Goal: Task Accomplishment & Management: Complete application form

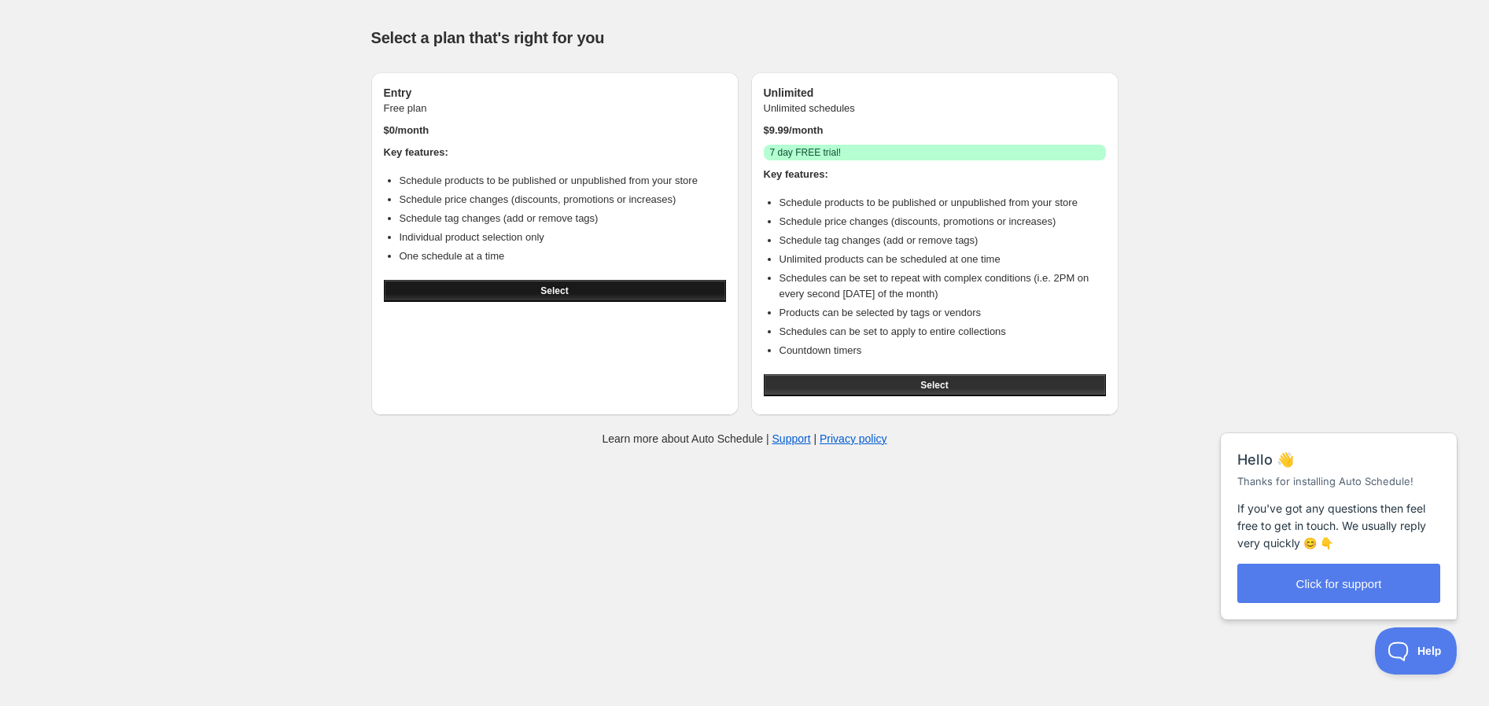
click at [490, 287] on button "Select" at bounding box center [555, 291] width 342 height 22
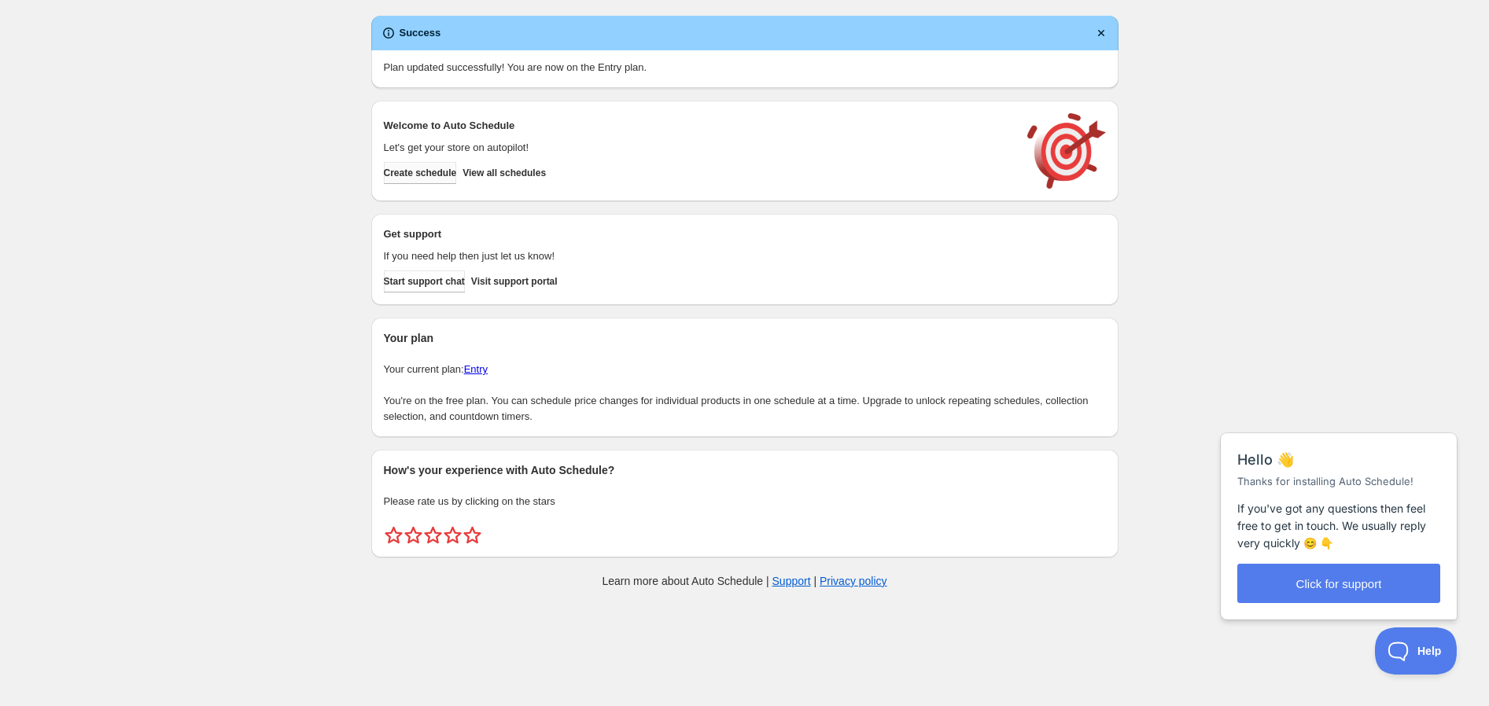
click at [457, 178] on button "Create schedule" at bounding box center [420, 173] width 73 height 22
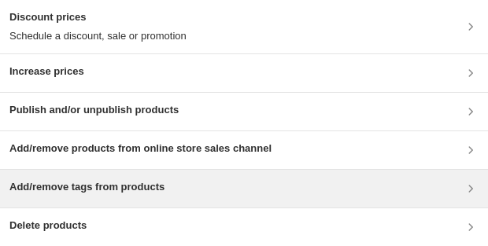
click at [334, 199] on div "Add/remove tags from products" at bounding box center [244, 189] width 488 height 38
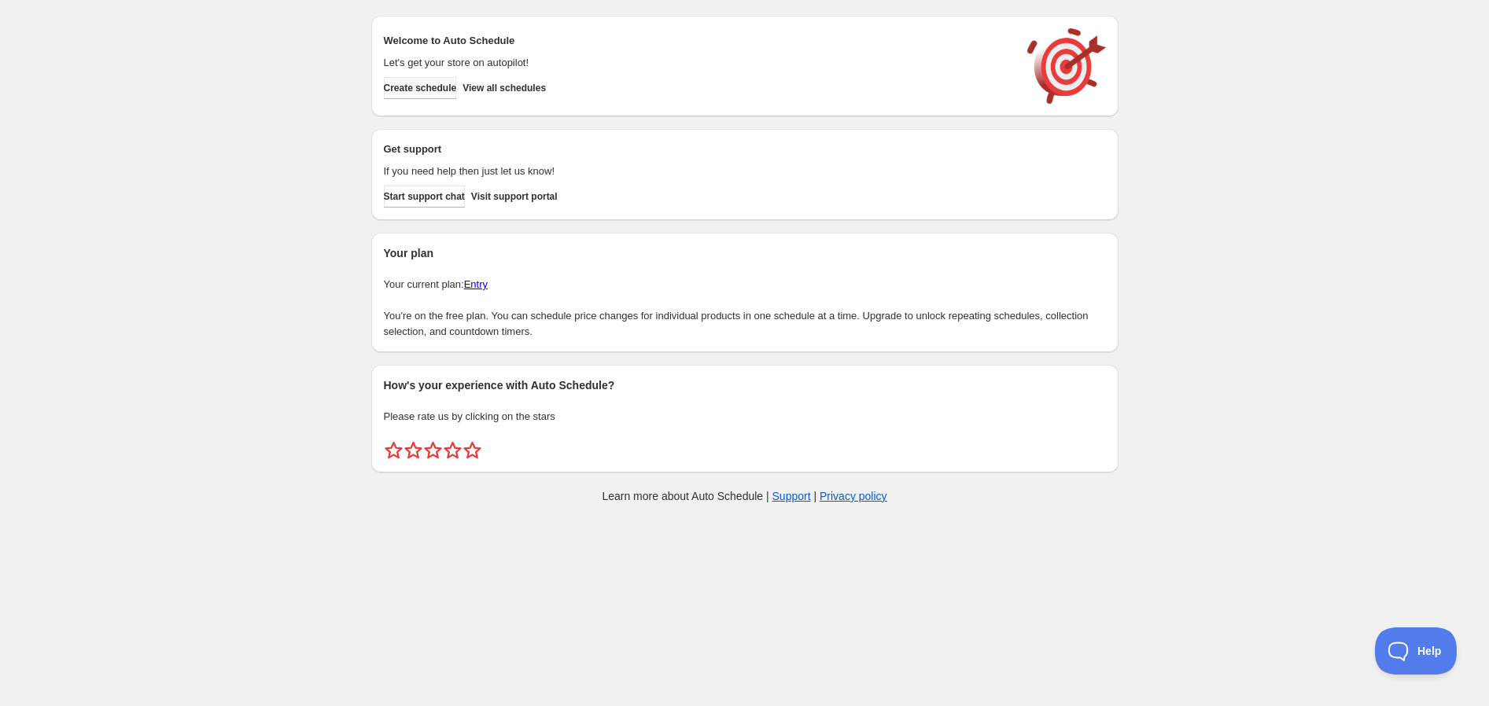
click at [430, 86] on span "Create schedule" at bounding box center [420, 88] width 73 height 13
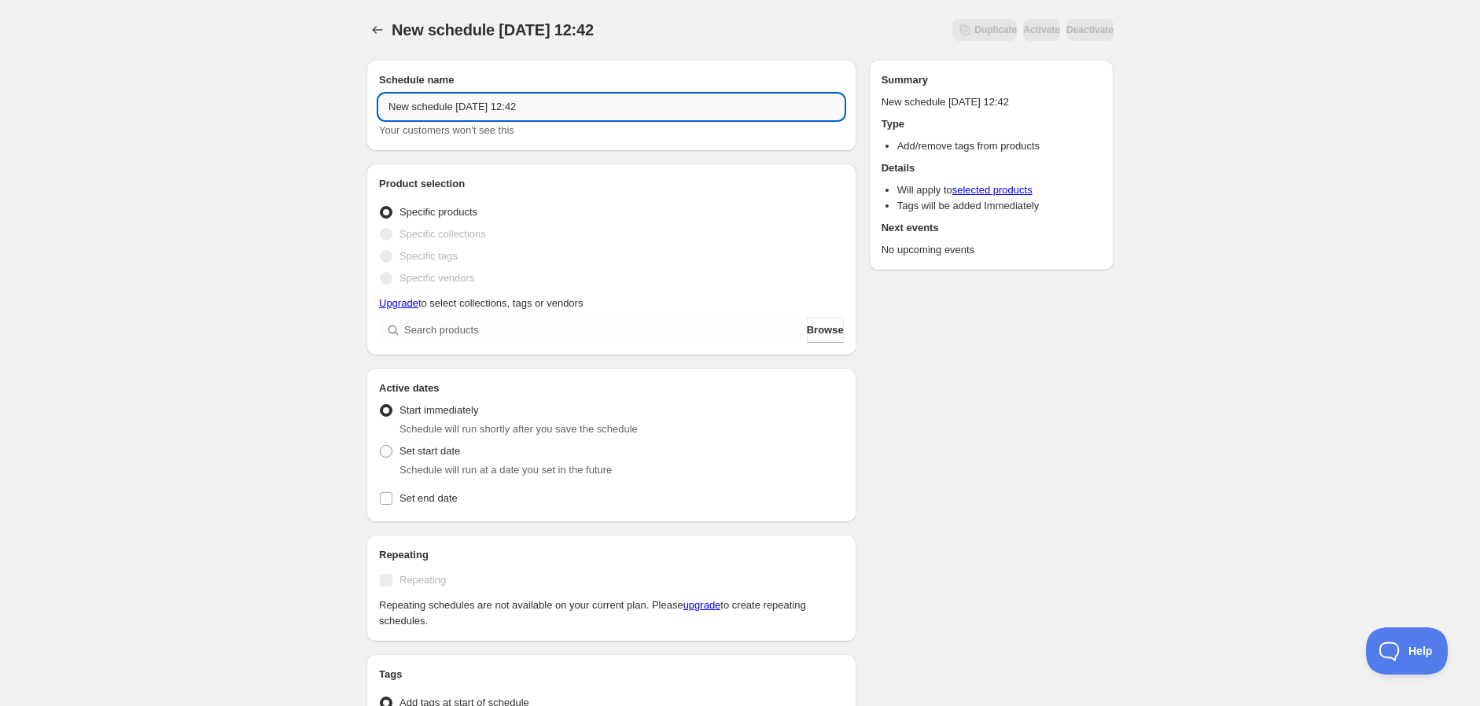
click at [624, 102] on input "New schedule [DATE] 12:42" at bounding box center [611, 106] width 465 height 25
drag, startPoint x: 647, startPoint y: 106, endPoint x: 355, endPoint y: 105, distance: 291.8
click at [355, 105] on div "Schedule name New schedule [DATE] 12:42 Your customers won't see this Product s…" at bounding box center [734, 525] width 760 height 956
type input "SALE TAG - [DATE] Discount"
click at [436, 330] on input "search" at bounding box center [604, 330] width 400 height 25
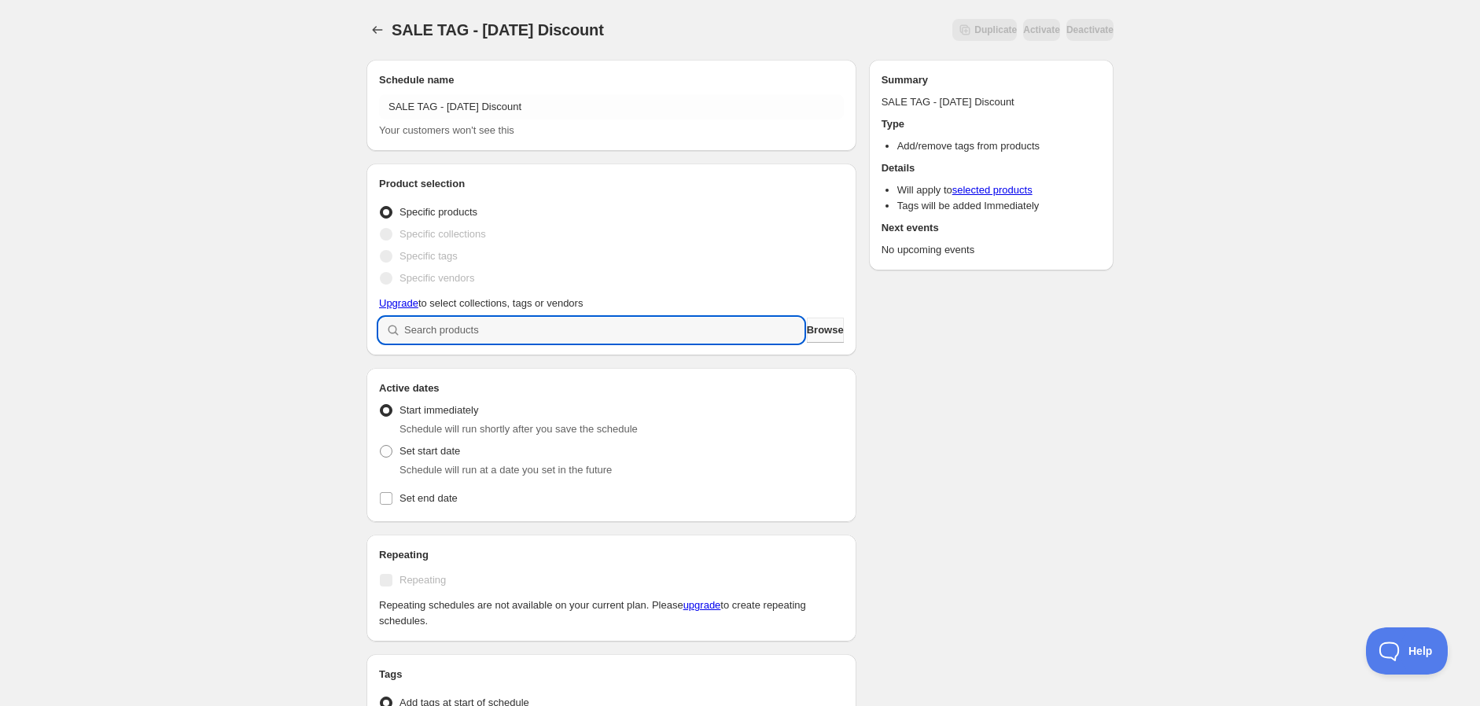
click at [816, 333] on span "Browse" at bounding box center [825, 330] width 37 height 16
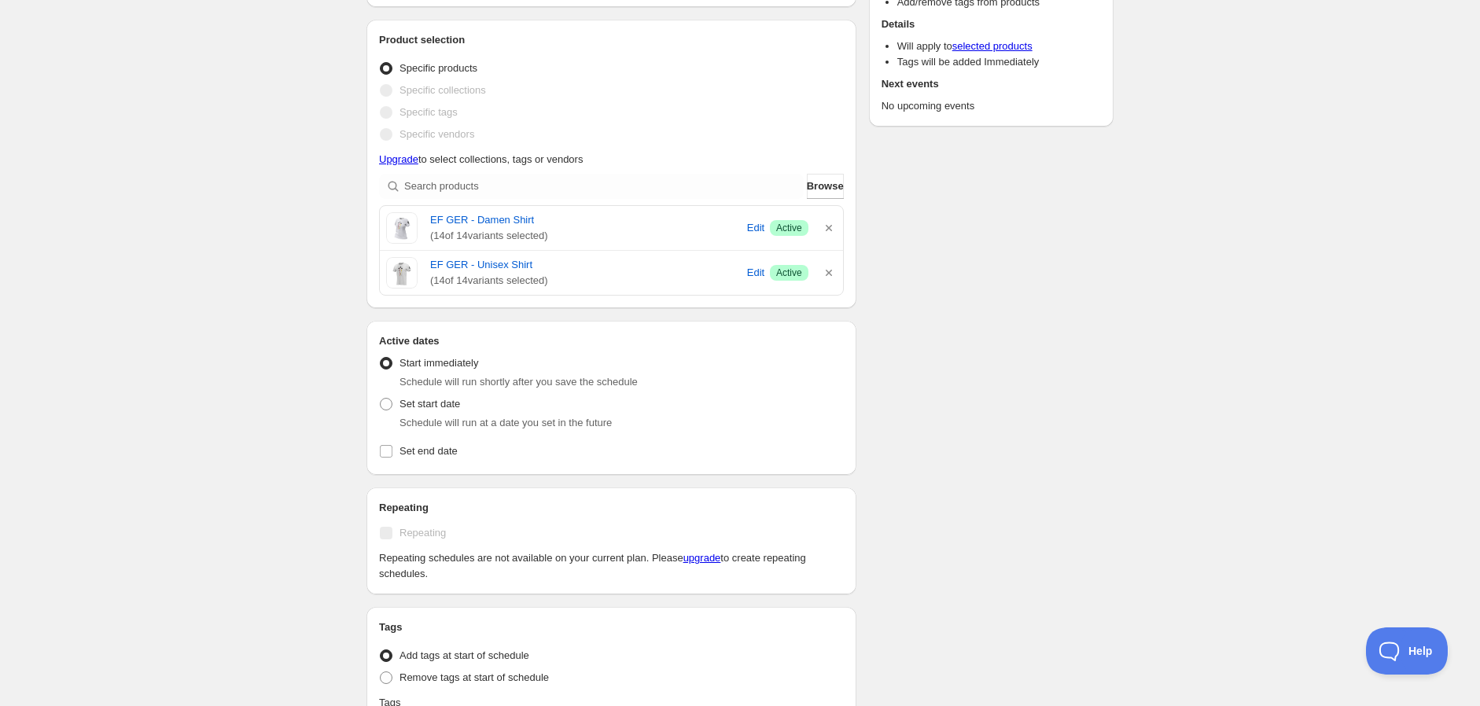
scroll to position [175, 0]
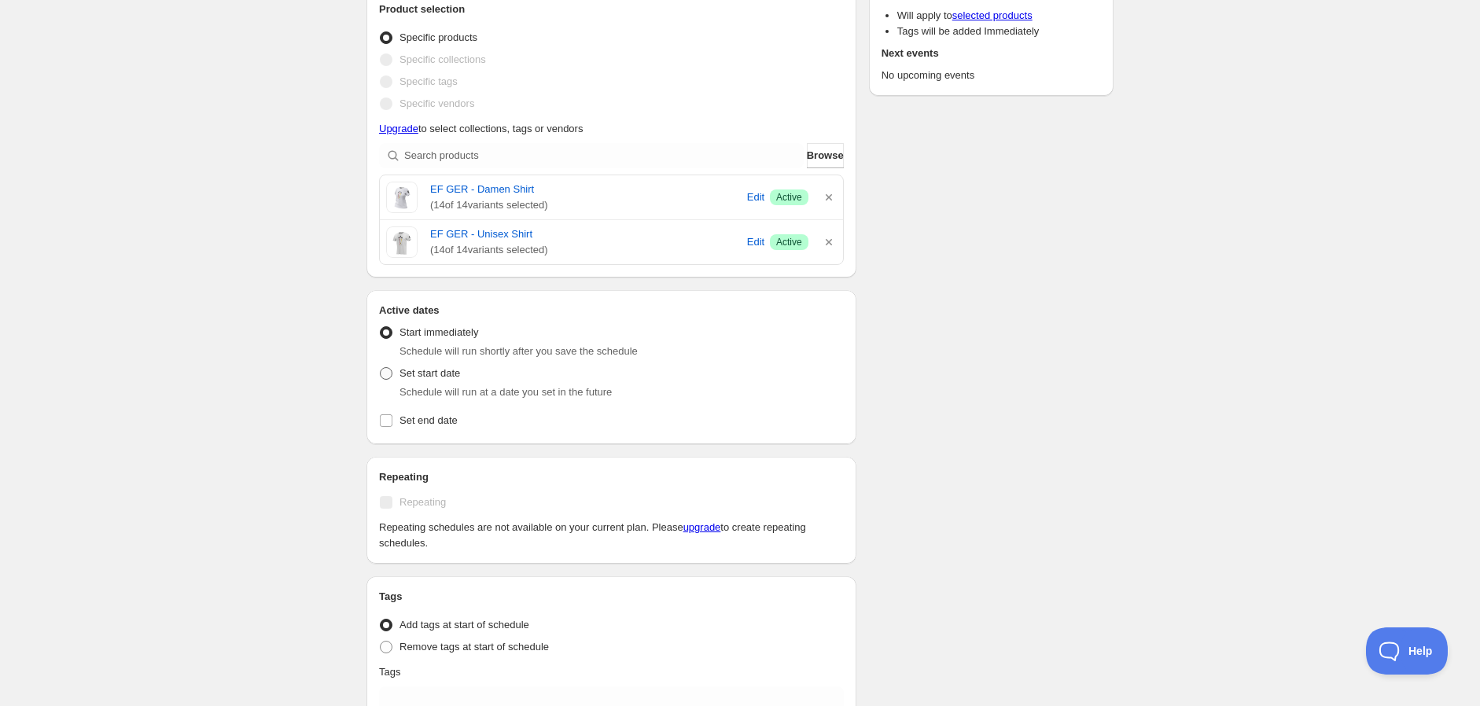
click at [386, 374] on span at bounding box center [386, 373] width 13 height 13
click at [381, 368] on input "Set start date" at bounding box center [380, 367] width 1 height 1
radio input "true"
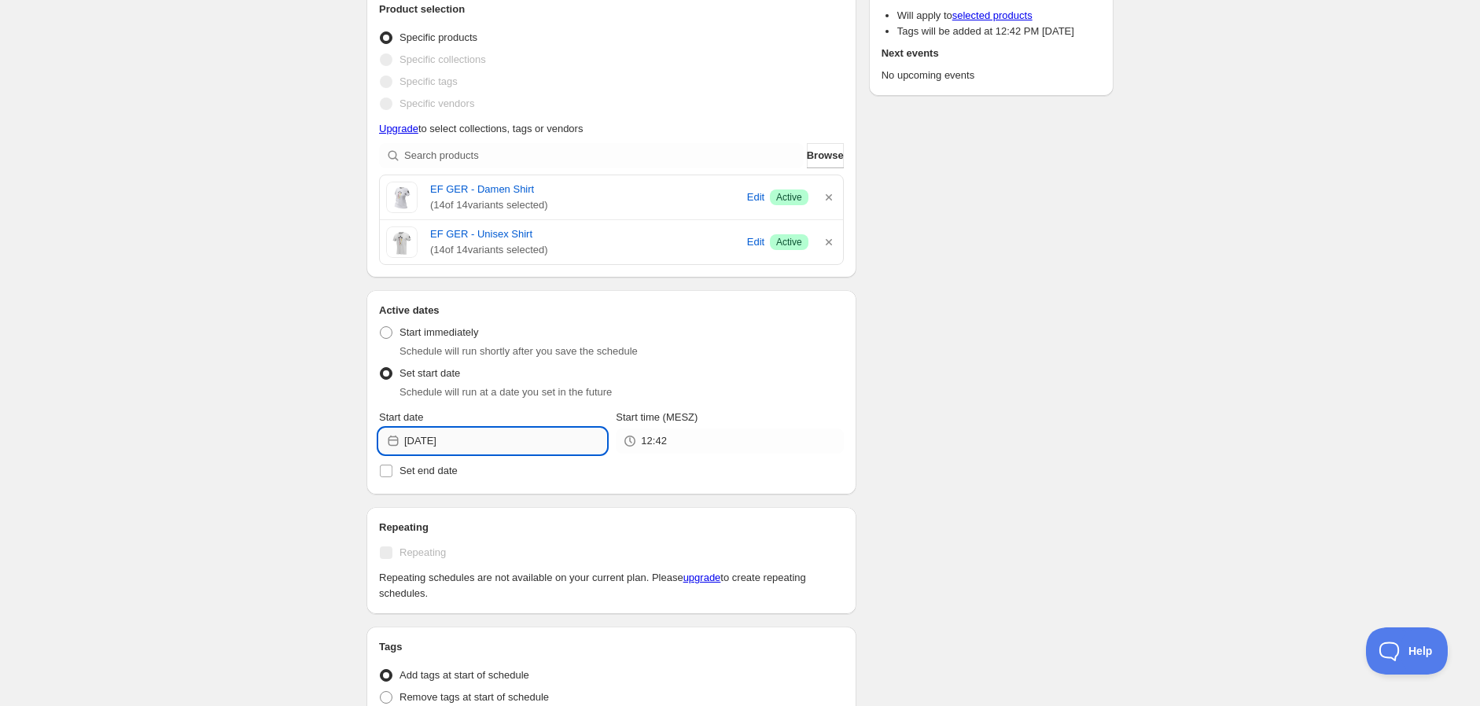
click at [470, 443] on input "[DATE]" at bounding box center [505, 441] width 202 height 25
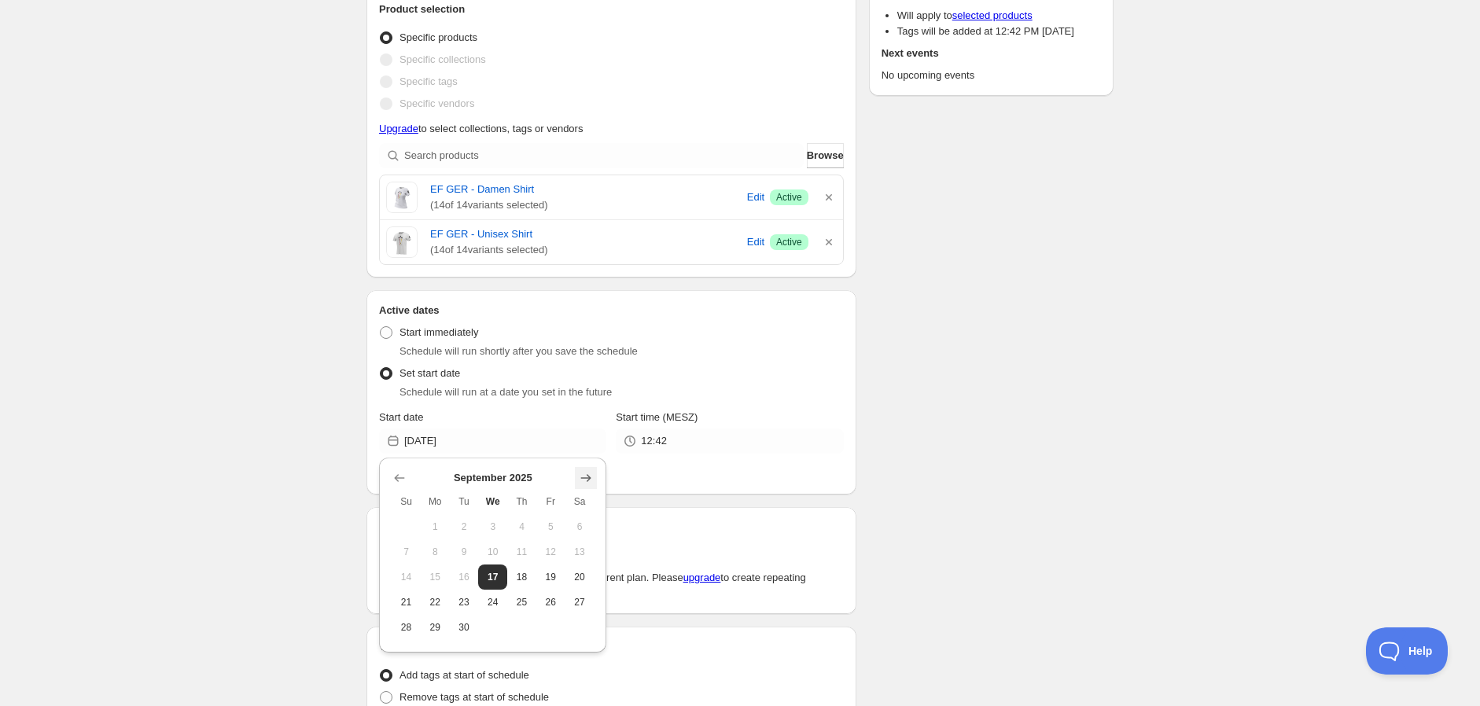
click at [590, 476] on icon "Show next month, October 2025" at bounding box center [586, 478] width 10 height 8
click at [494, 521] on span "1" at bounding box center [492, 527] width 17 height 13
type input "[DATE]"
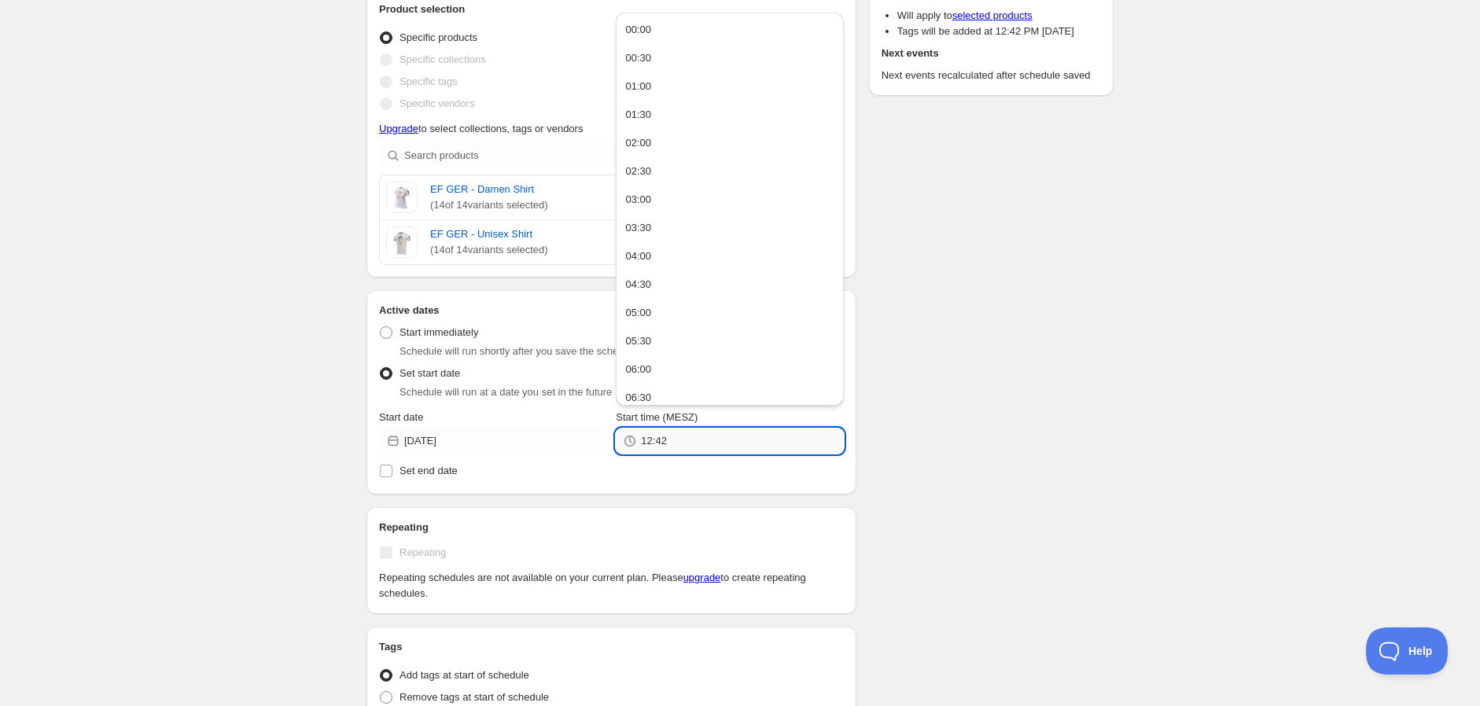
click at [712, 442] on input "12:42" at bounding box center [742, 441] width 202 height 25
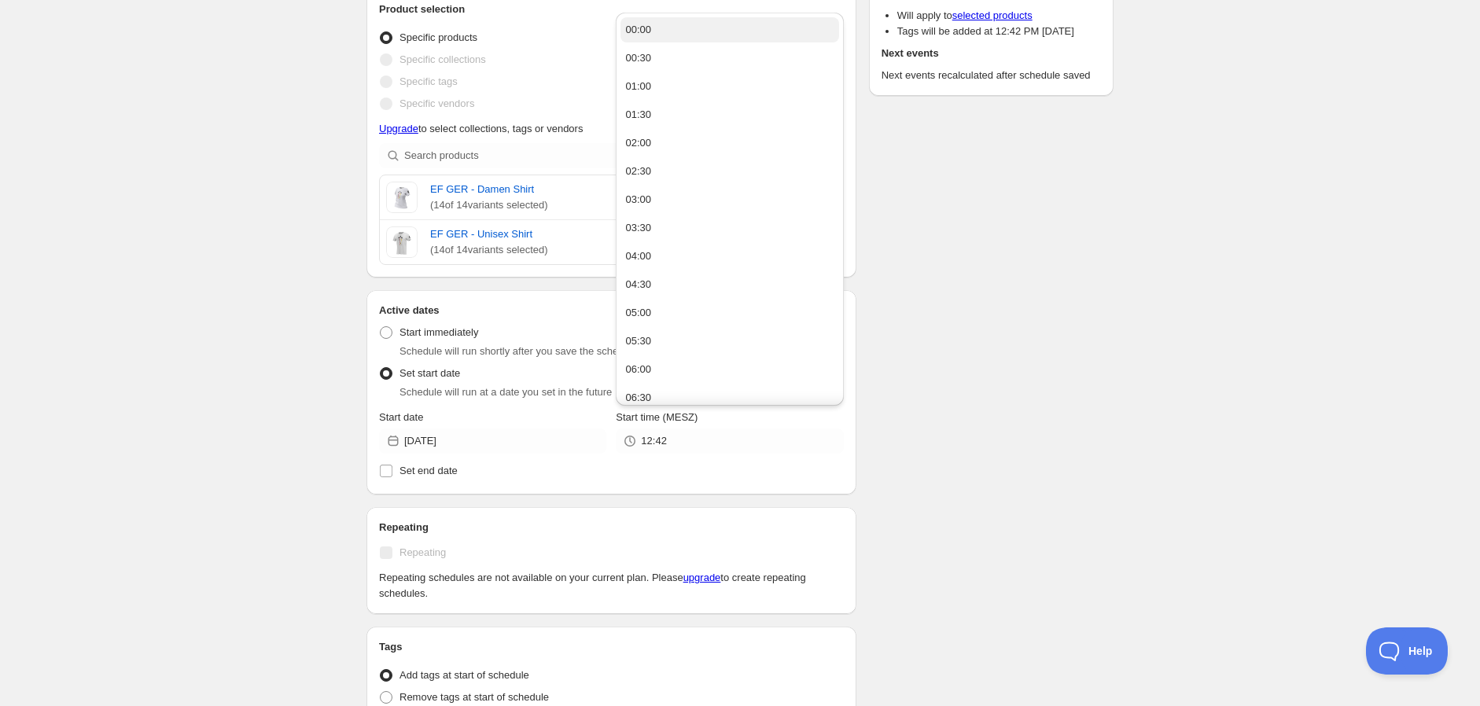
click at [658, 40] on button "00:00" at bounding box center [730, 29] width 218 height 25
type input "00:00"
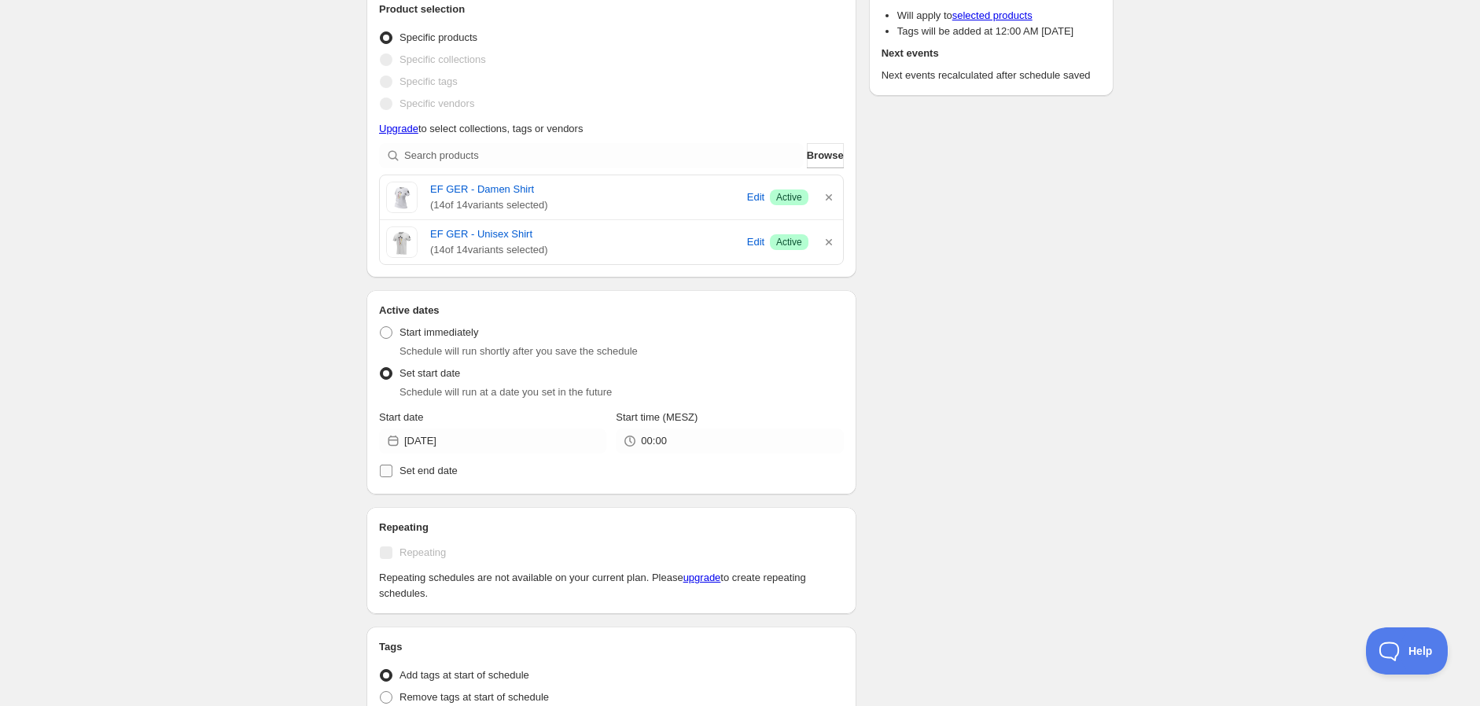
click at [384, 475] on input "Set end date" at bounding box center [386, 471] width 13 height 13
checkbox input "true"
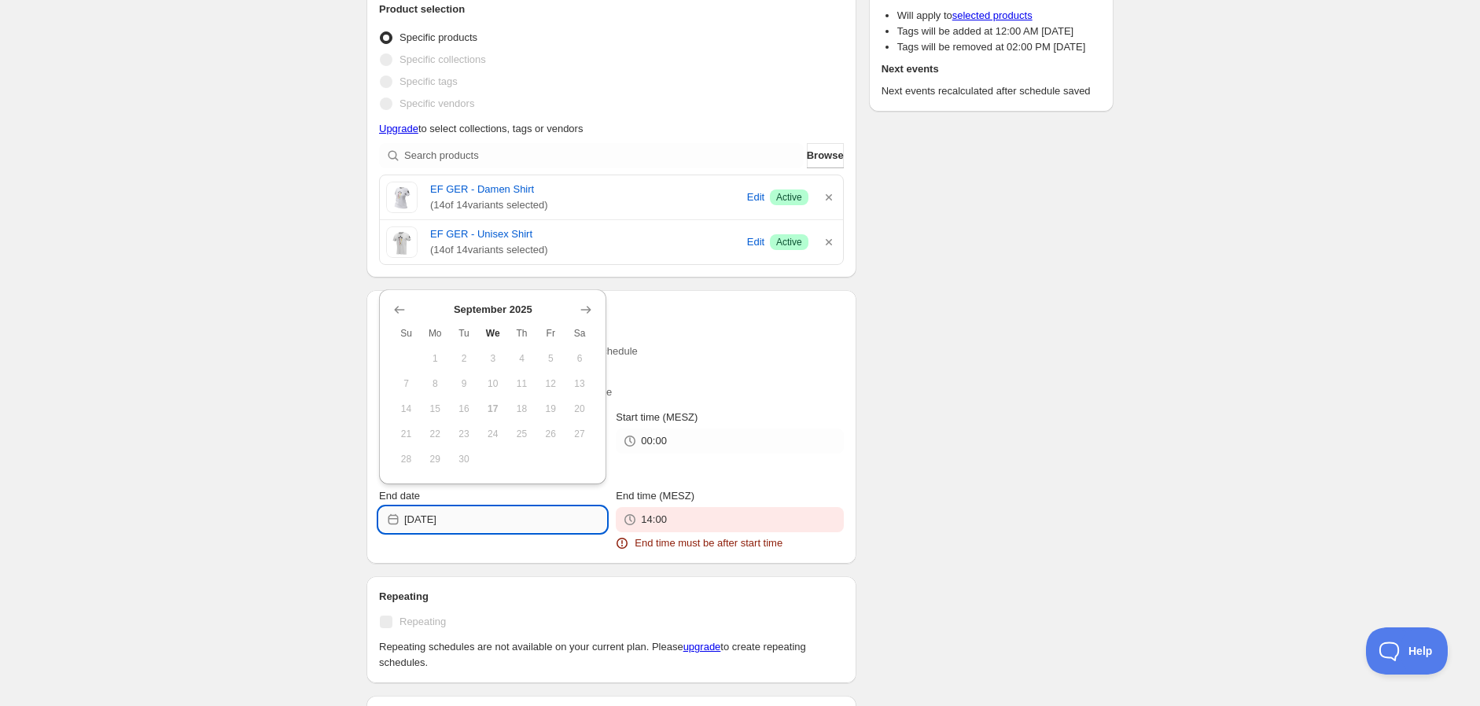
click at [466, 523] on input "[DATE]" at bounding box center [505, 519] width 202 height 25
click at [582, 309] on icon "Show next month, October 2025" at bounding box center [586, 310] width 10 height 8
click at [410, 381] on span "5" at bounding box center [406, 383] width 17 height 13
type input "[DATE]"
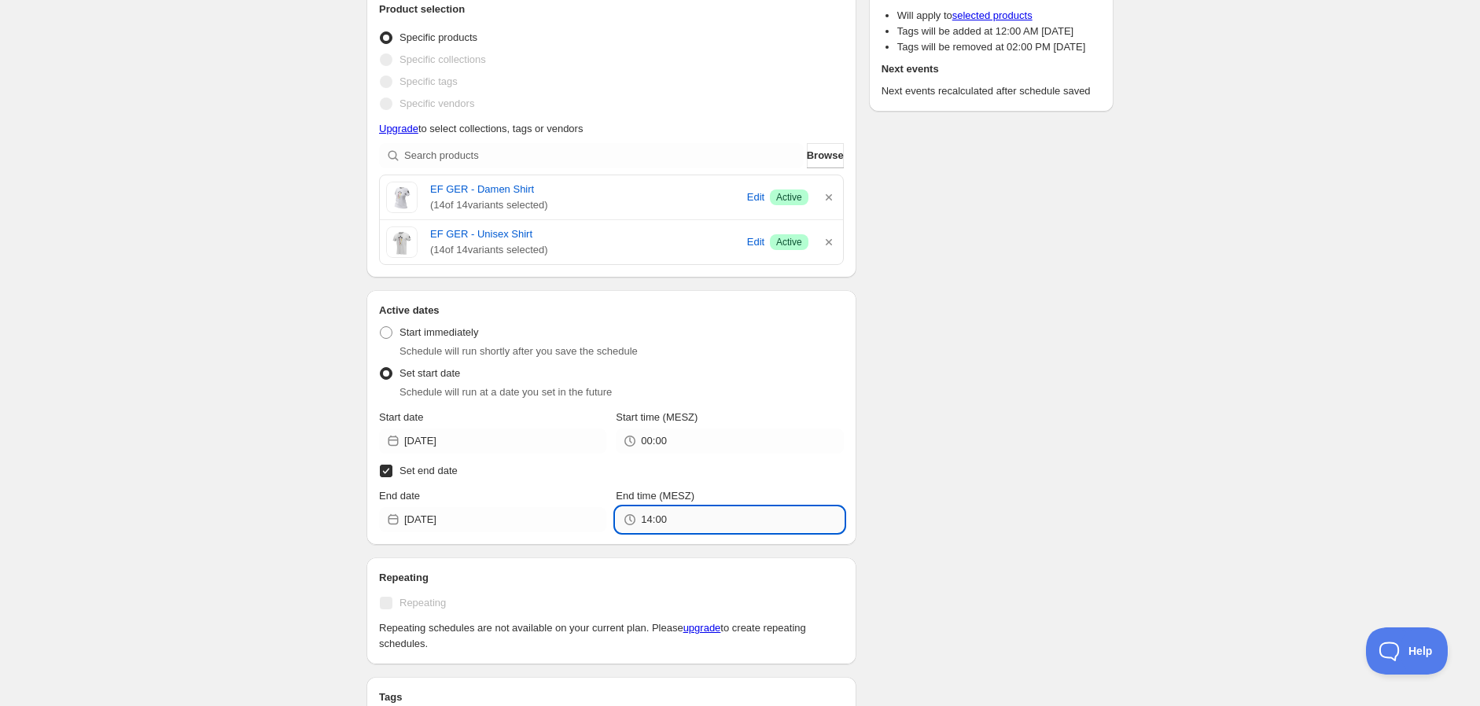
click at [730, 522] on input "14:00" at bounding box center [742, 519] width 202 height 25
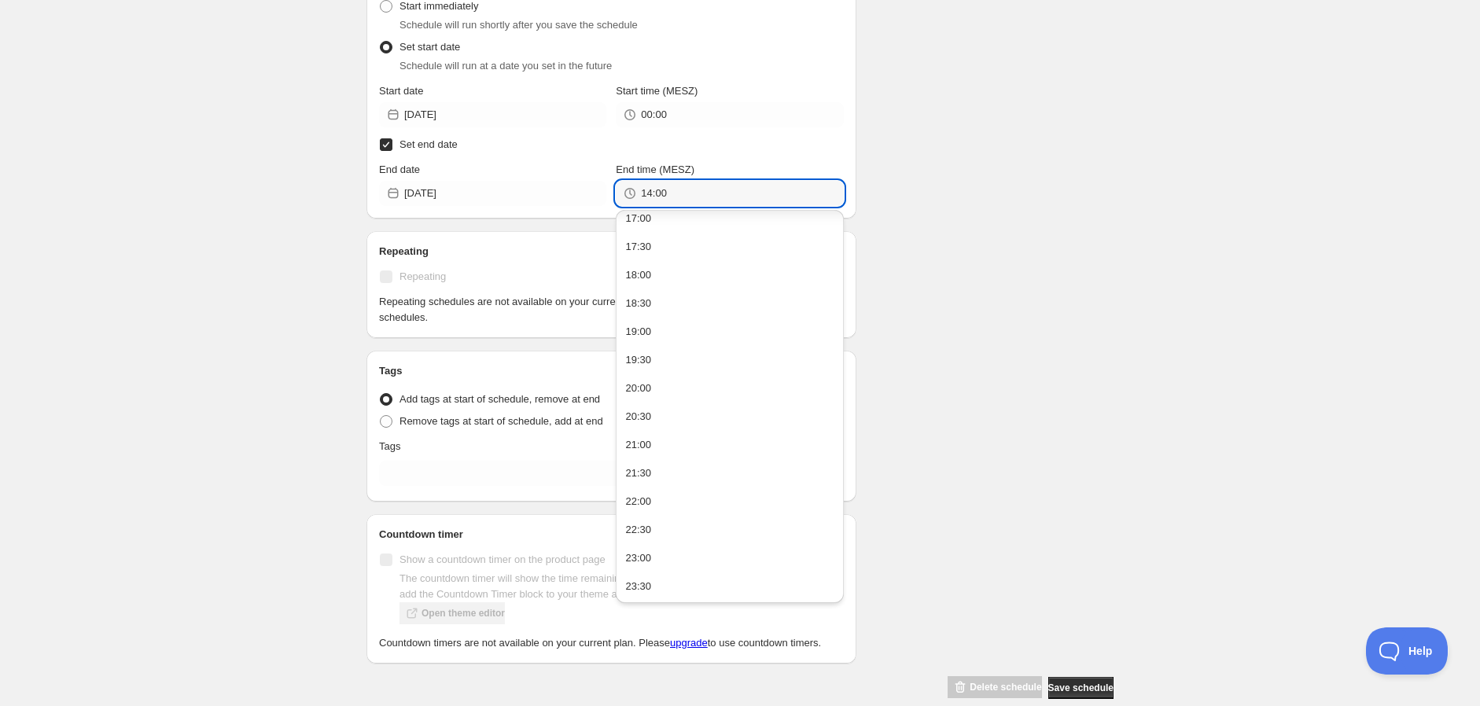
scroll to position [522, 0]
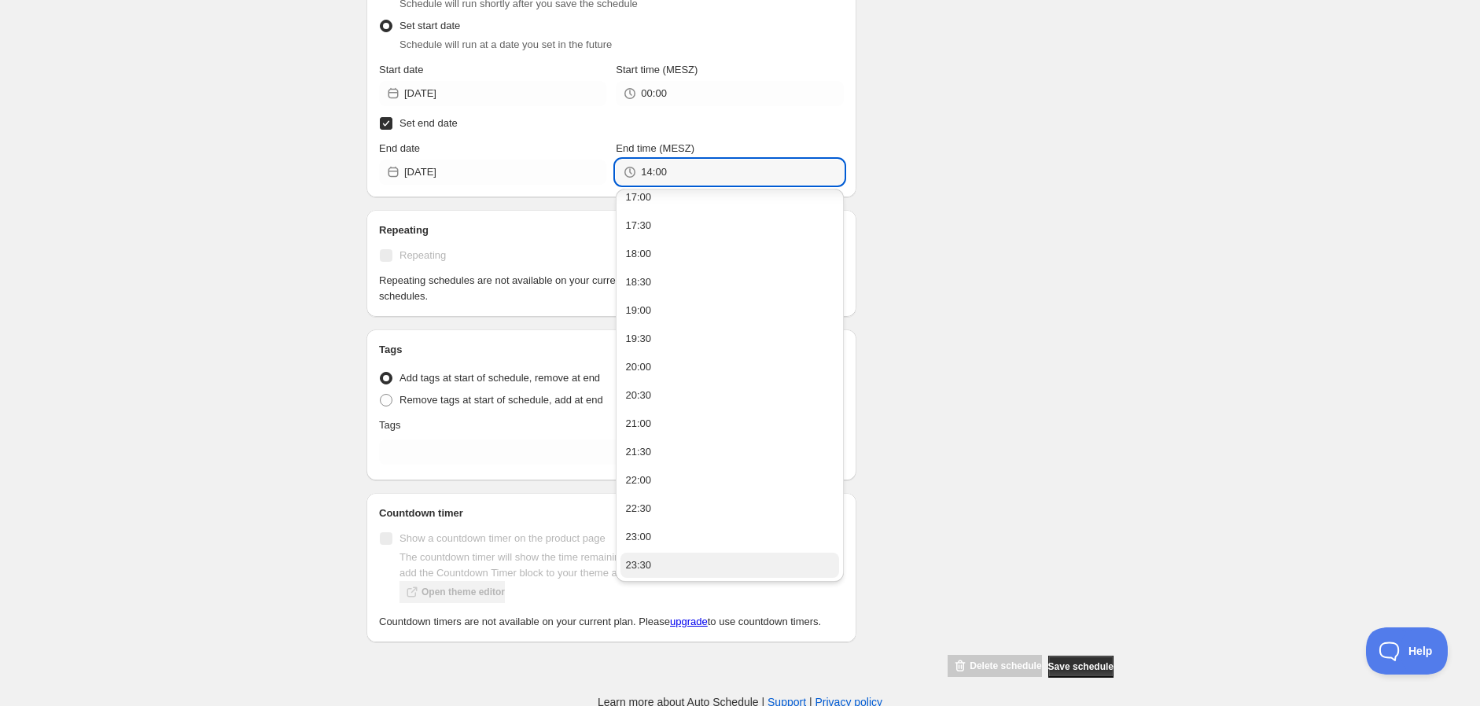
click at [675, 560] on button "23:30" at bounding box center [730, 565] width 218 height 25
type input "23:30"
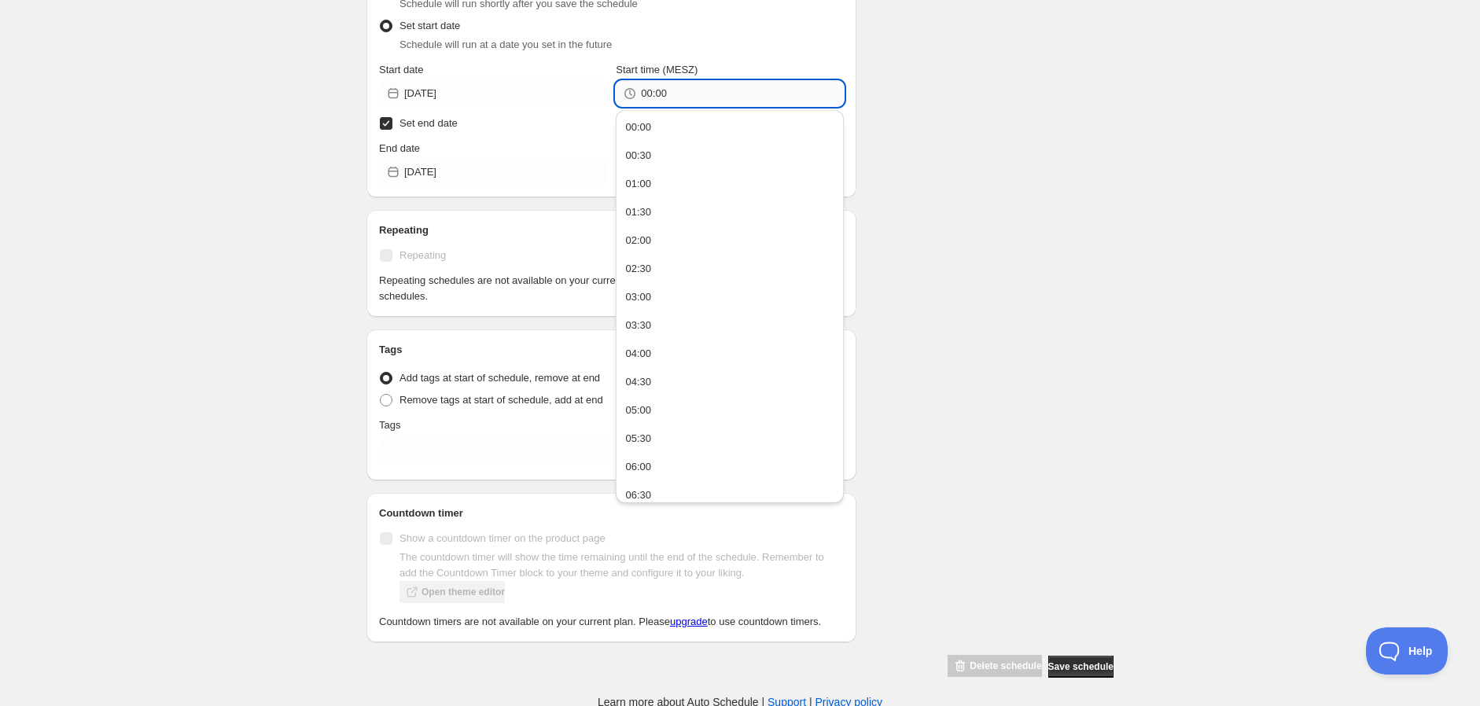
click at [716, 98] on input "00:00" at bounding box center [742, 93] width 202 height 25
click at [712, 154] on button "00:30" at bounding box center [730, 155] width 218 height 25
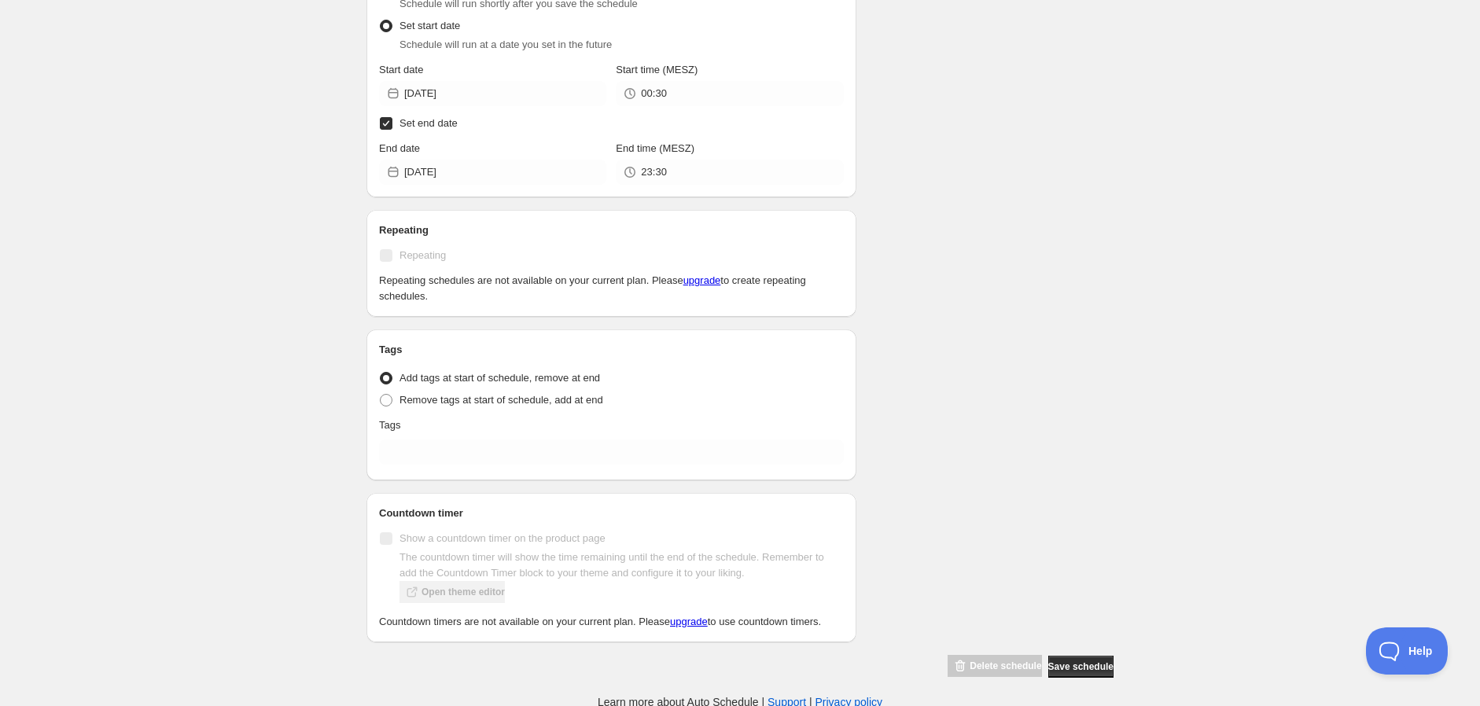
click at [867, 150] on div "Schedule name SALE TAG - [DATE] Discount Your customers won't see this Product …" at bounding box center [734, 102] width 760 height 1154
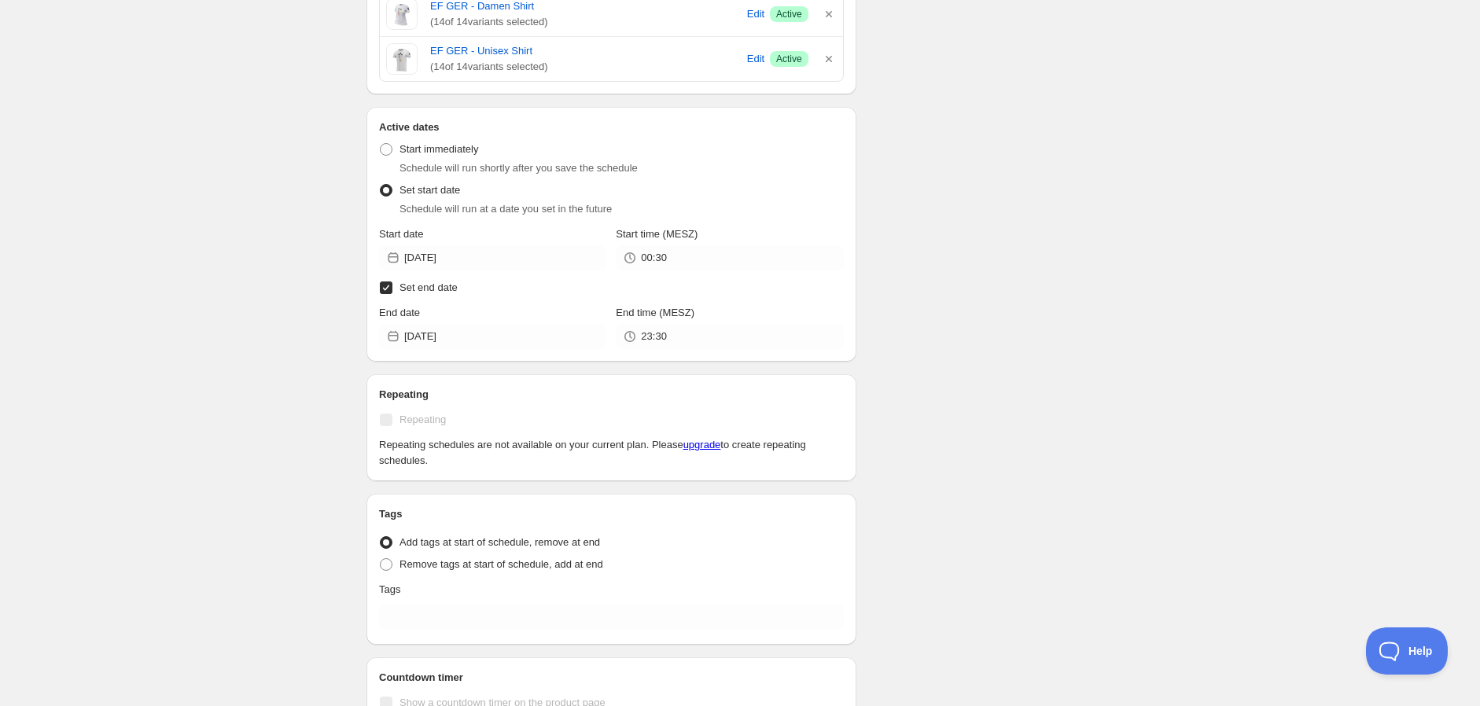
scroll to position [348, 0]
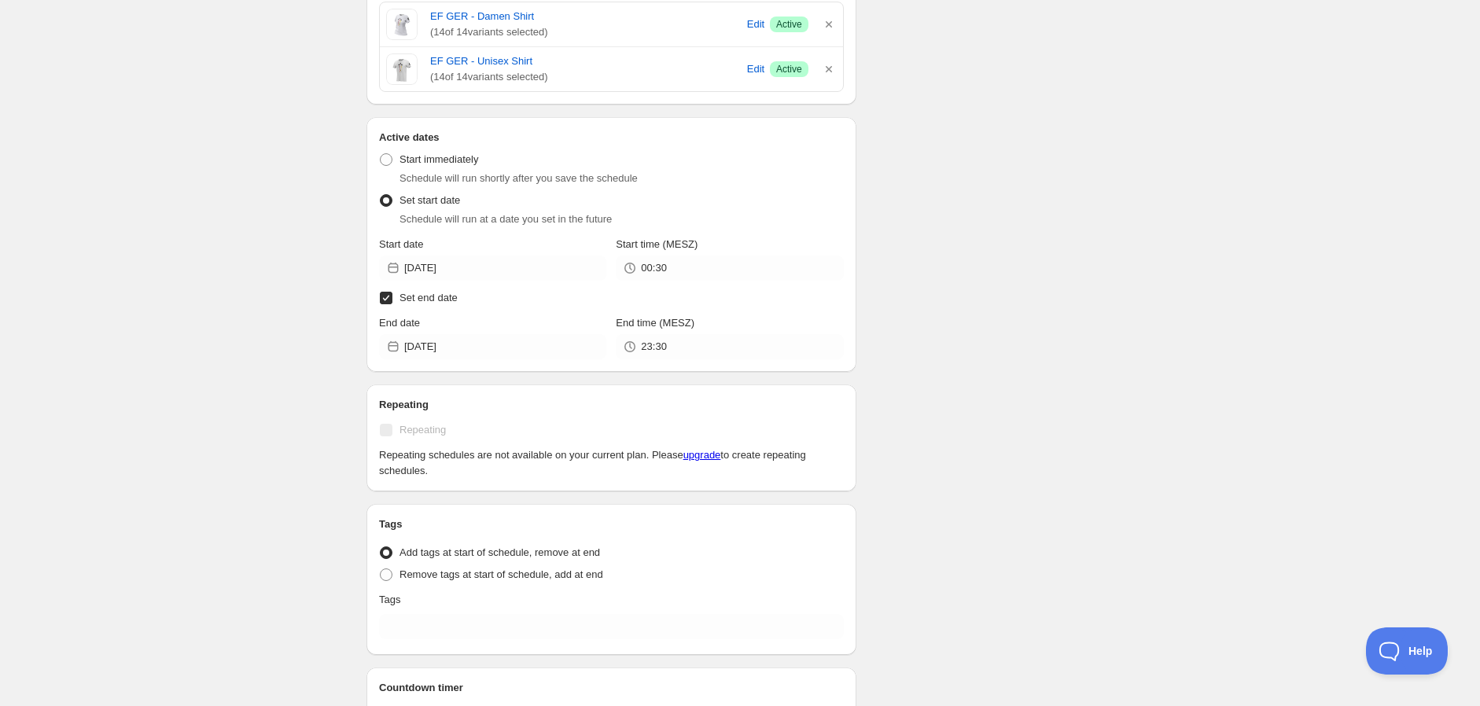
click at [963, 225] on div "Schedule name SALE TAG - [DATE] Discount Your customers won't see this Product …" at bounding box center [734, 277] width 760 height 1154
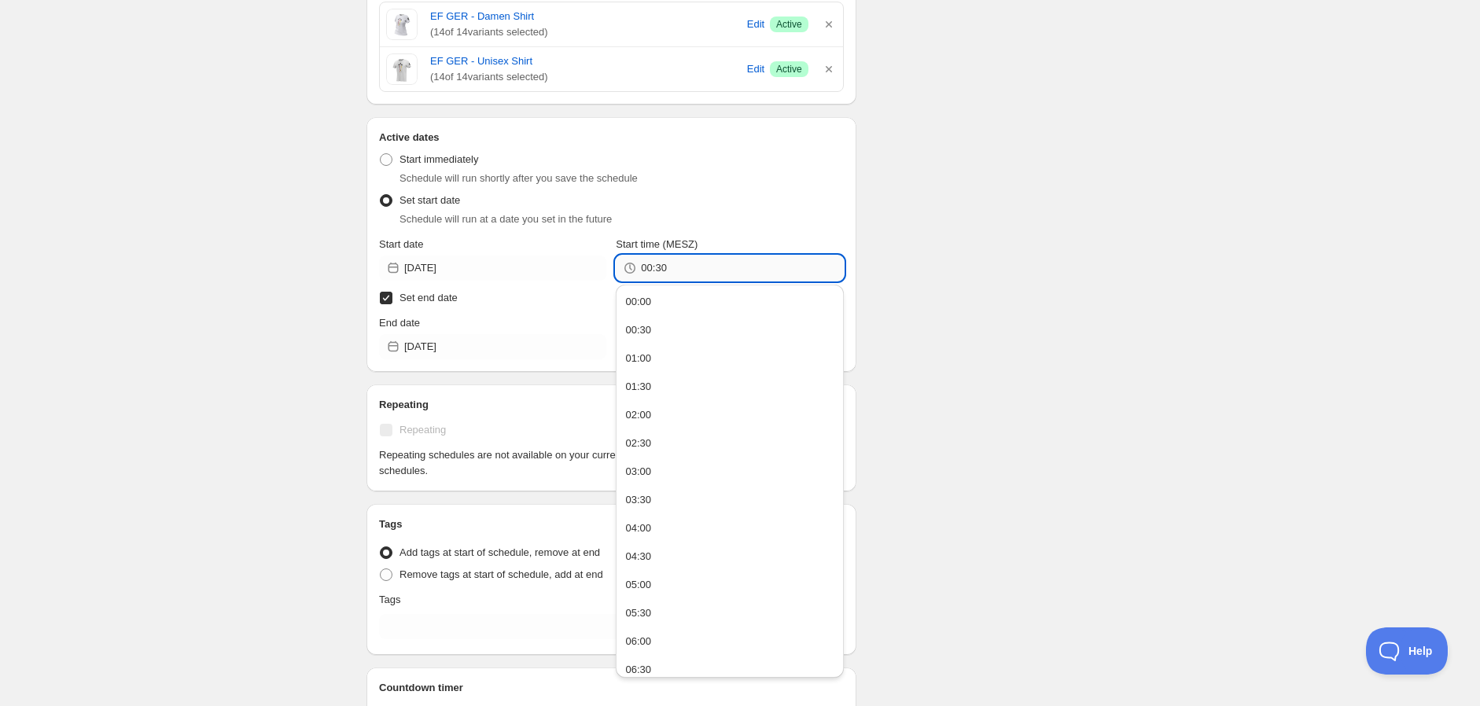
click at [763, 261] on input "00:30" at bounding box center [742, 268] width 202 height 25
click at [746, 293] on button "00:00" at bounding box center [730, 301] width 218 height 25
type input "00:00"
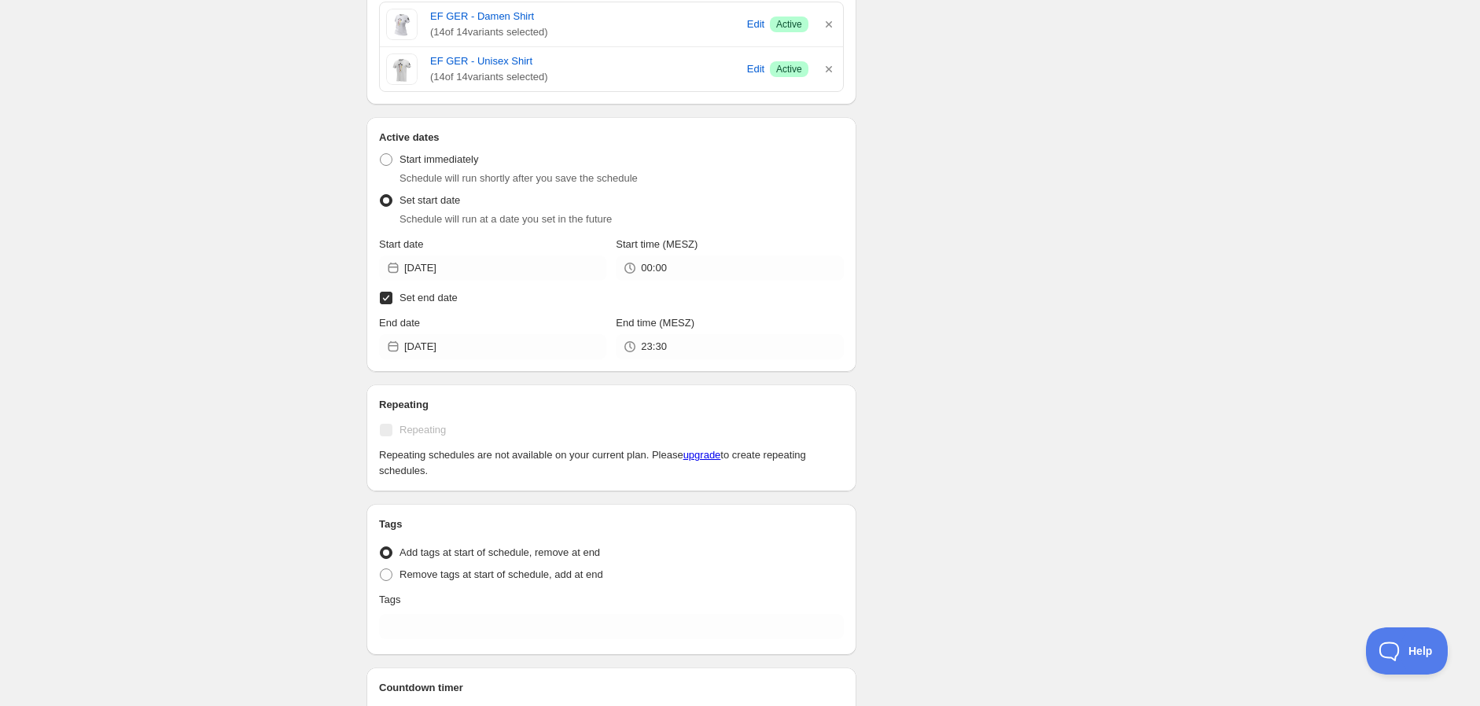
click at [1047, 282] on div "Schedule name SALE TAG - [DATE] Discount Your customers won't see this Product …" at bounding box center [734, 277] width 760 height 1154
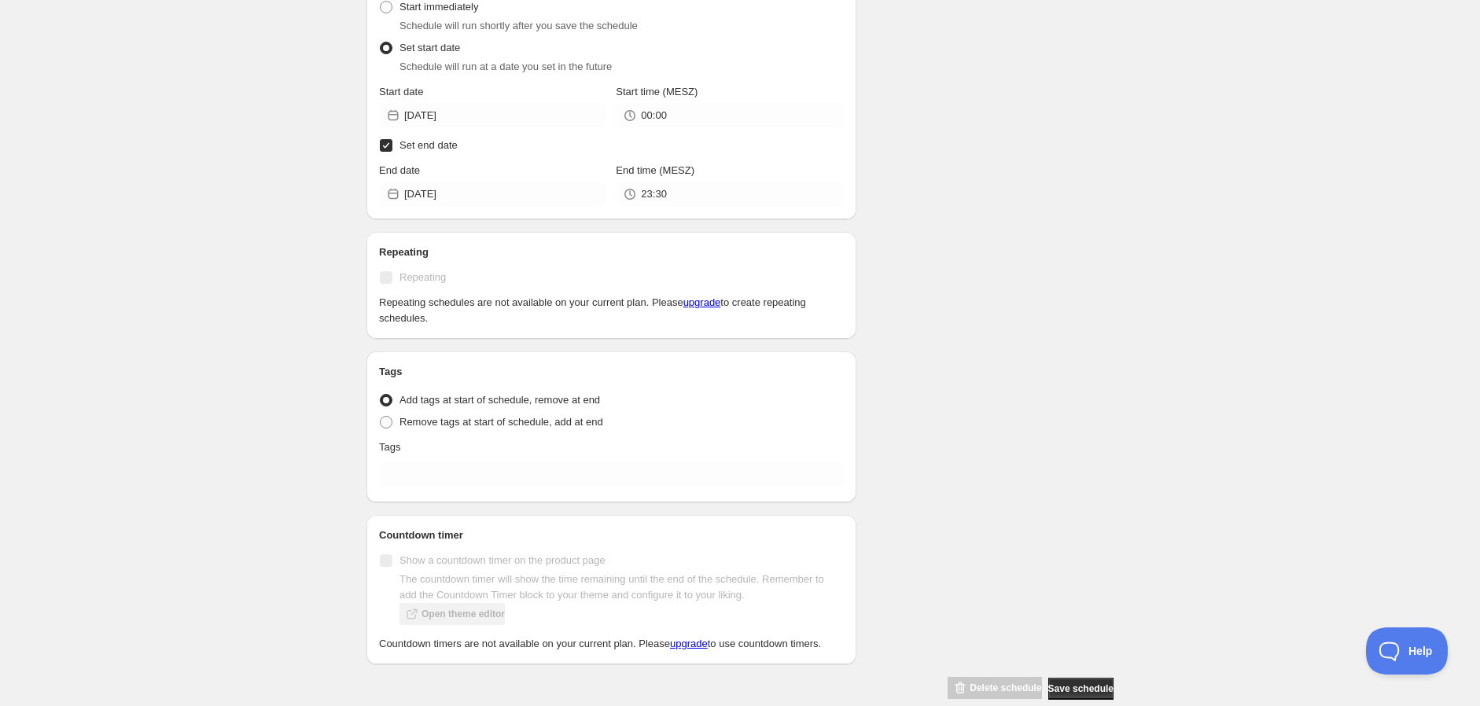
scroll to position [522, 0]
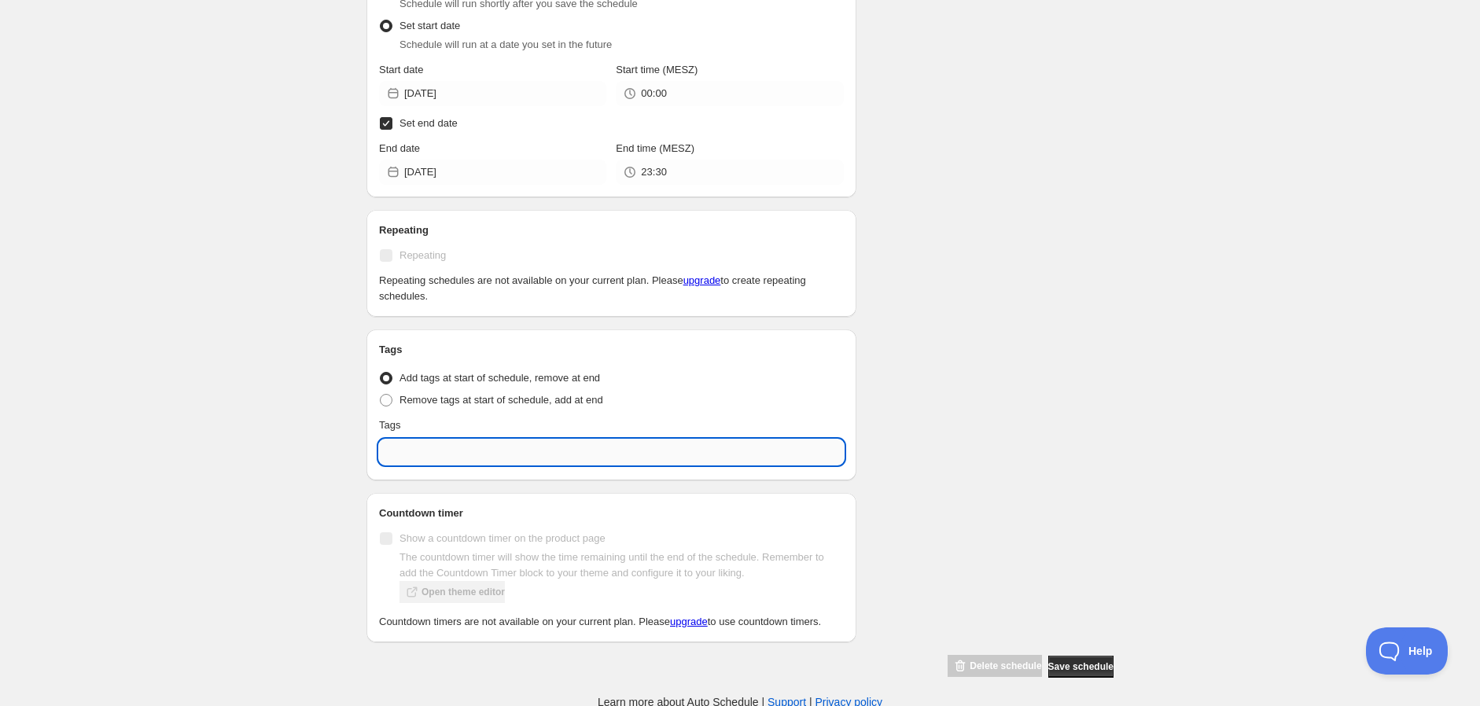
click at [464, 460] on input "text" at bounding box center [611, 452] width 465 height 25
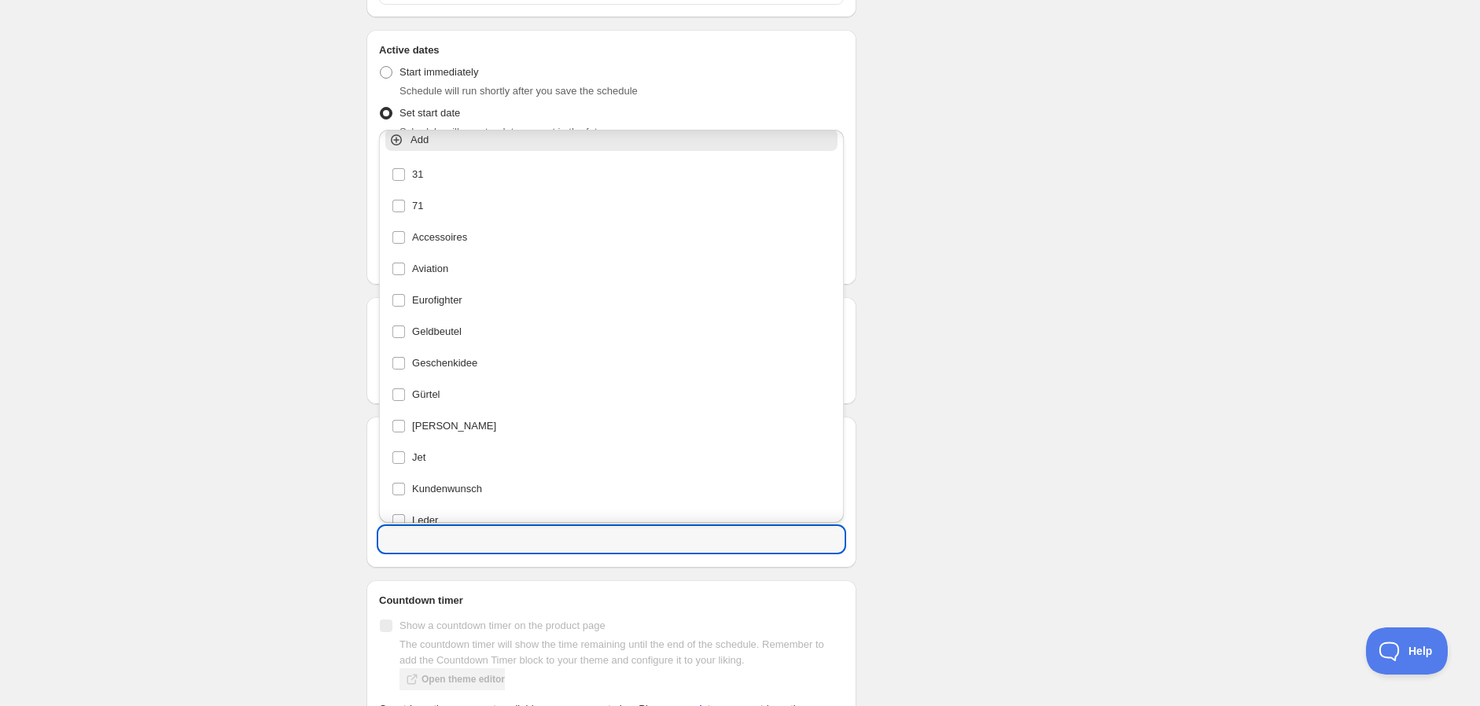
scroll to position [0, 0]
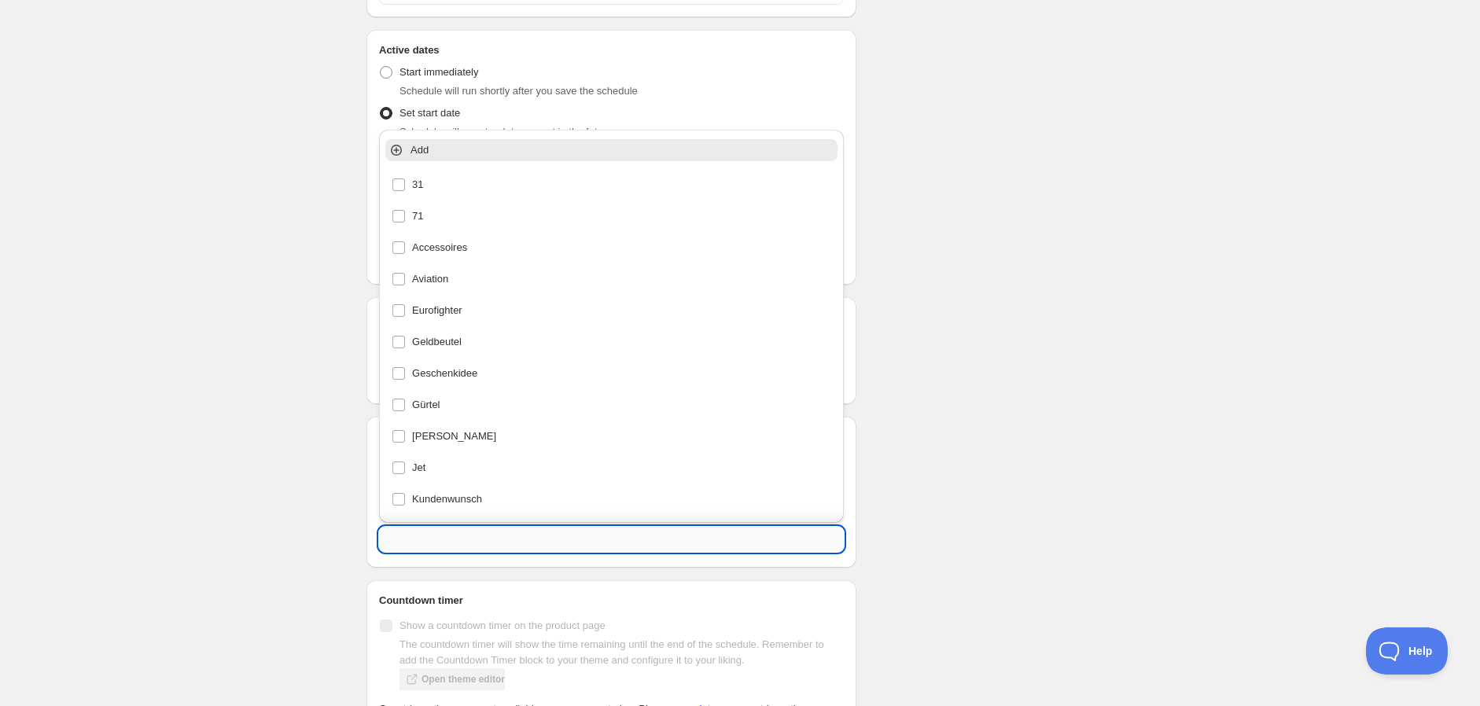
click at [562, 537] on input "text" at bounding box center [611, 539] width 465 height 25
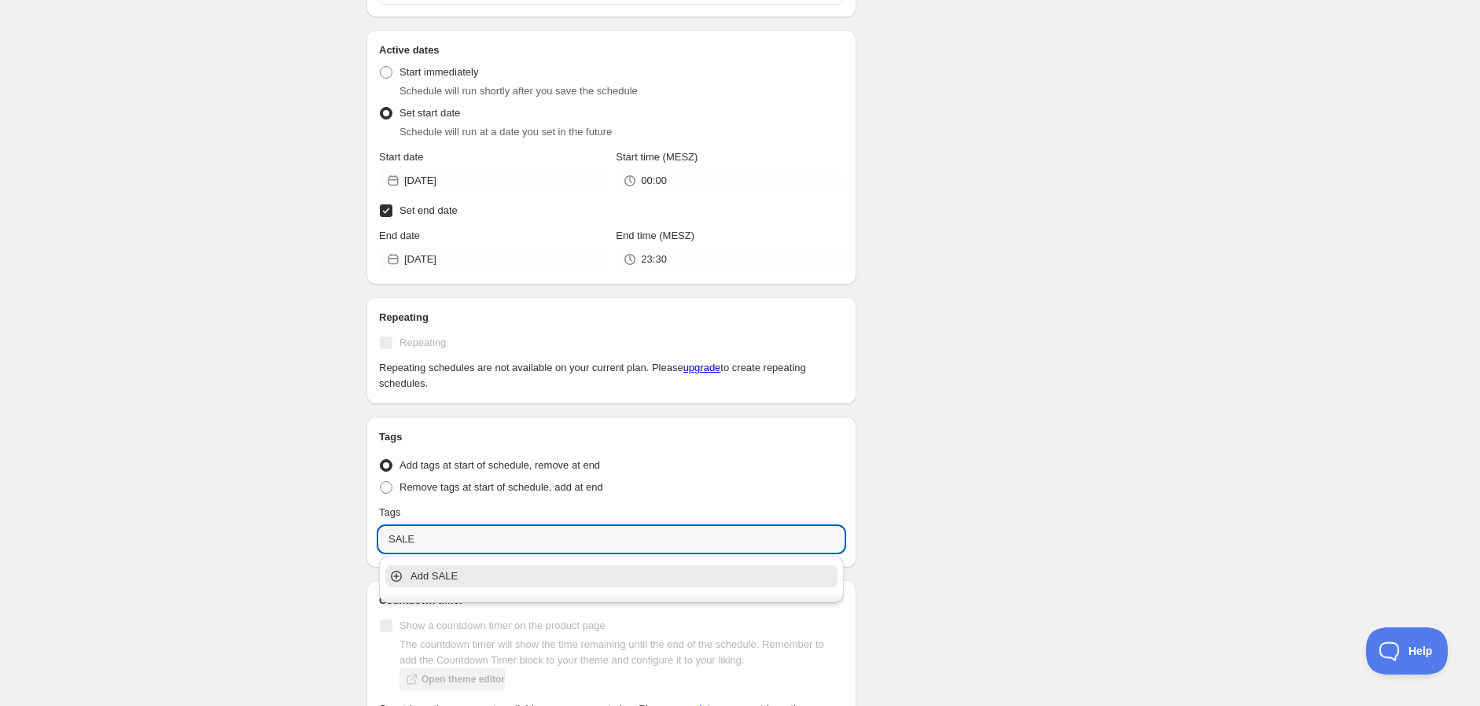
type input "SALE"
click at [470, 574] on p "Add SALE" at bounding box center [623, 577] width 424 height 16
click at [1071, 453] on div "Schedule name SALE TAG - [DATE] Discount Your customers won't see this Product …" at bounding box center [734, 198] width 760 height 1173
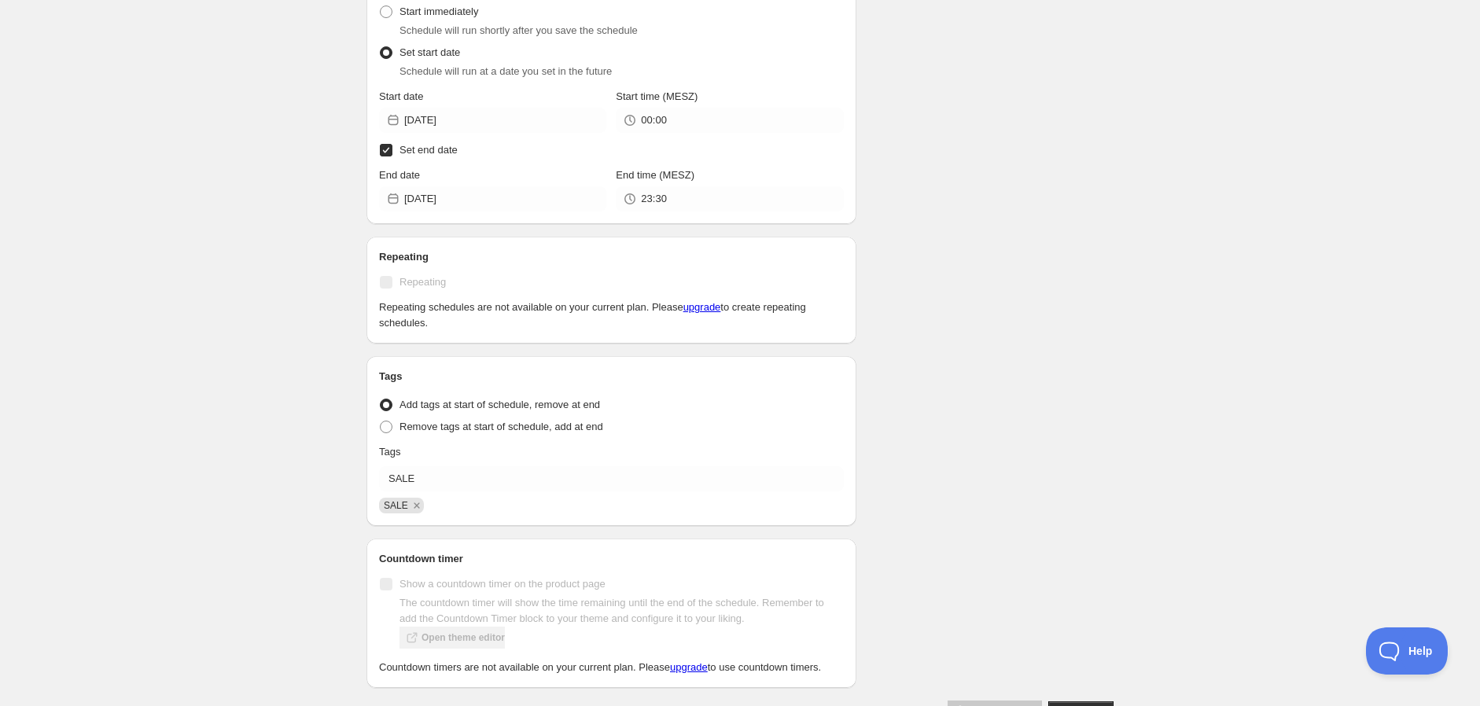
scroll to position [543, 0]
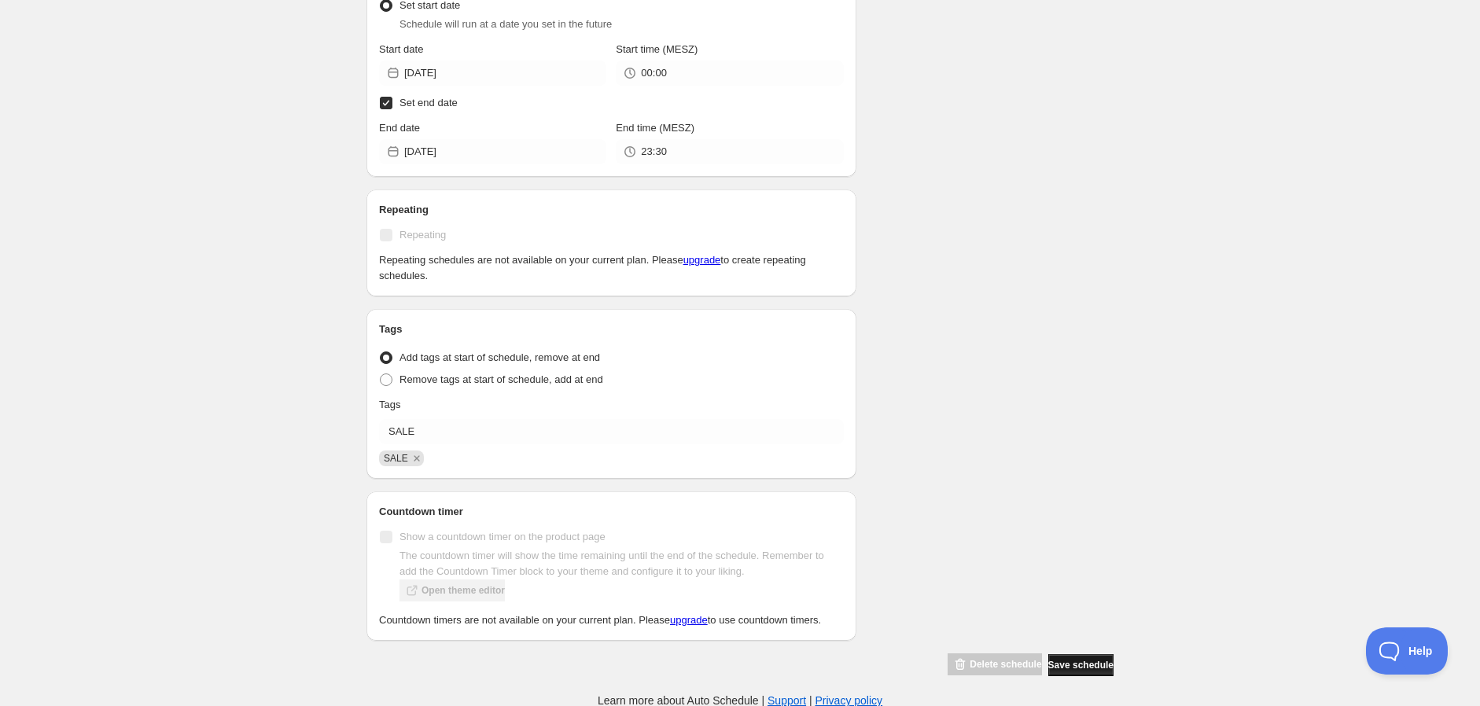
click at [1081, 662] on span "Save schedule" at bounding box center [1080, 665] width 65 height 13
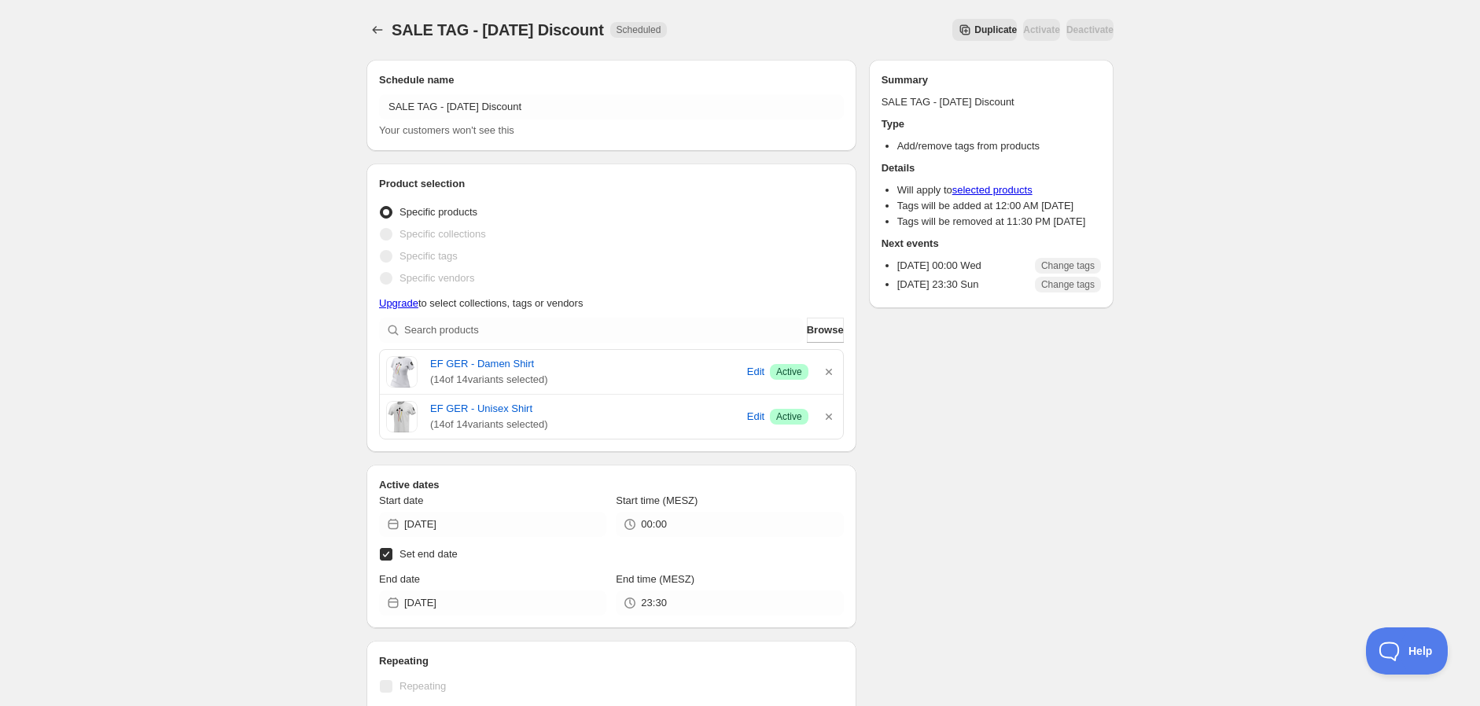
click at [1283, 512] on div "SALE TAG - [DATE] Discount. This page is ready SALE TAG - [DATE] Discount Sched…" at bounding box center [740, 580] width 1480 height 1160
click at [367, 28] on div "SALE TAG - [DATE] Discount. This page is ready SALE TAG - [DATE] Discount Sched…" at bounding box center [740, 564] width 785 height 1129
click at [370, 30] on icon "Schedules" at bounding box center [378, 30] width 16 height 16
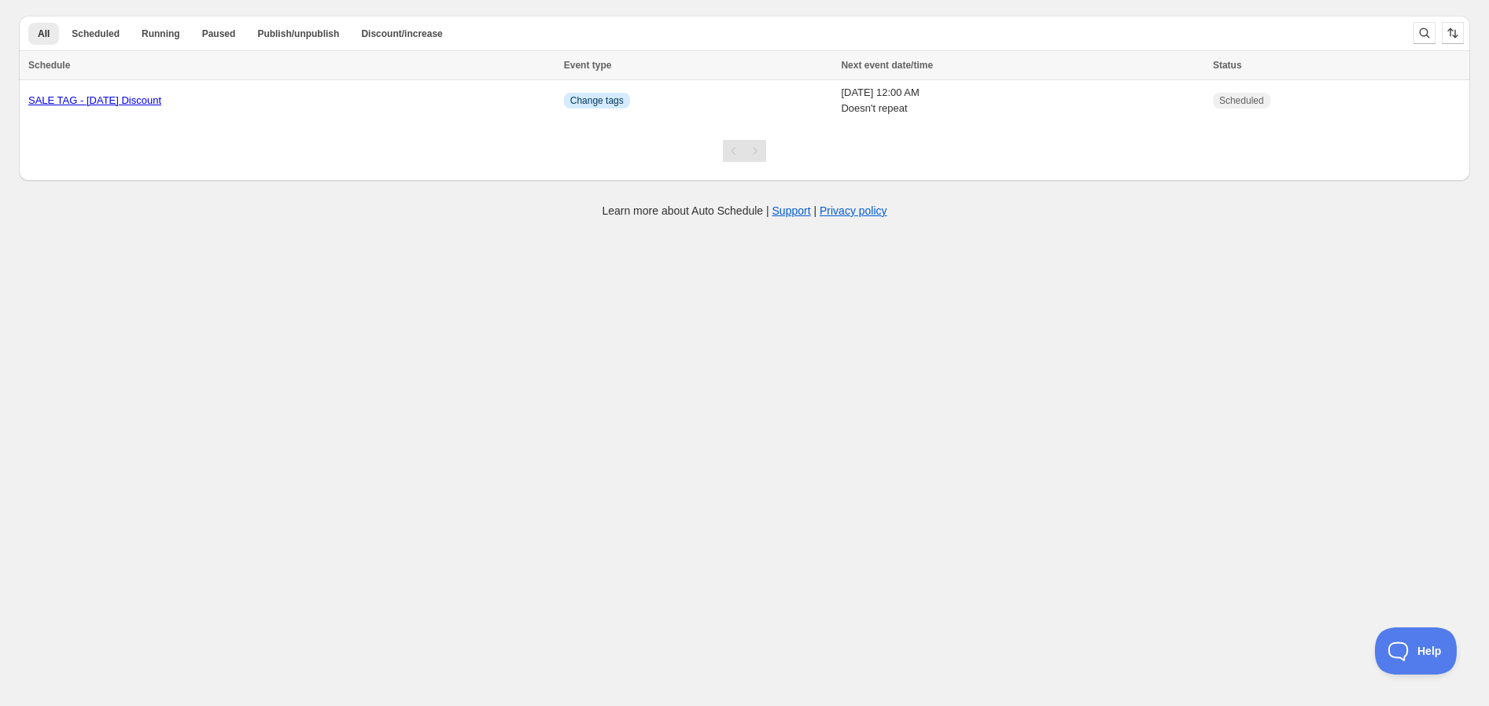
click at [240, 226] on body "Create schedule Help & support Cancel Discount prices Schedule a discount, sale…" at bounding box center [744, 353] width 1489 height 706
click at [554, 97] on div "SALE TAG - [DATE] Discount" at bounding box center [291, 101] width 526 height 16
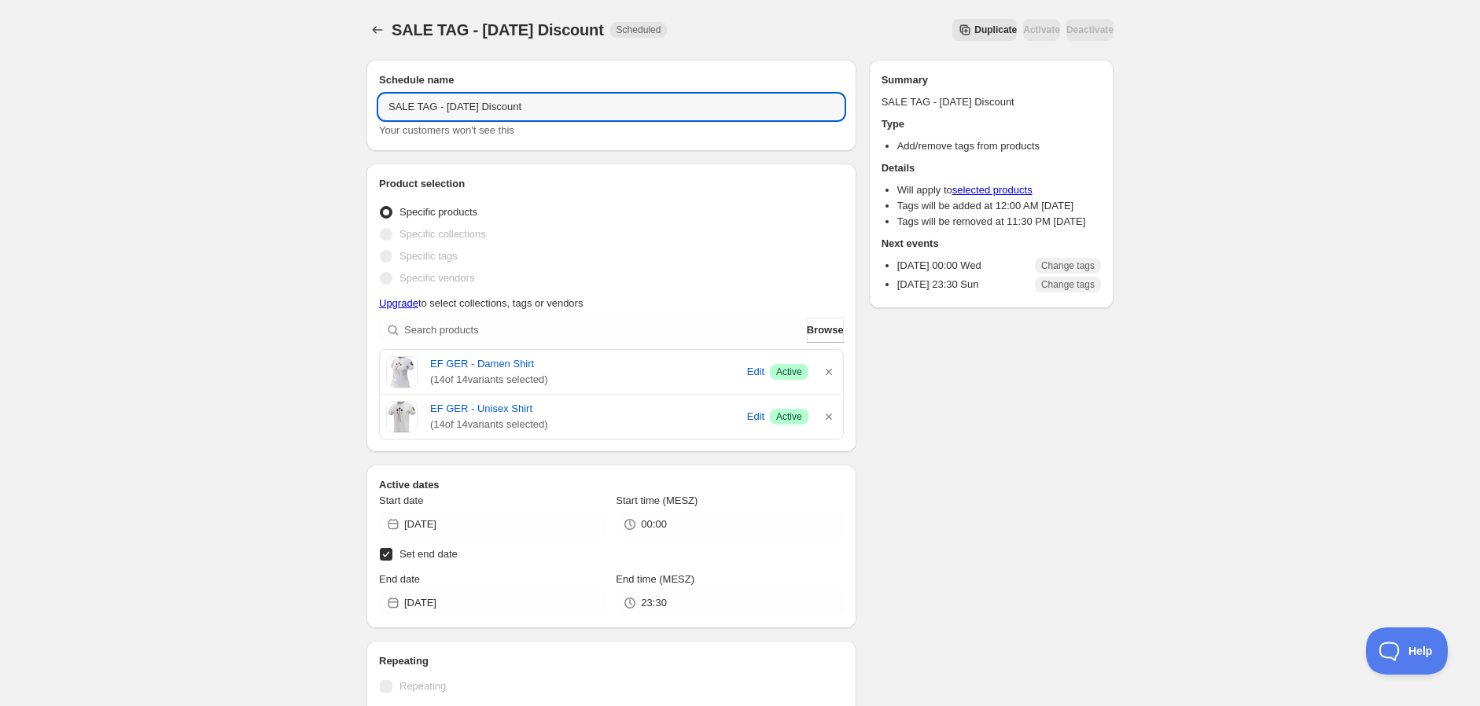
drag, startPoint x: 607, startPoint y: 109, endPoint x: 281, endPoint y: 104, distance: 326.4
click at [281, 104] on div "SALE TAG - [DATE] Discount. This page is ready SALE TAG - [DATE] Discount Sched…" at bounding box center [740, 580] width 1480 height 1160
type input "T"
type input "TAG SALE - [DATE] Discount"
click at [531, 522] on input "[DATE]" at bounding box center [505, 524] width 202 height 25
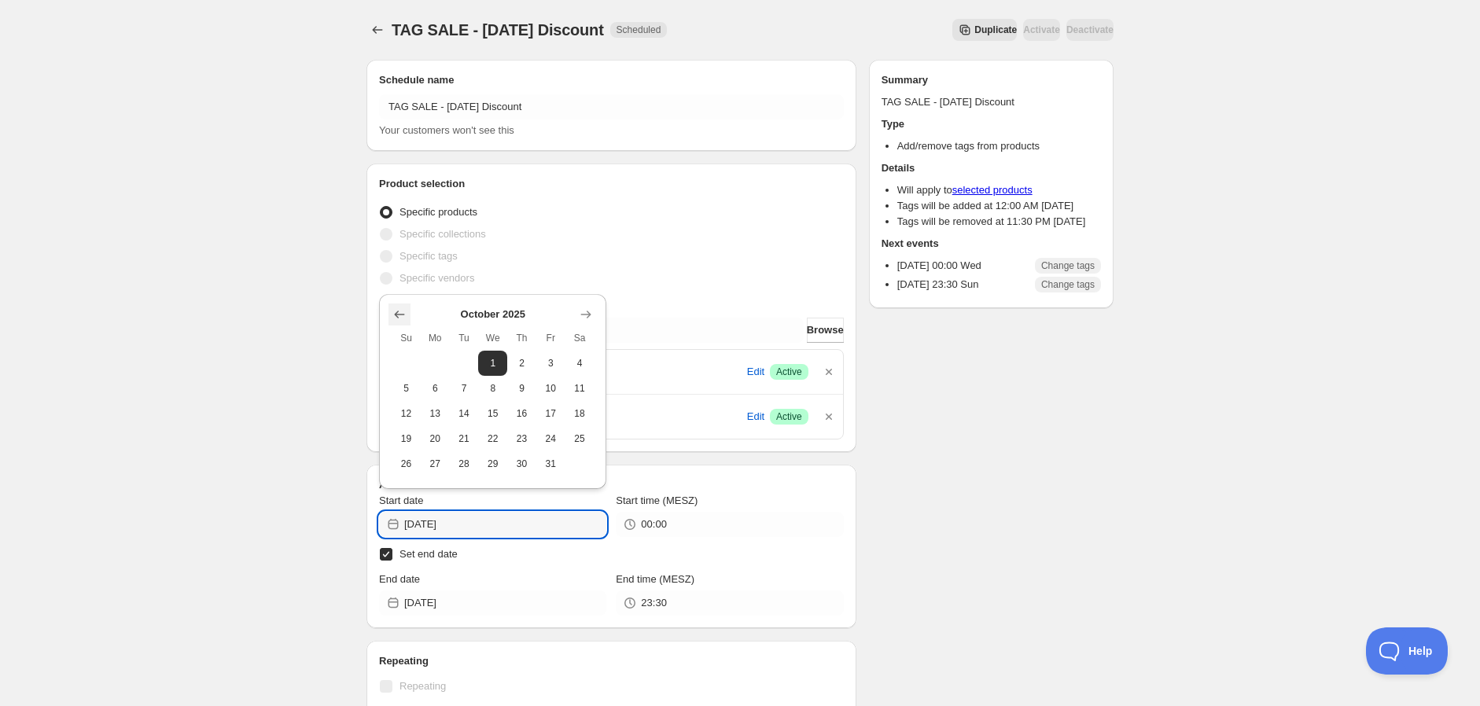
click at [396, 316] on icon "Show previous month, September 2025" at bounding box center [400, 315] width 16 height 16
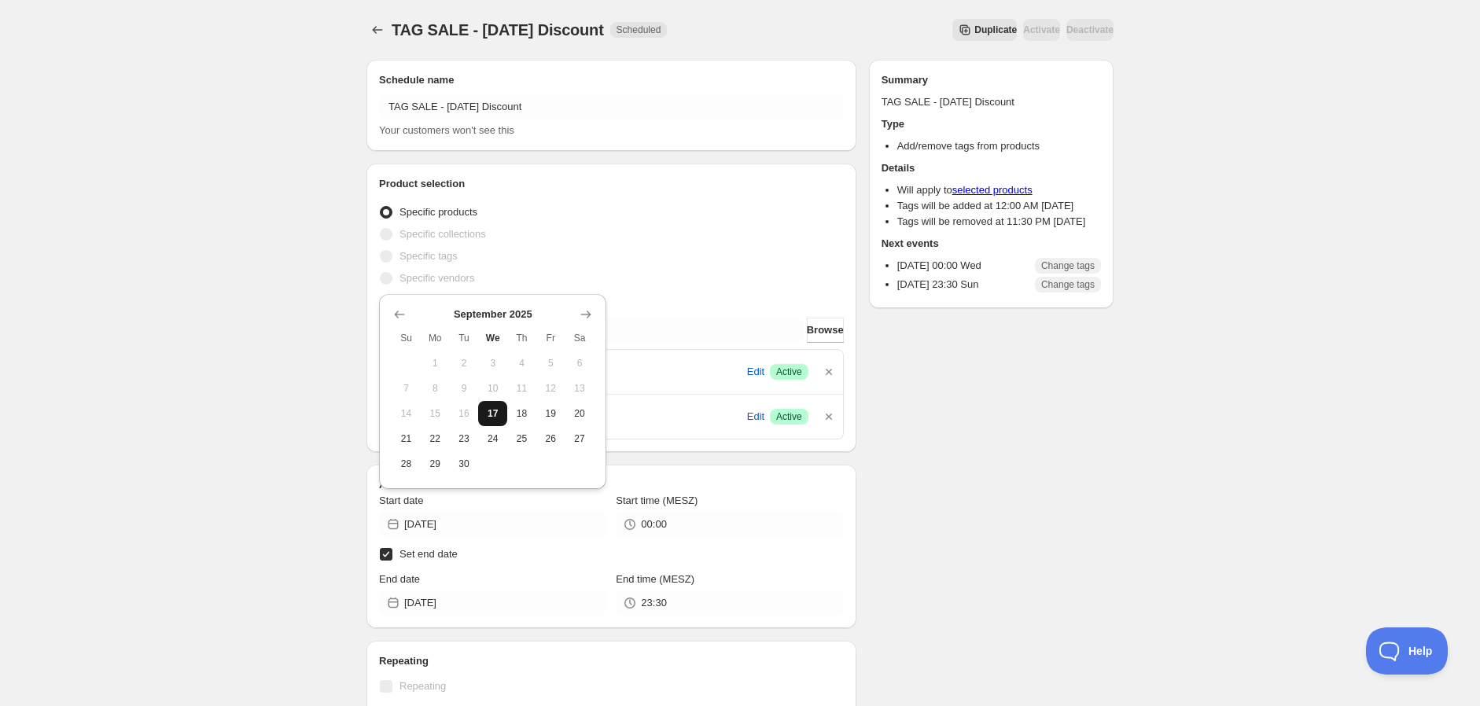
click at [492, 419] on span "17" at bounding box center [492, 413] width 17 height 13
type input "[DATE]"
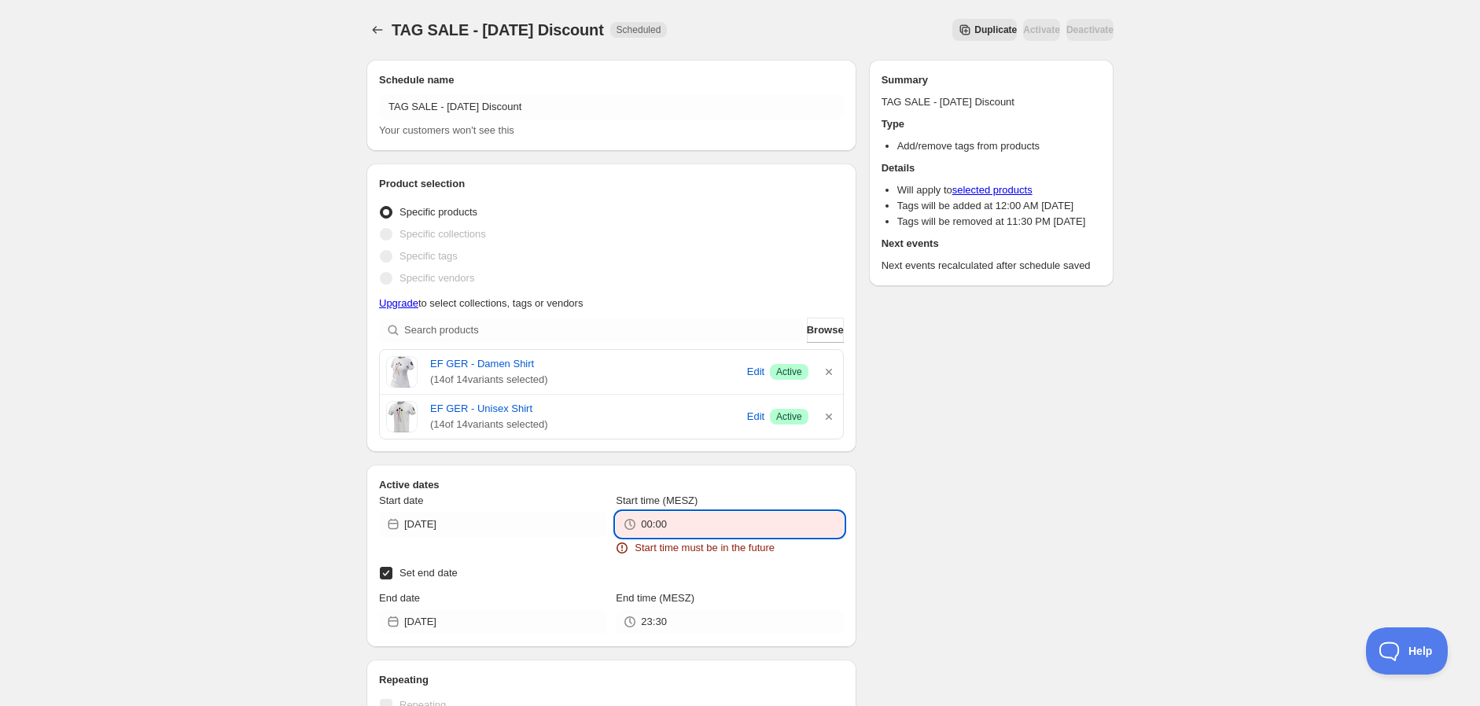
click at [680, 522] on input "00:00" at bounding box center [742, 524] width 202 height 25
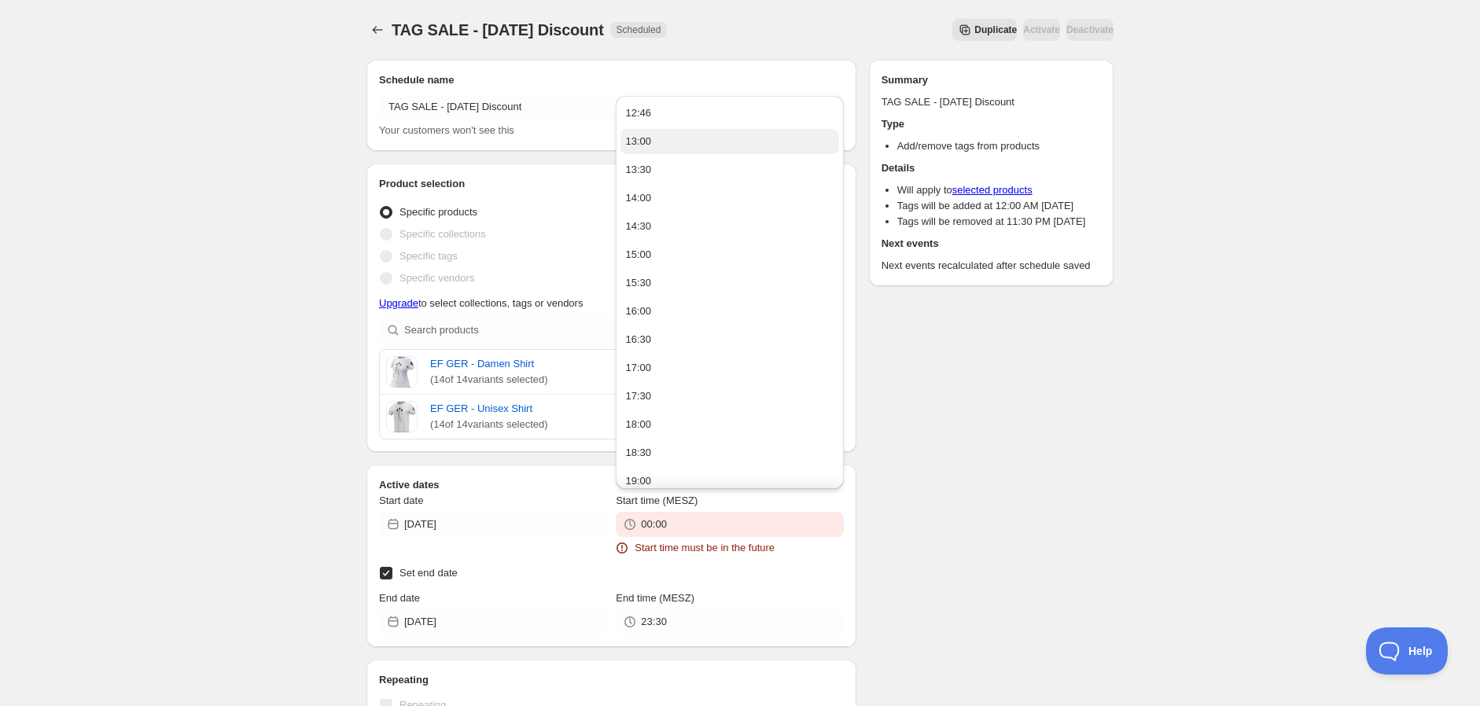
click at [721, 149] on button "13:00" at bounding box center [730, 141] width 218 height 25
type input "13:00"
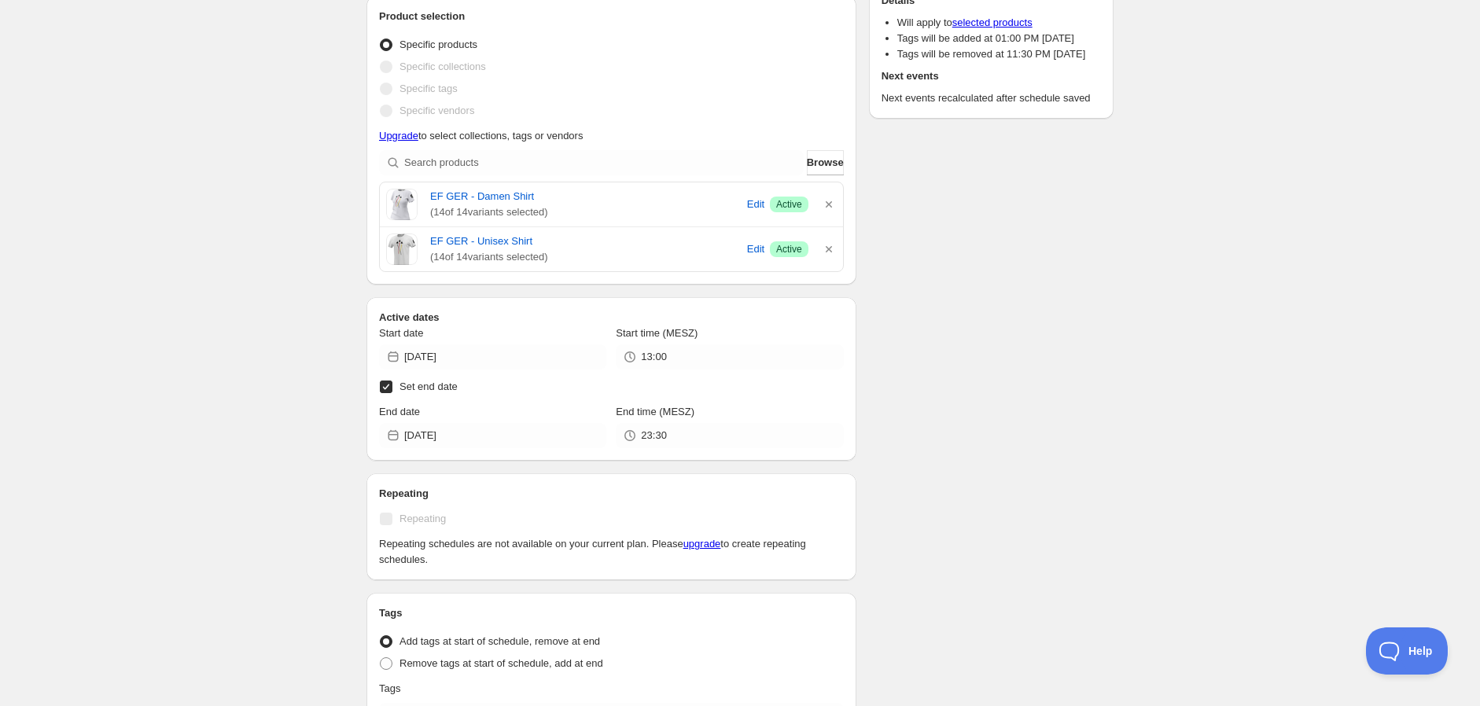
scroll to position [175, 0]
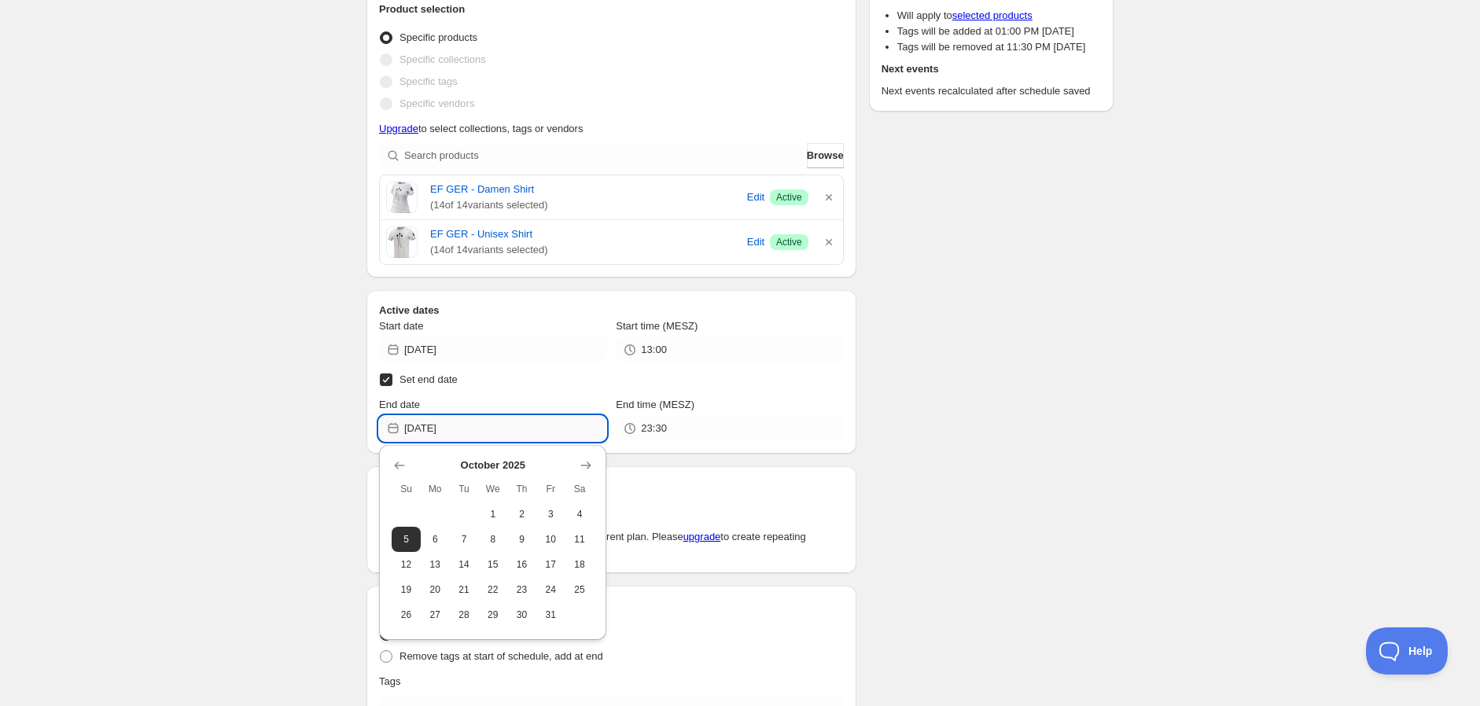
click at [563, 431] on input "[DATE]" at bounding box center [505, 428] width 202 height 25
click at [407, 463] on icon "Show previous month, September 2025" at bounding box center [400, 466] width 16 height 16
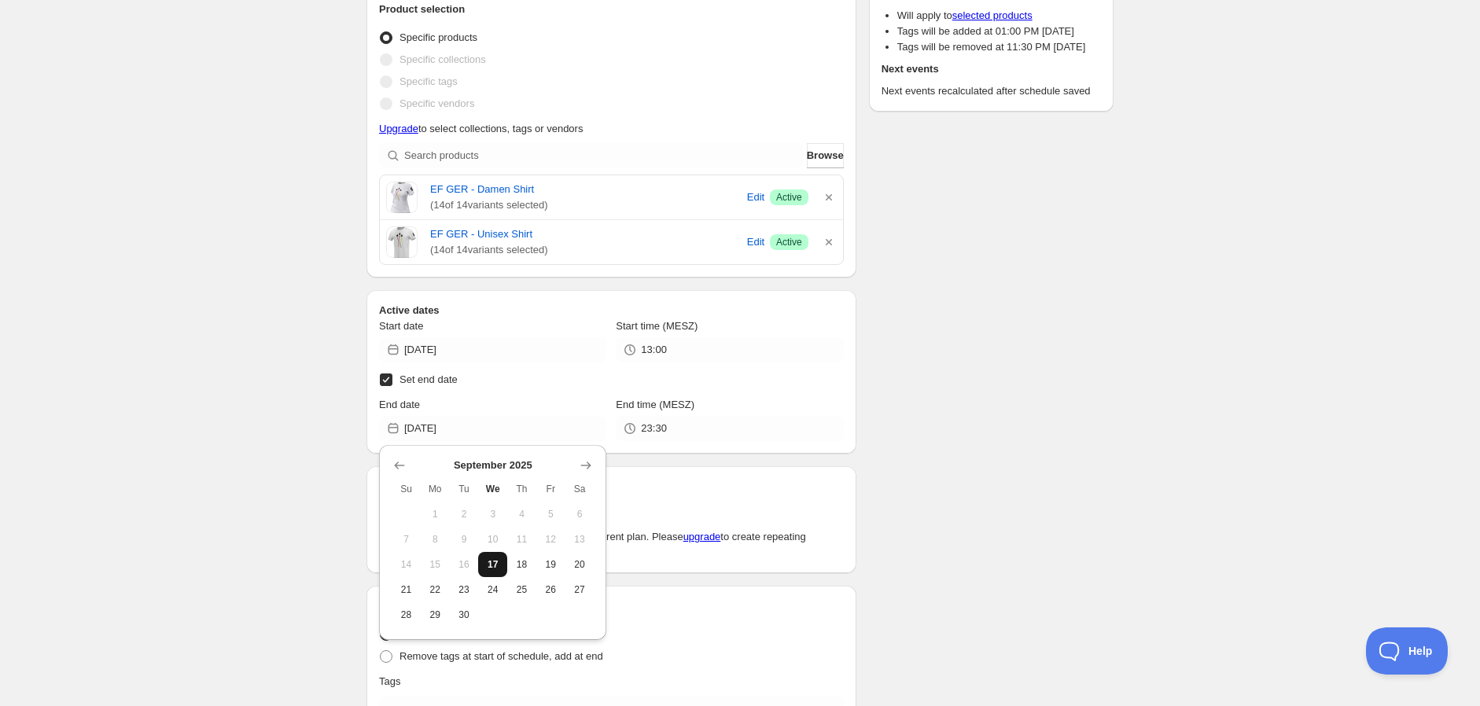
click at [498, 565] on span "17" at bounding box center [492, 564] width 17 height 13
type input "[DATE]"
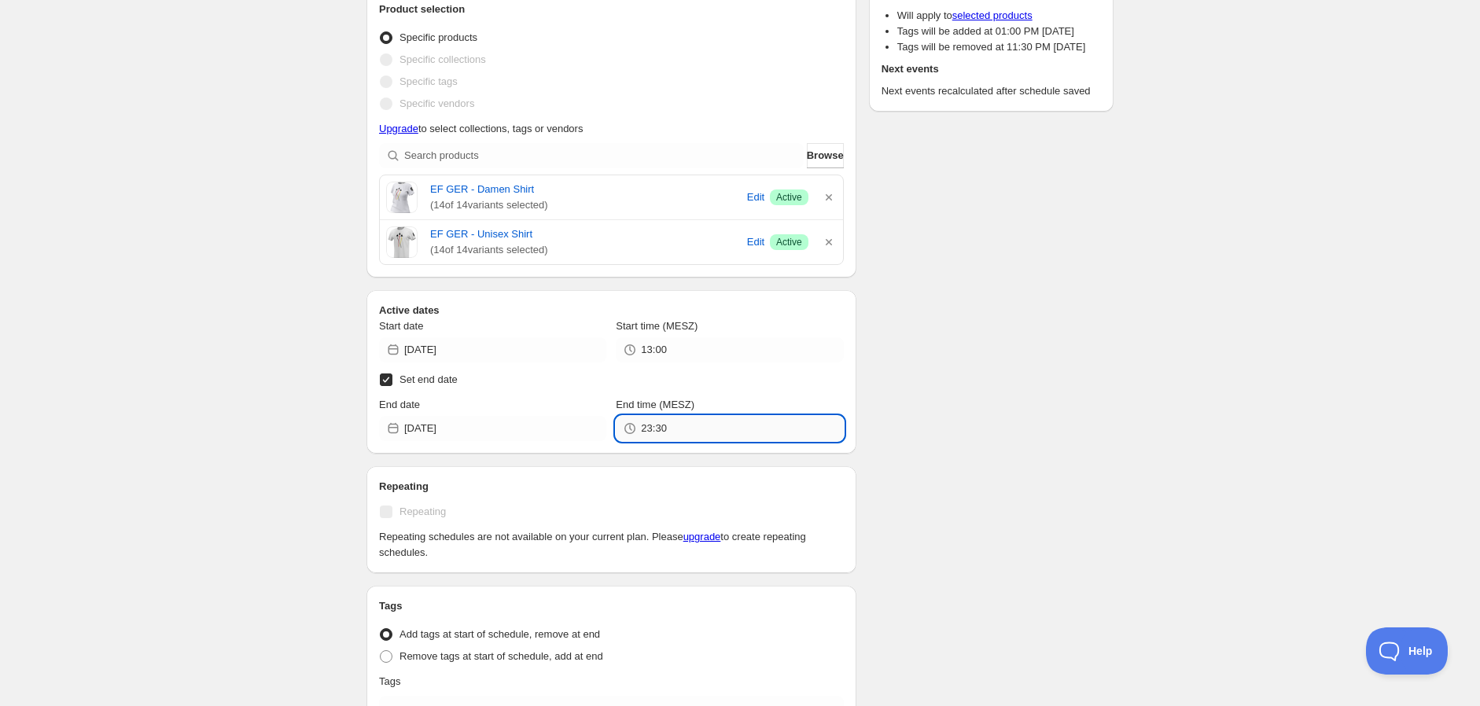
click at [702, 433] on input "23:30" at bounding box center [742, 428] width 202 height 25
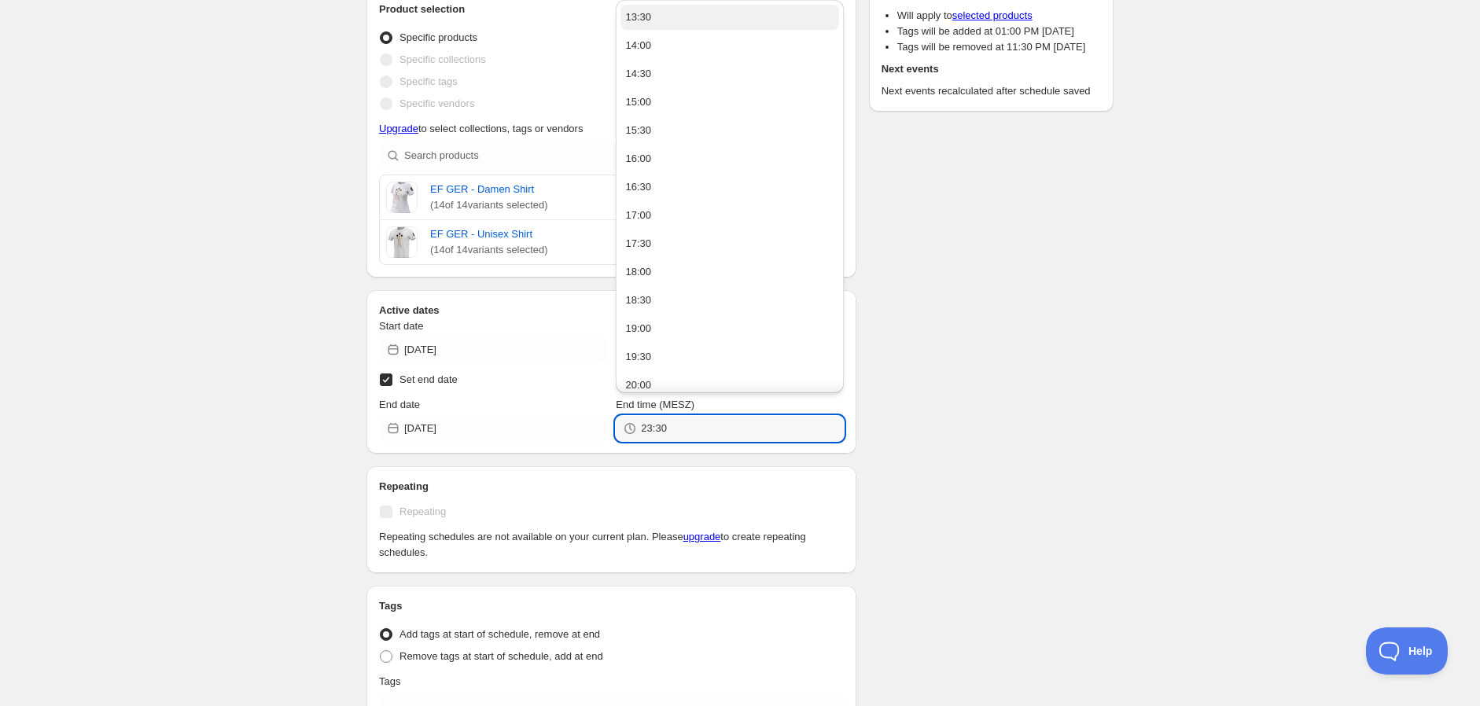
click at [673, 11] on button "13:30" at bounding box center [730, 17] width 218 height 25
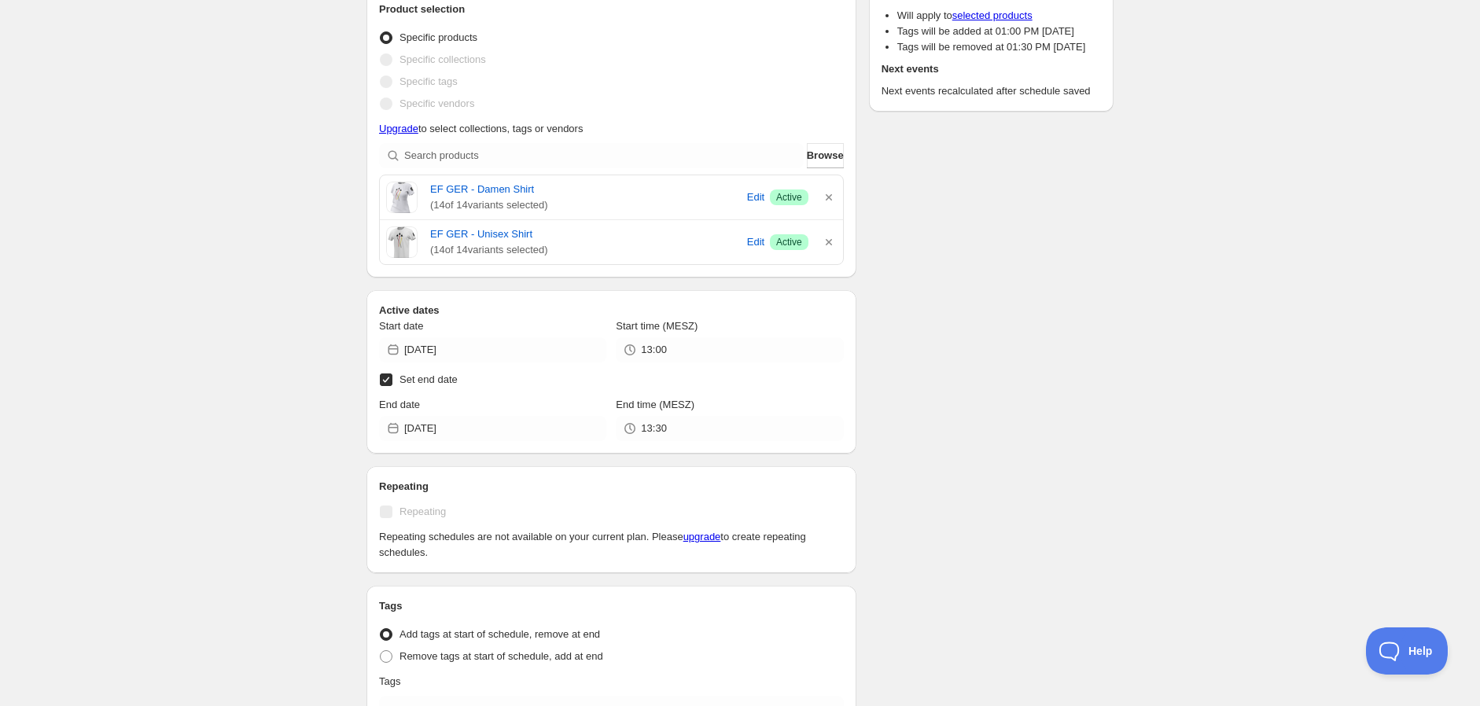
type input "13:30"
click at [952, 315] on div "Schedule name TAG SALE - [DATE] Discount Your customers won't see this Product …" at bounding box center [734, 413] width 760 height 1081
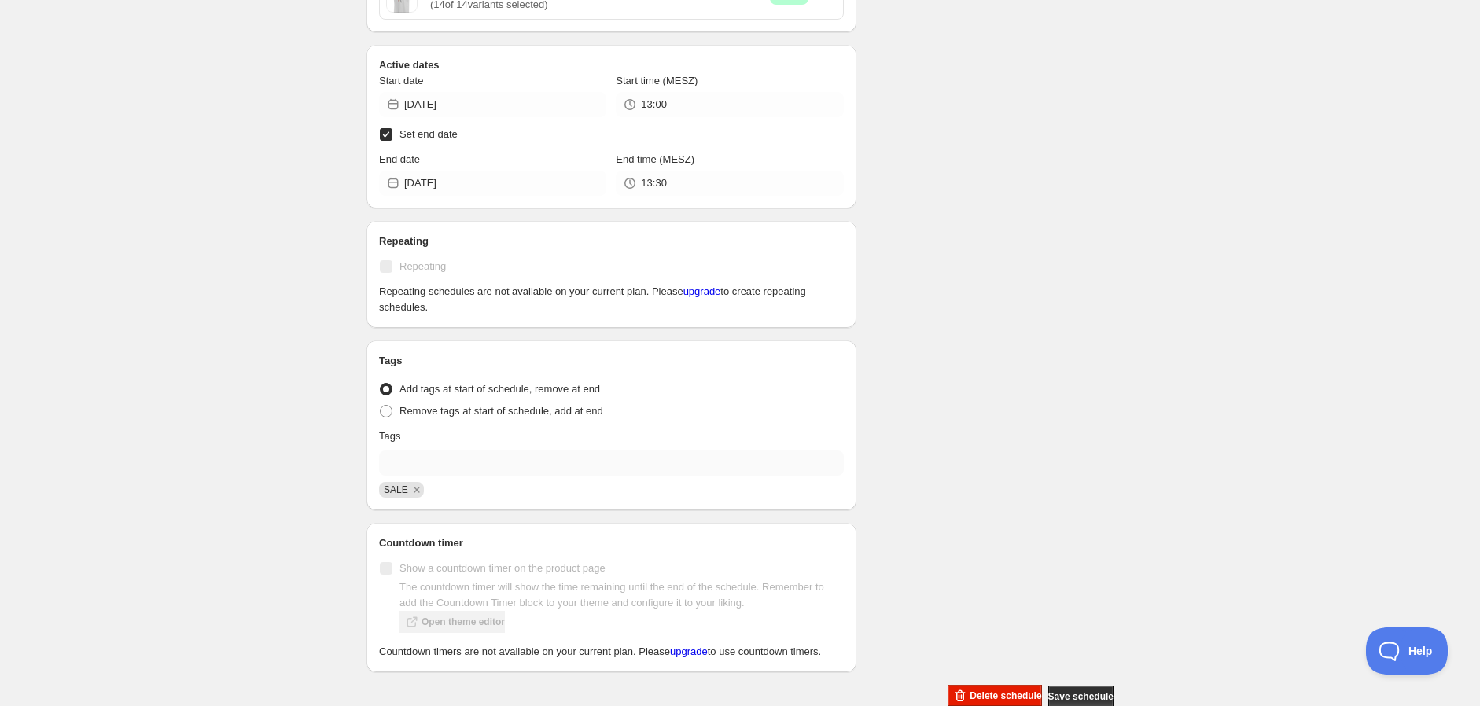
scroll to position [436, 0]
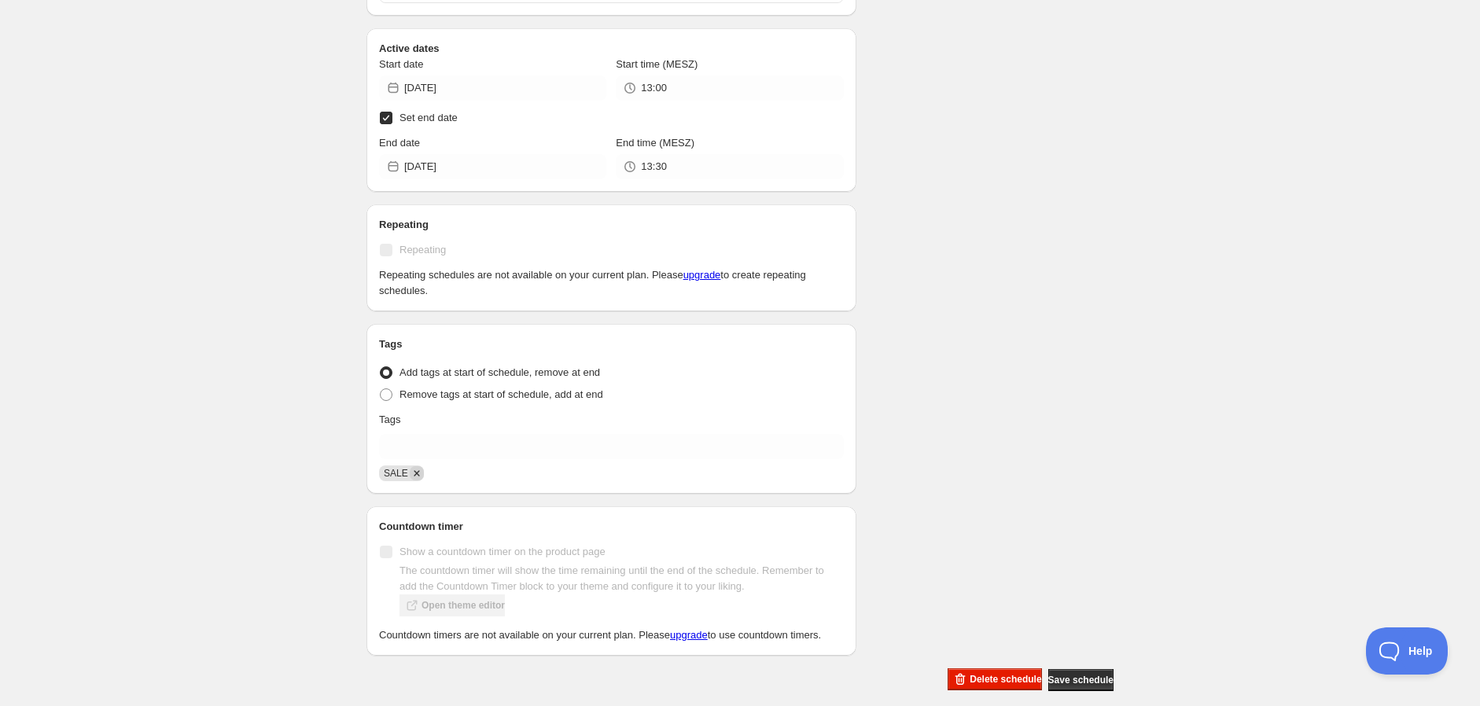
click at [410, 477] on icon "Remove SALE" at bounding box center [417, 473] width 14 height 14
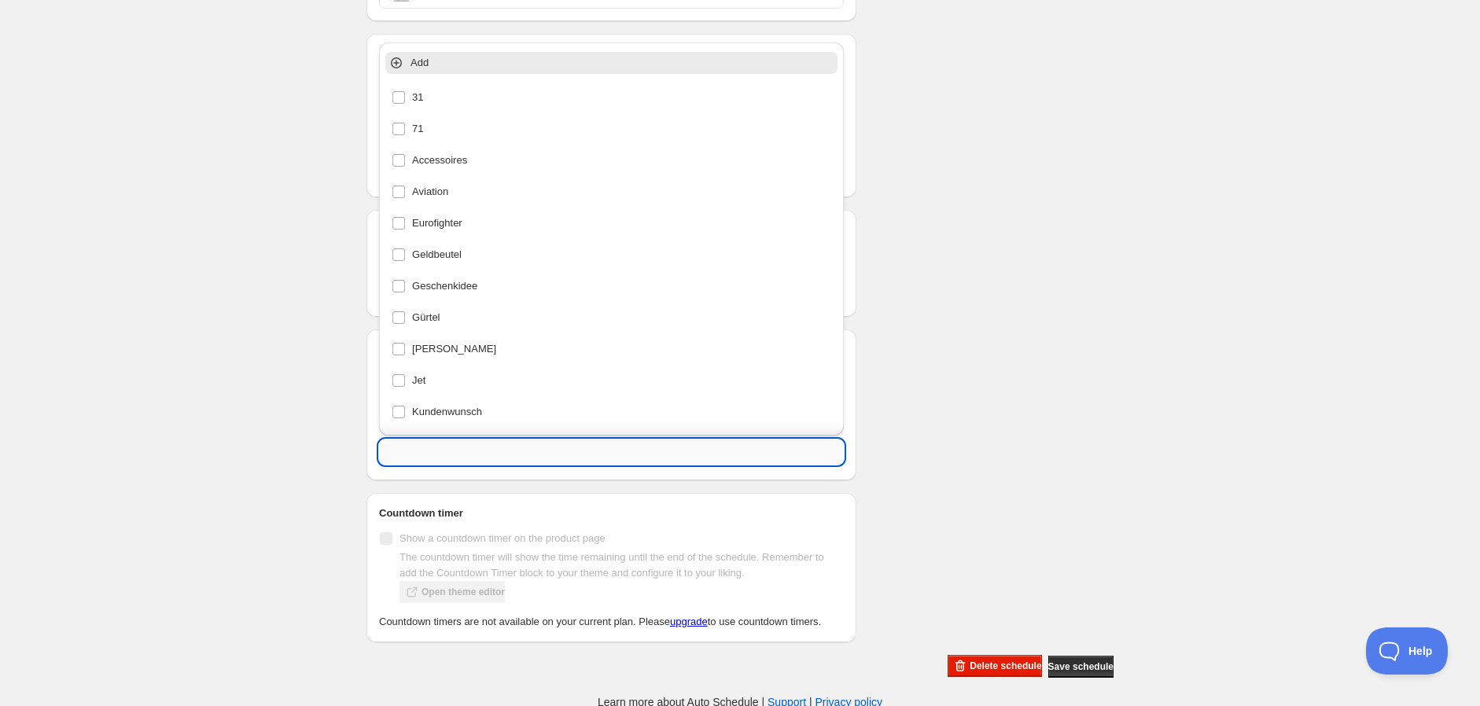
click at [425, 456] on input "text" at bounding box center [611, 452] width 465 height 25
click at [403, 215] on div "Eurofighter" at bounding box center [612, 223] width 440 height 22
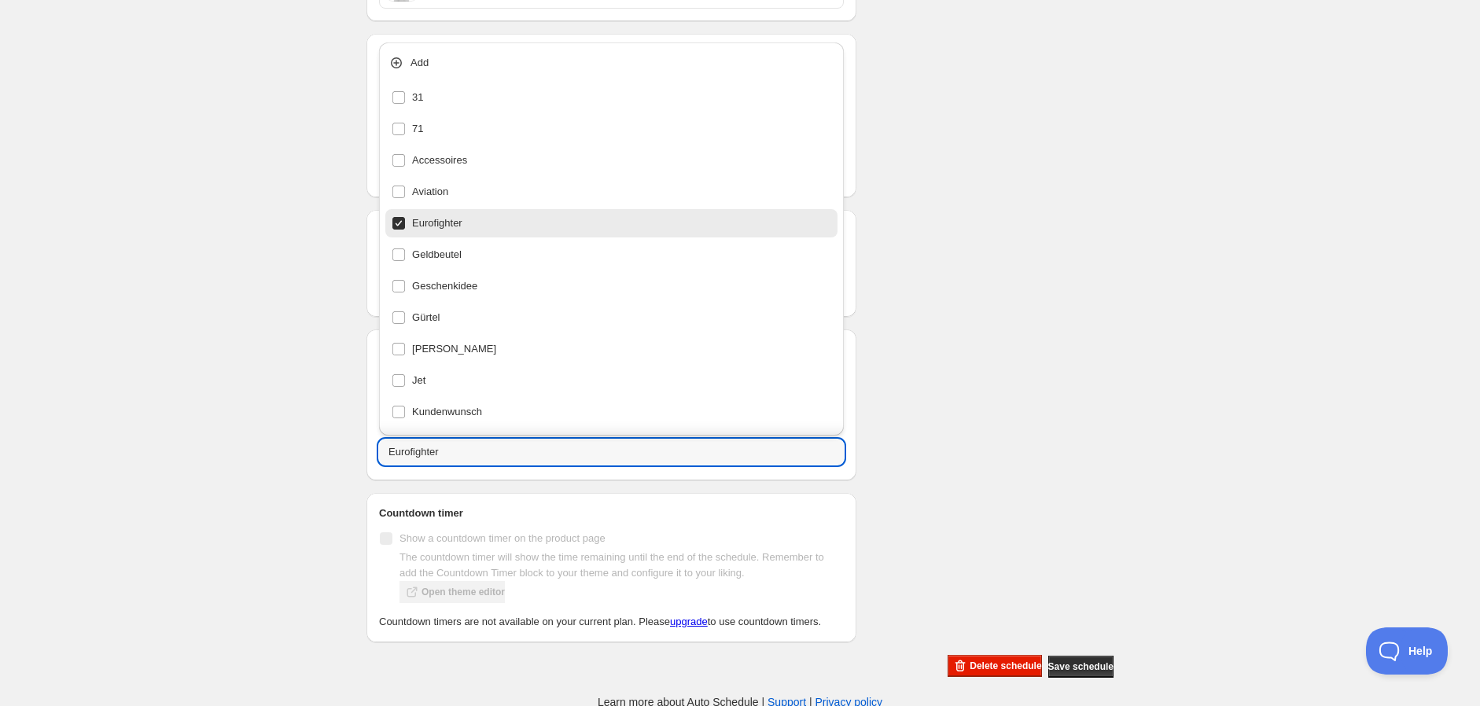
type input "Eurofighter"
checkbox input "true"
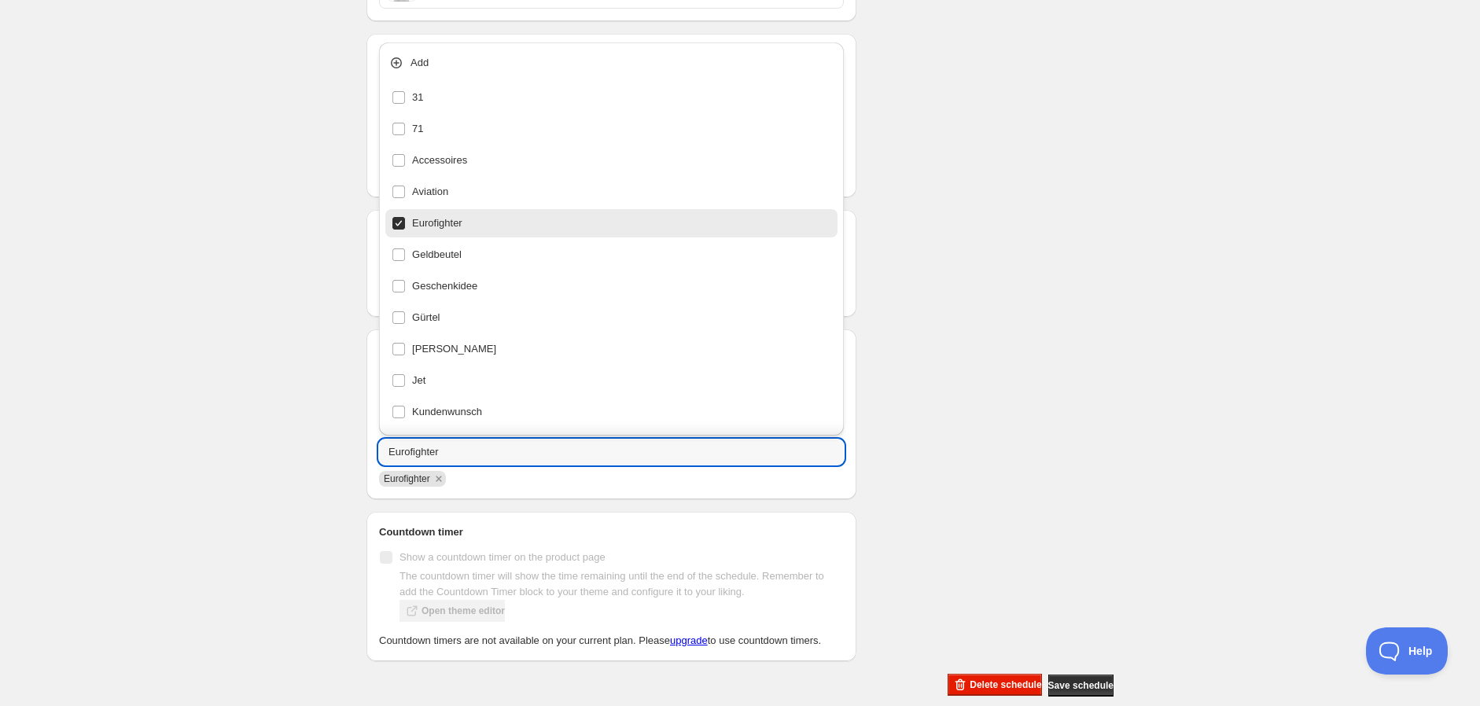
click at [1093, 309] on div "Schedule name TAG SALE - [DATE] Discount Your customers won't see this Product …" at bounding box center [734, 156] width 760 height 1081
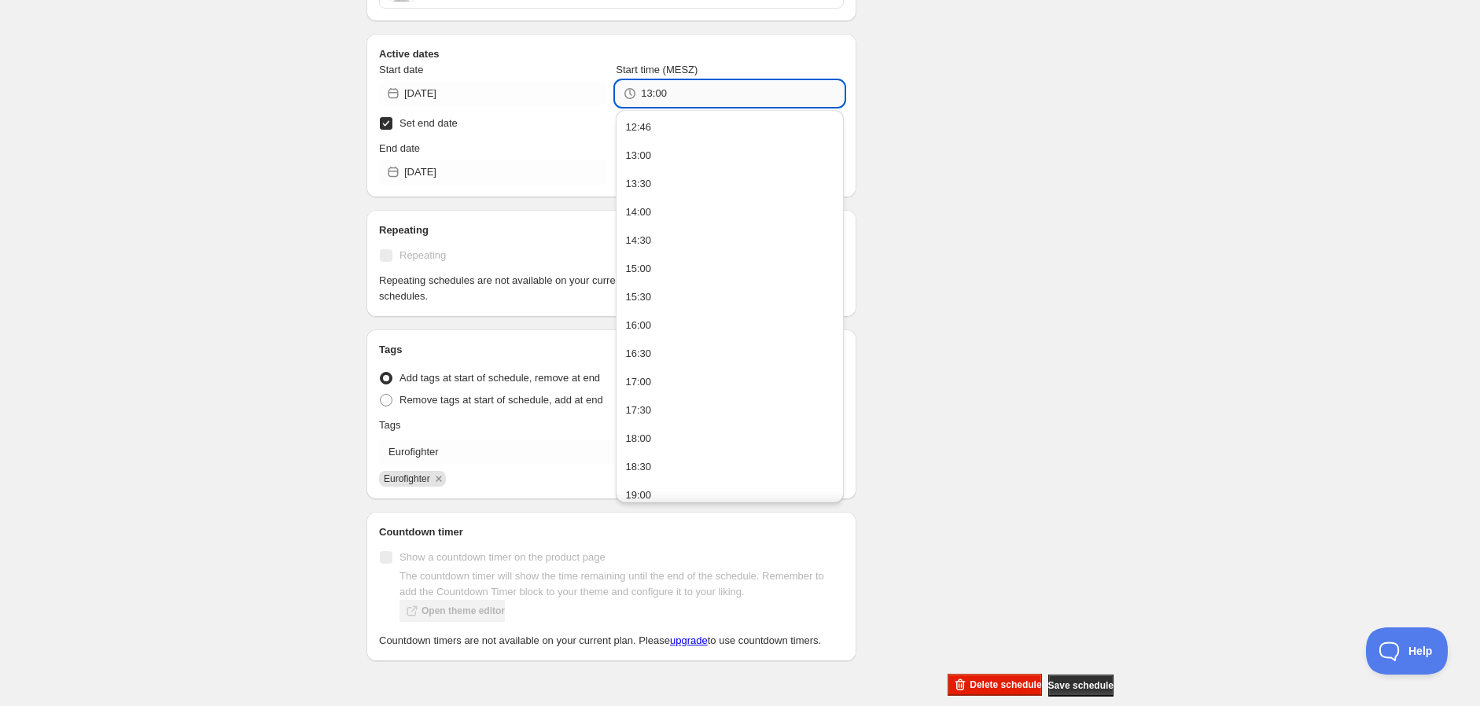
click at [677, 87] on input "13:00" at bounding box center [742, 93] width 202 height 25
click at [688, 125] on button "12:46" at bounding box center [730, 127] width 218 height 25
click at [692, 93] on input "12:46" at bounding box center [742, 93] width 202 height 25
type input "12:50"
click at [1085, 114] on div "Schedule name TAG SALE - [DATE] Discount Your customers won't see this Product …" at bounding box center [734, 156] width 760 height 1081
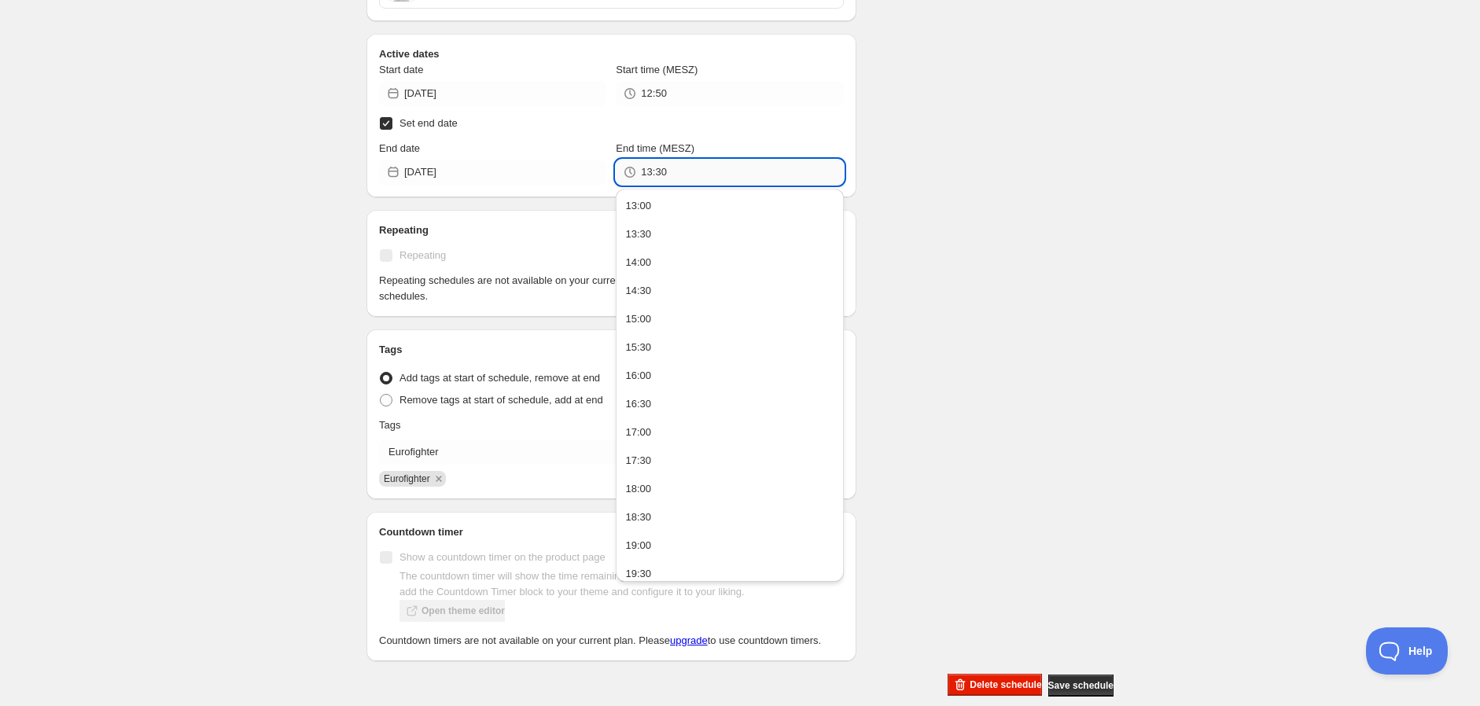
click at [700, 161] on input "13:30" at bounding box center [742, 172] width 202 height 25
click at [696, 173] on input "13:30" at bounding box center [742, 172] width 202 height 25
type input "13:05"
click at [1075, 229] on div "Schedule name TAG SALE - [DATE] Discount Your customers won't see this Product …" at bounding box center [734, 156] width 760 height 1081
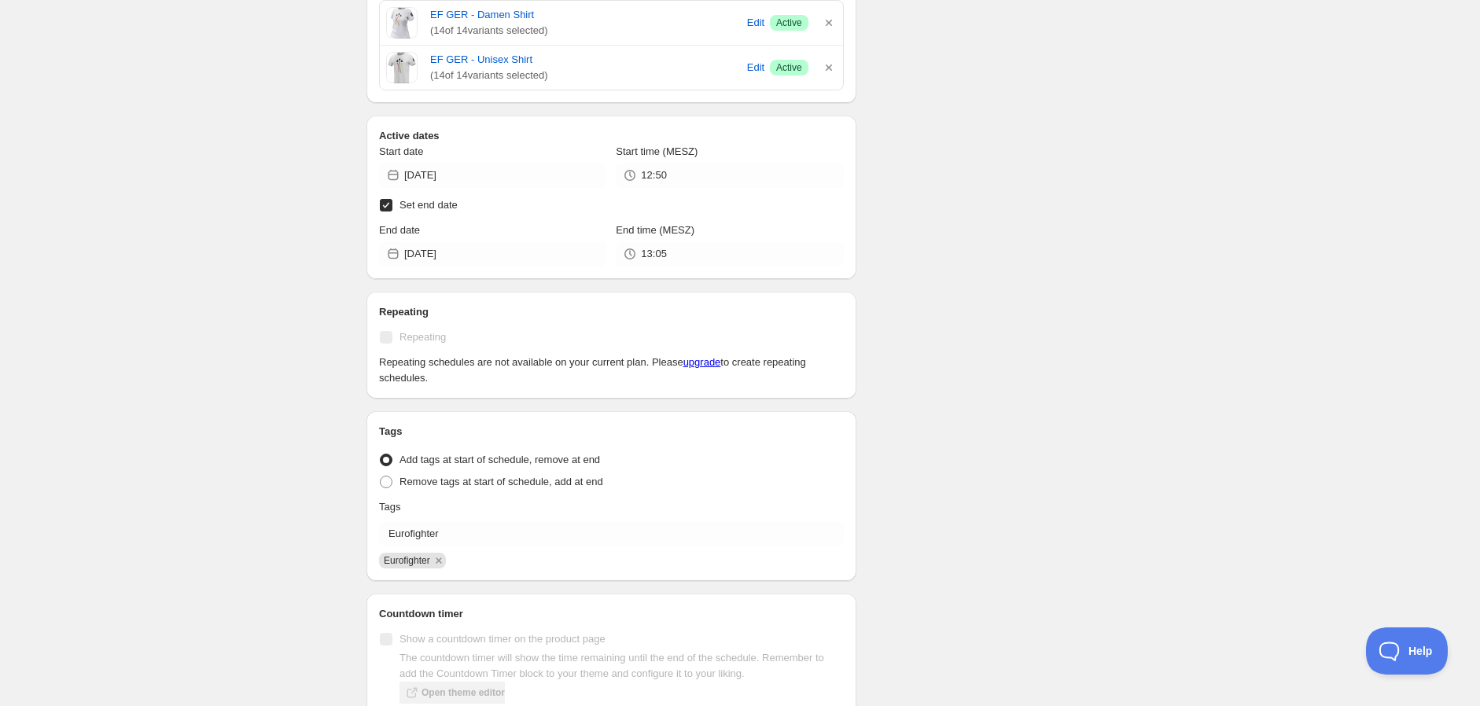
scroll to position [451, 0]
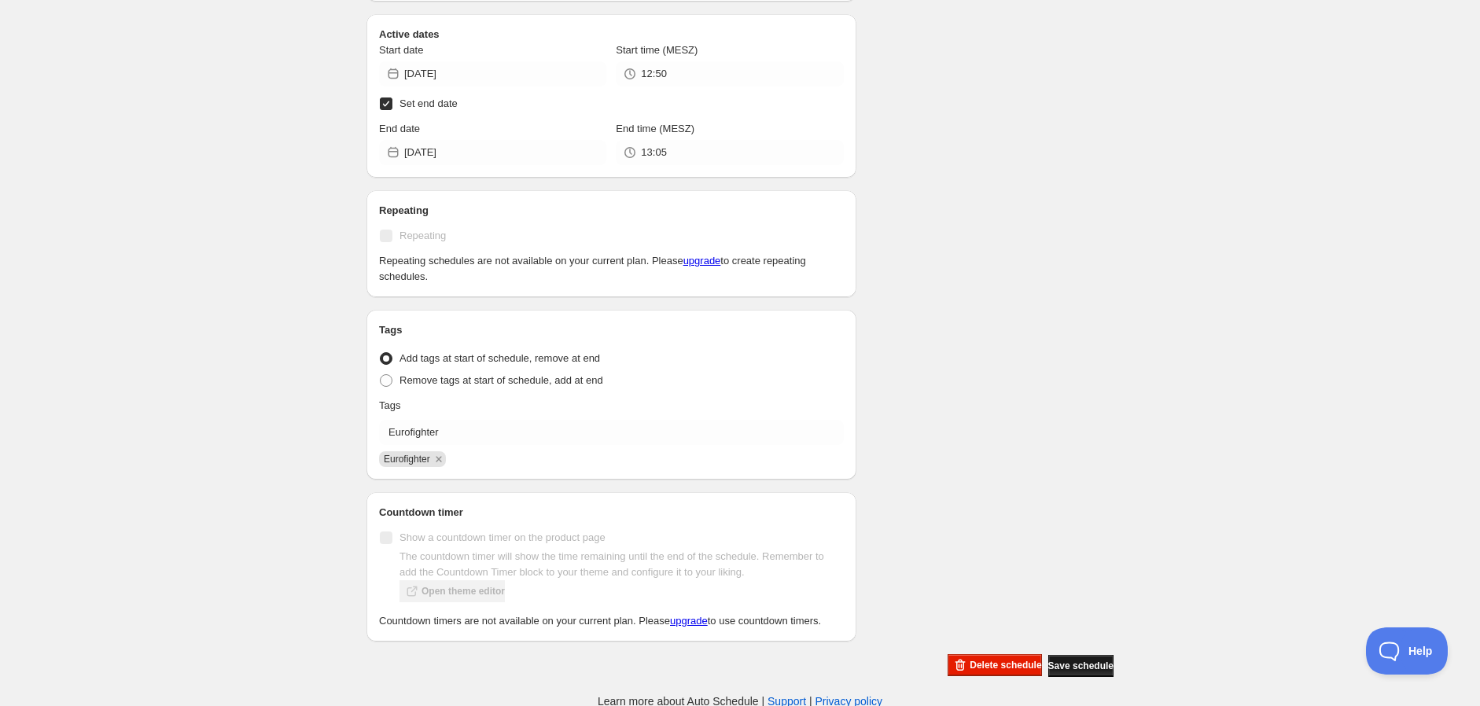
click at [1059, 660] on span "Save schedule" at bounding box center [1080, 666] width 65 height 13
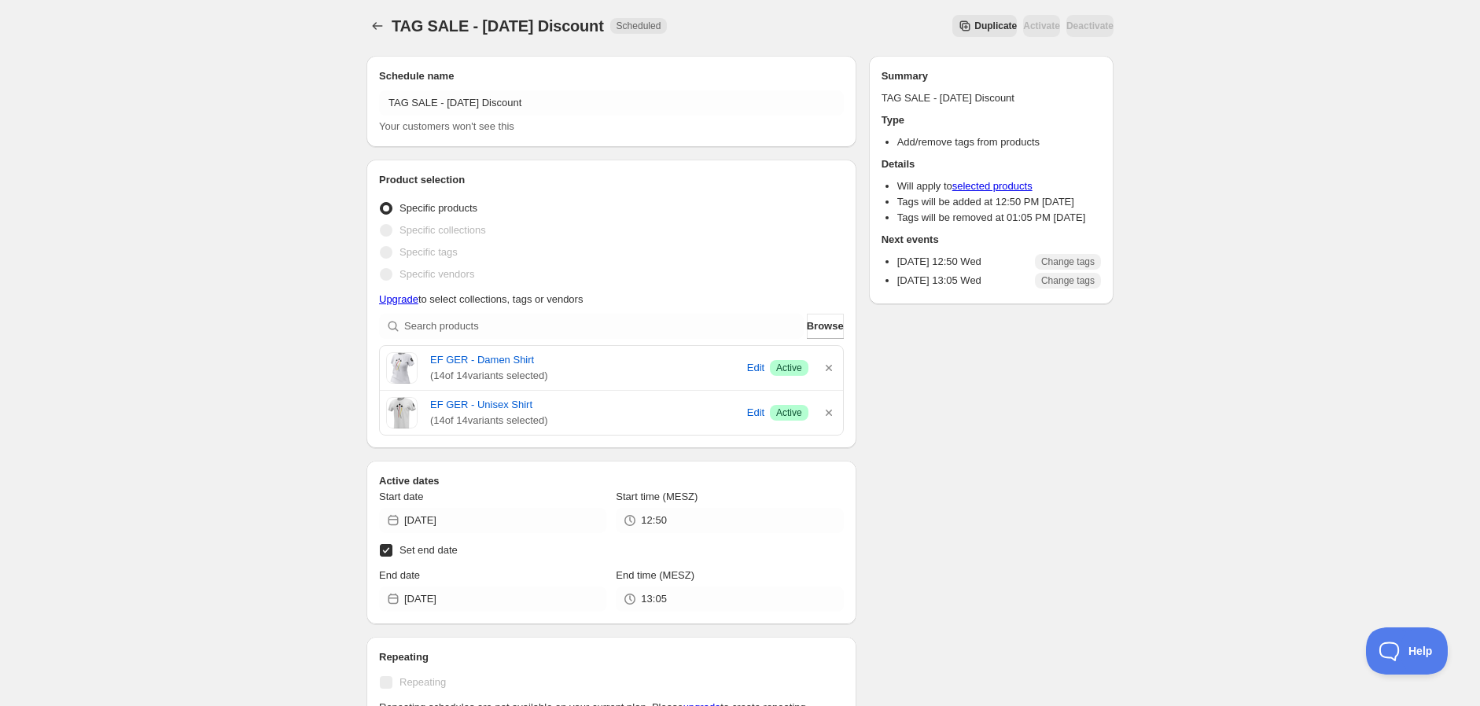
scroll to position [0, 0]
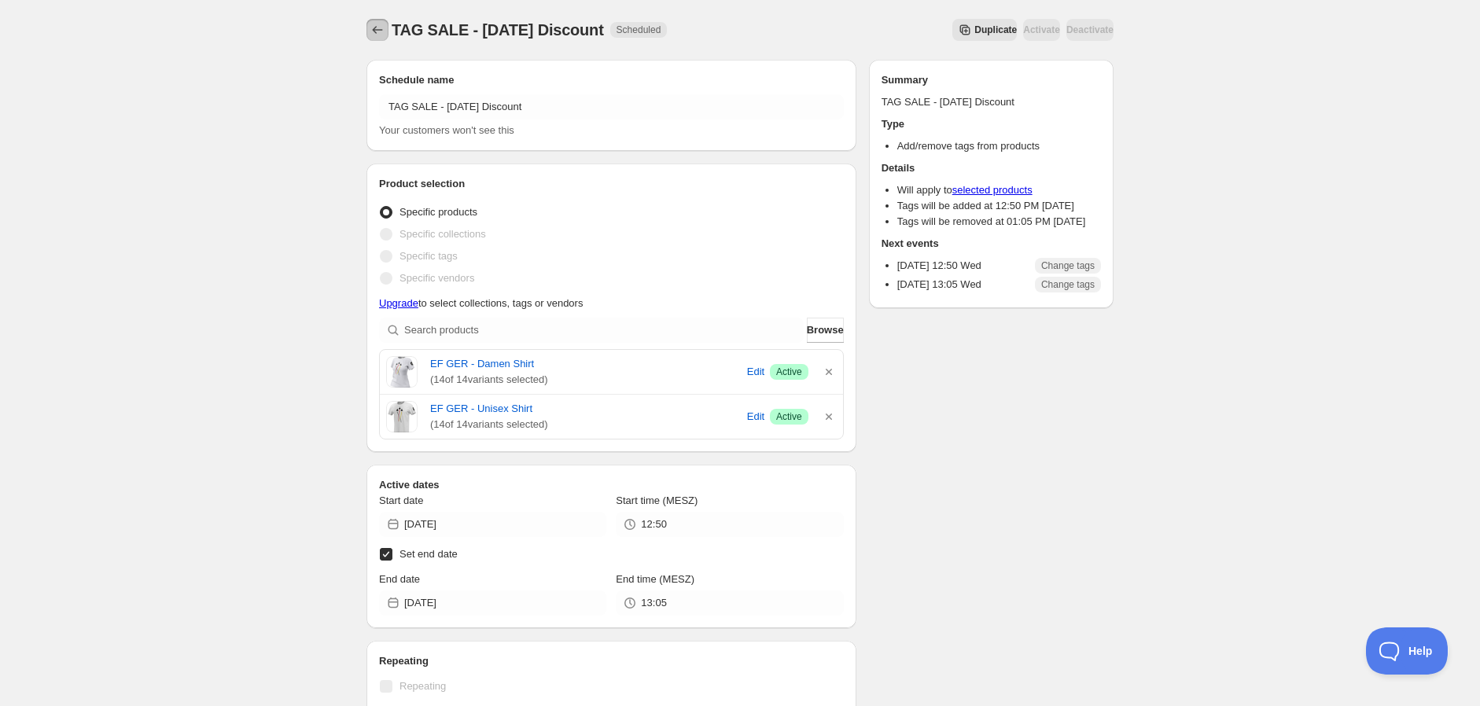
click at [374, 28] on icon "Schedules" at bounding box center [378, 30] width 16 height 16
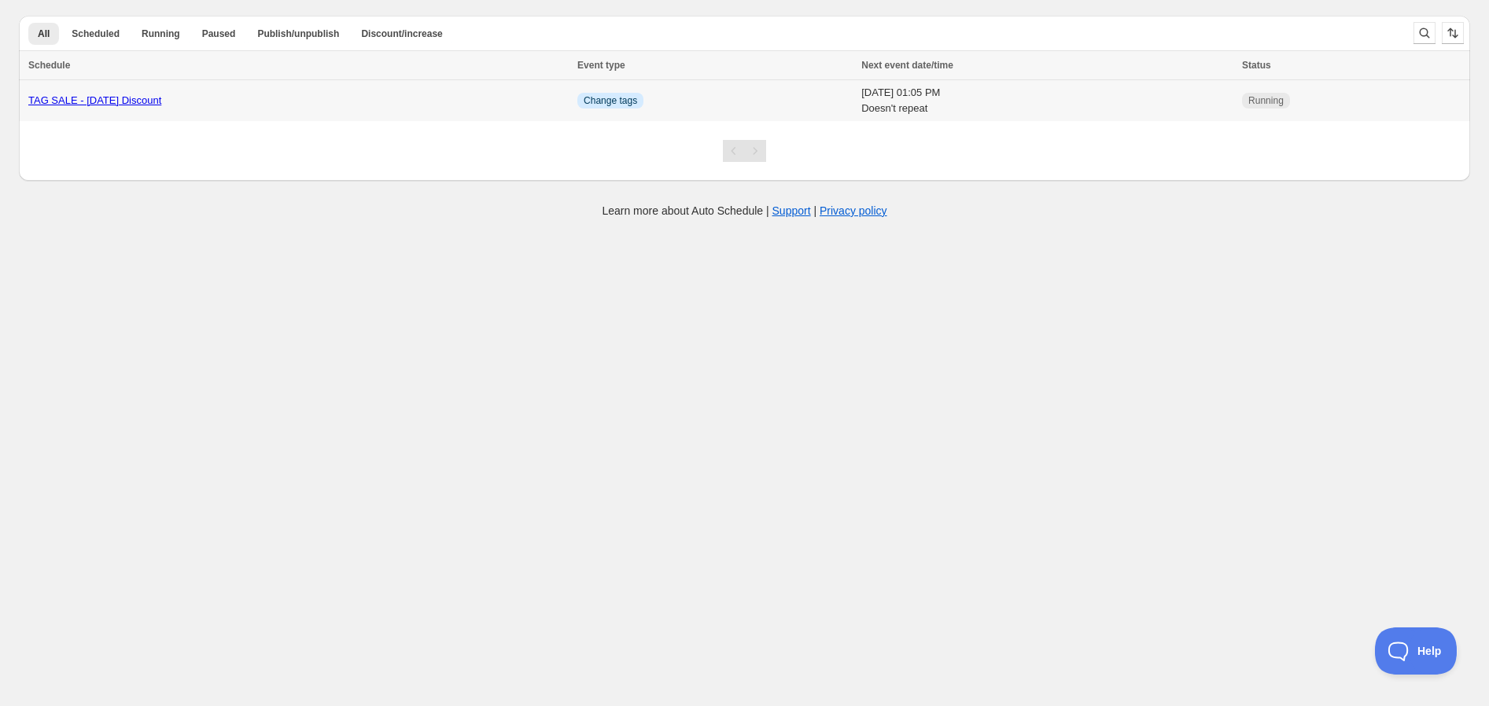
click at [492, 97] on div "TAG SALE - [DATE] Discount" at bounding box center [297, 101] width 539 height 16
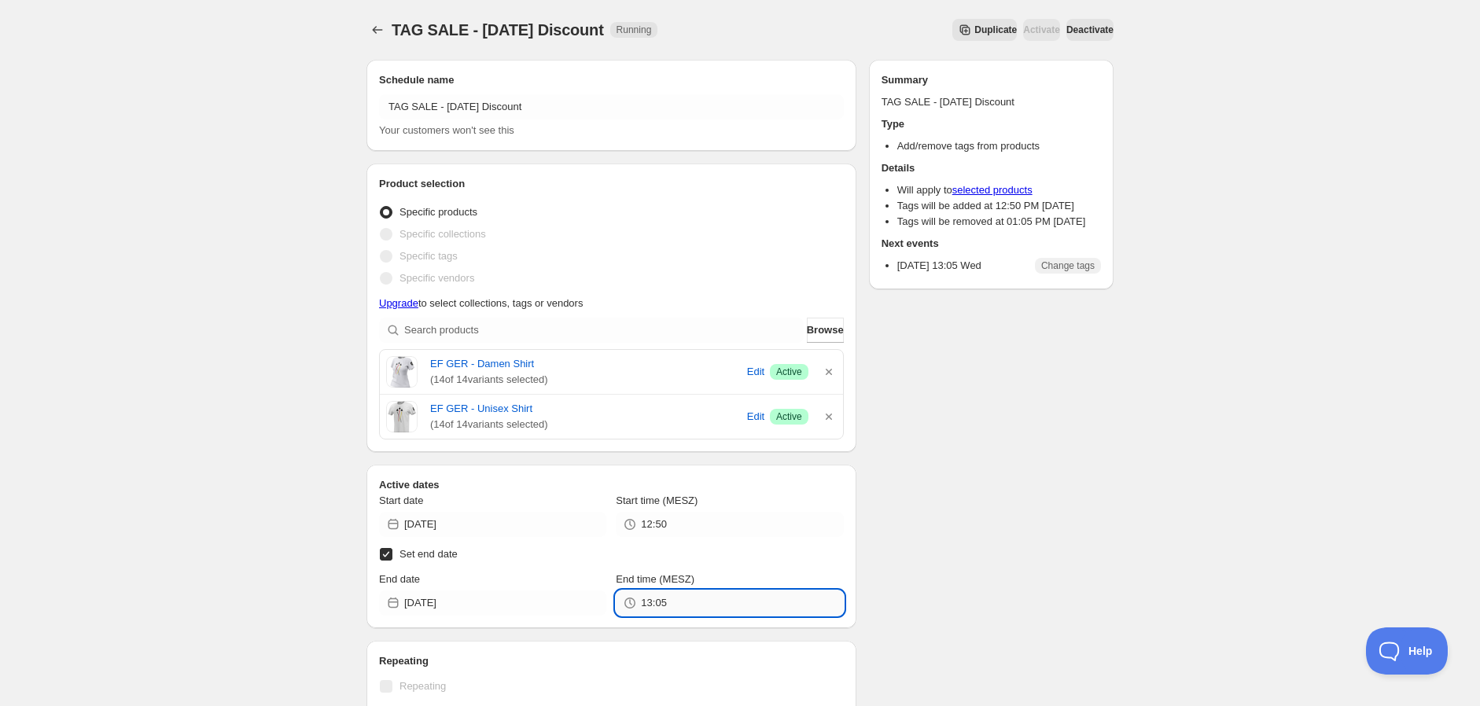
click at [693, 607] on input "13:05" at bounding box center [742, 603] width 202 height 25
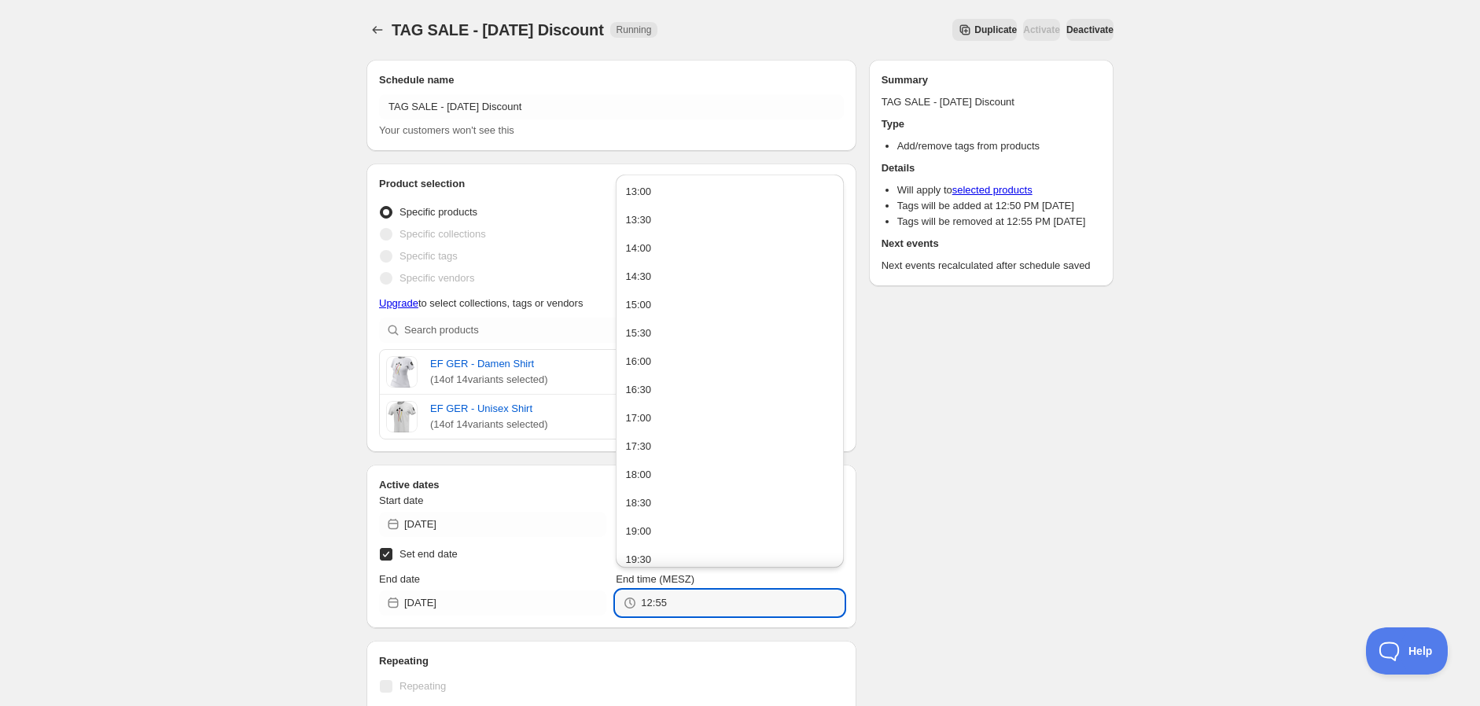
type input "12:55"
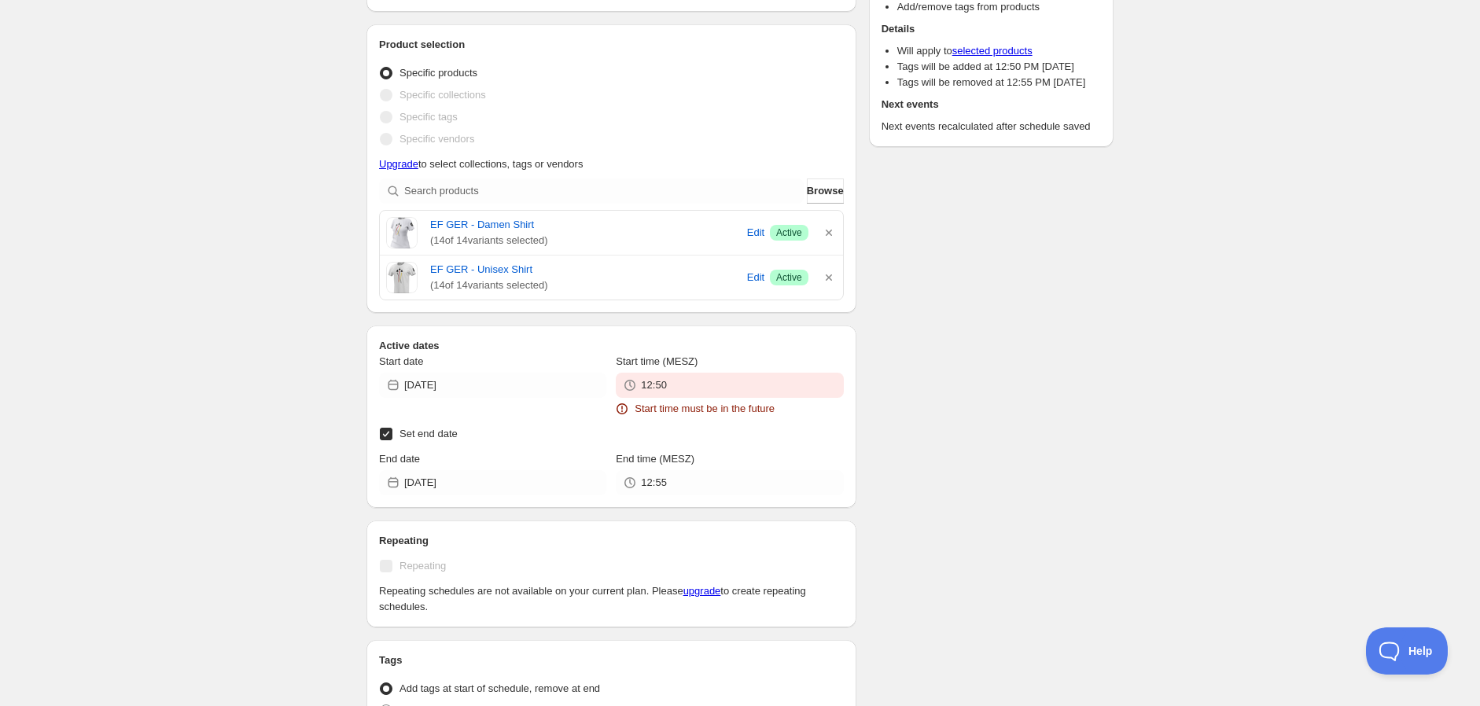
scroll to position [262, 0]
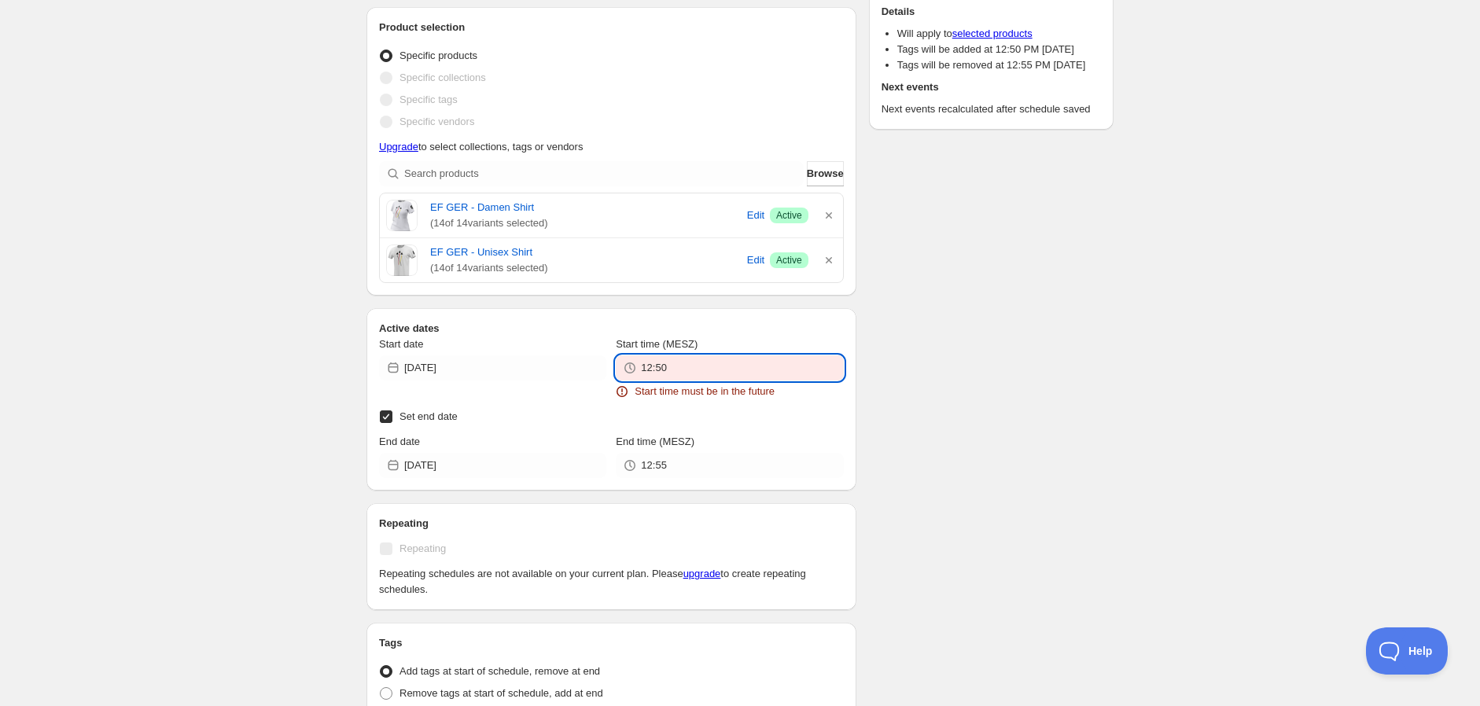
click at [678, 369] on input "12:50" at bounding box center [742, 367] width 202 height 25
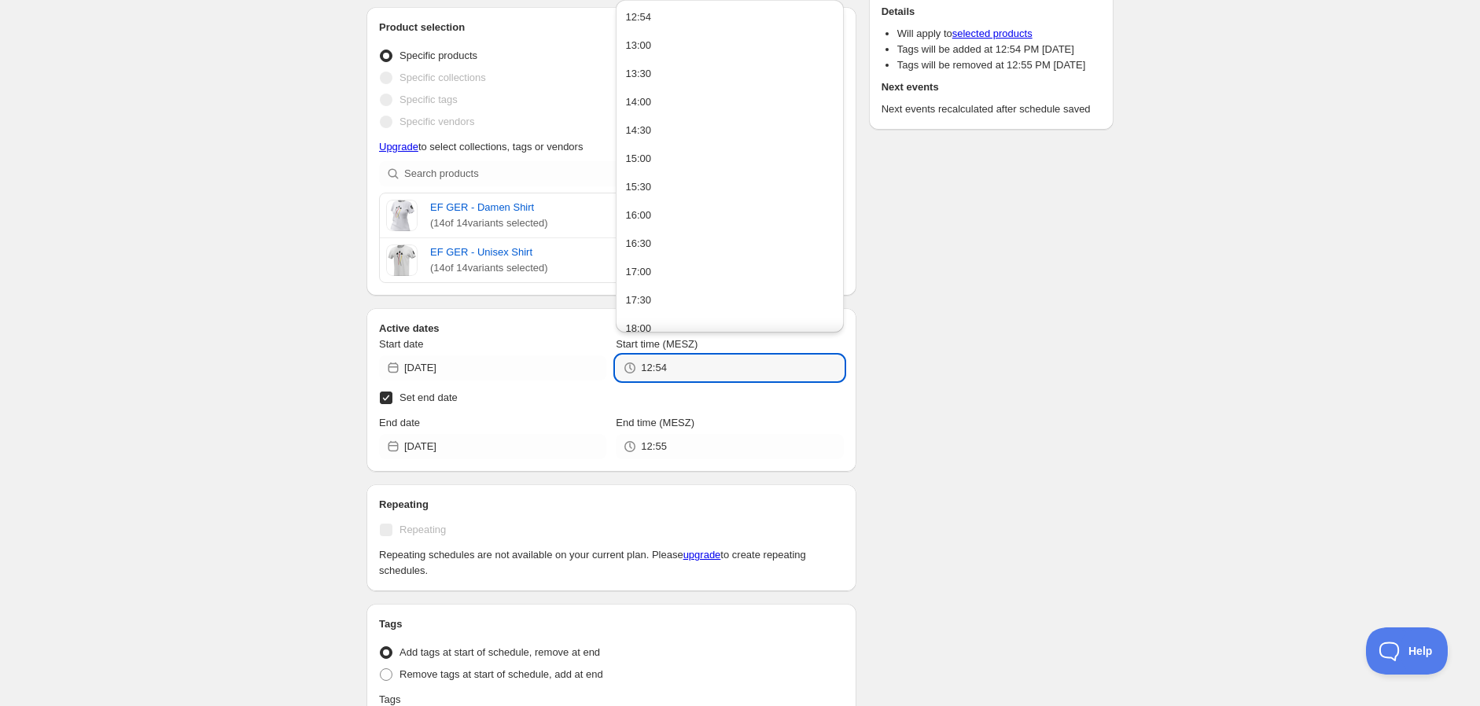
type input "12:54"
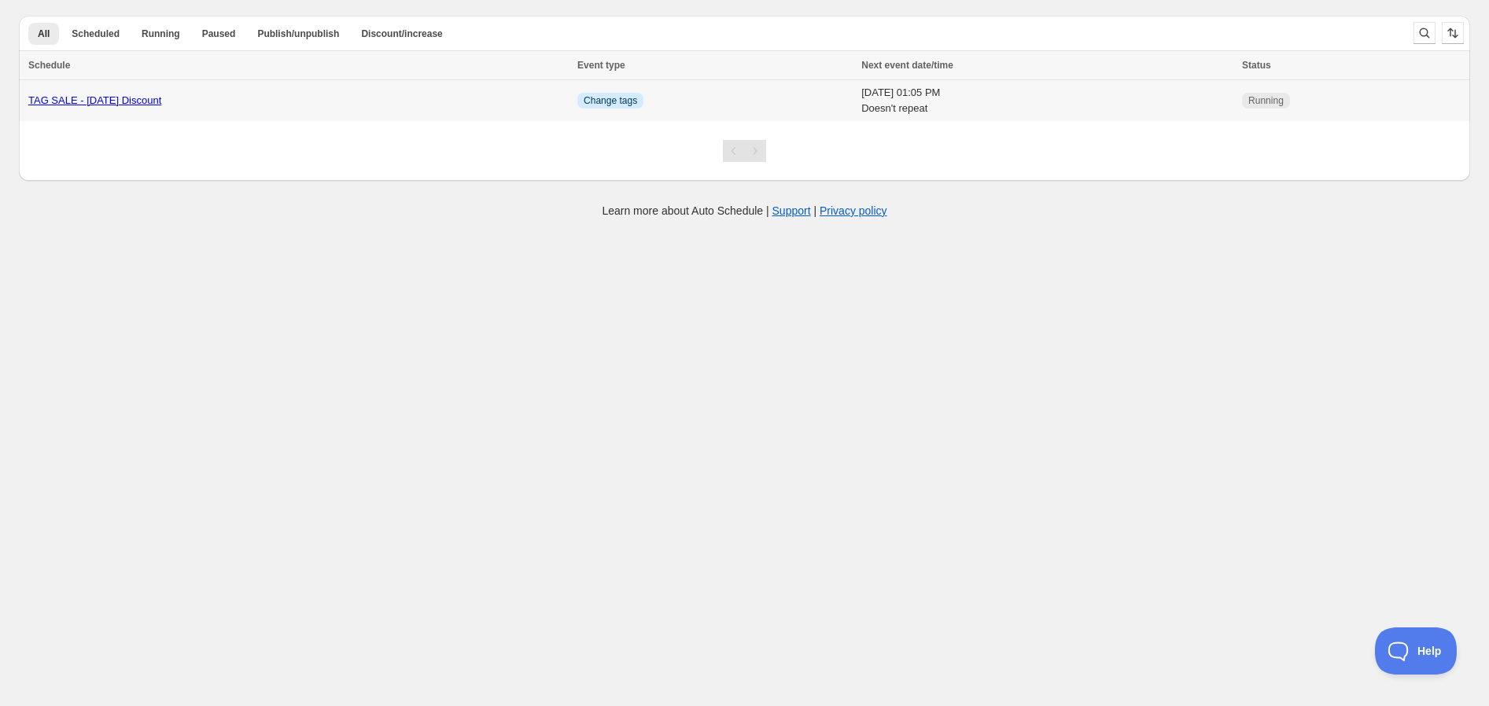
click at [514, 87] on td "TAG SALE - [DATE] Discount" at bounding box center [296, 101] width 554 height 42
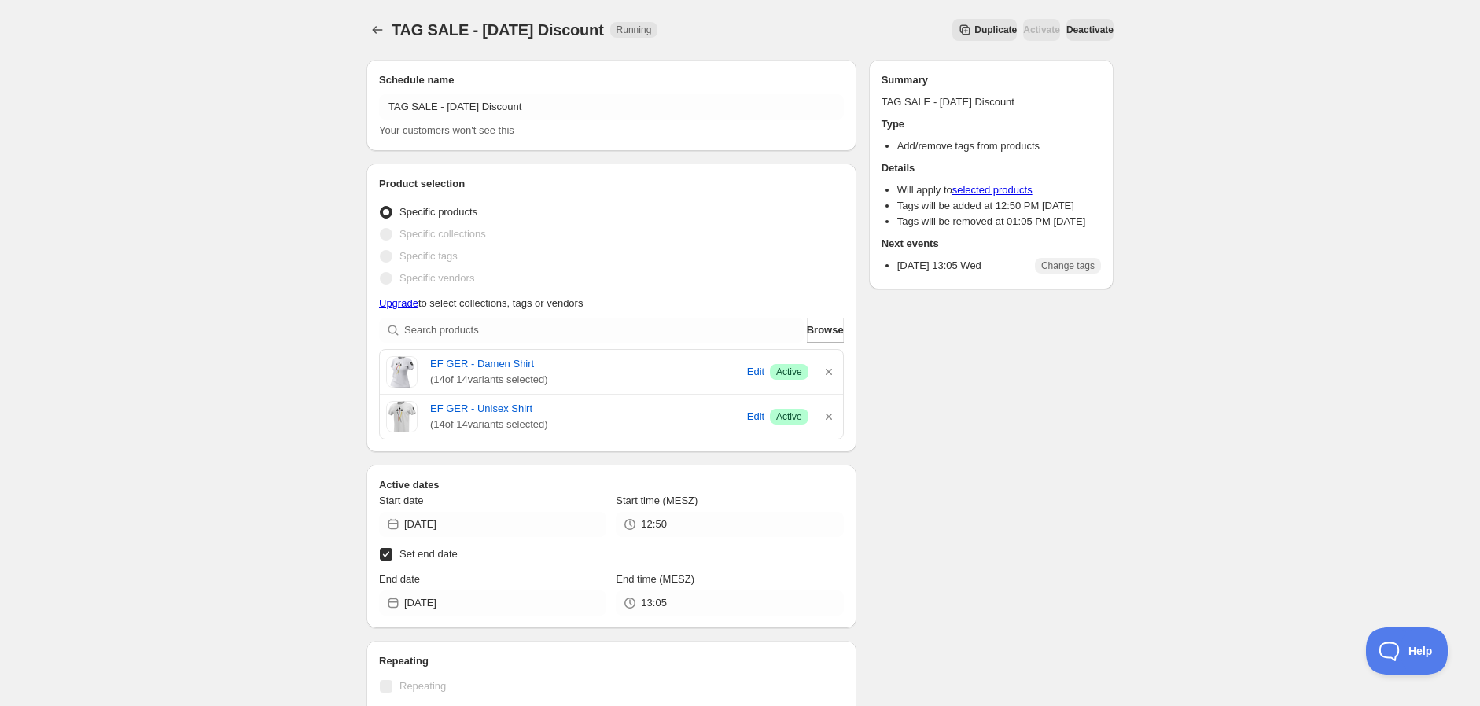
click at [1092, 33] on span "Deactivate" at bounding box center [1089, 30] width 47 height 13
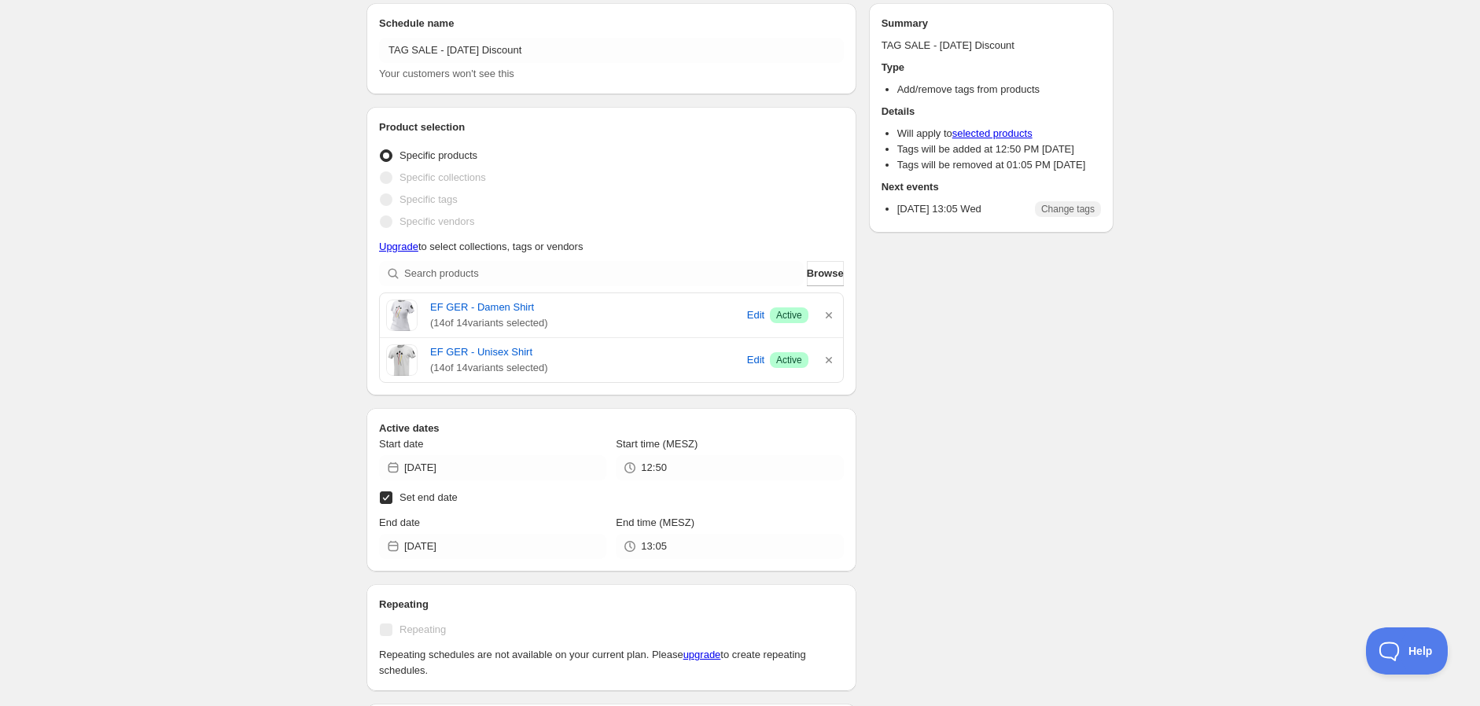
scroll to position [87, 0]
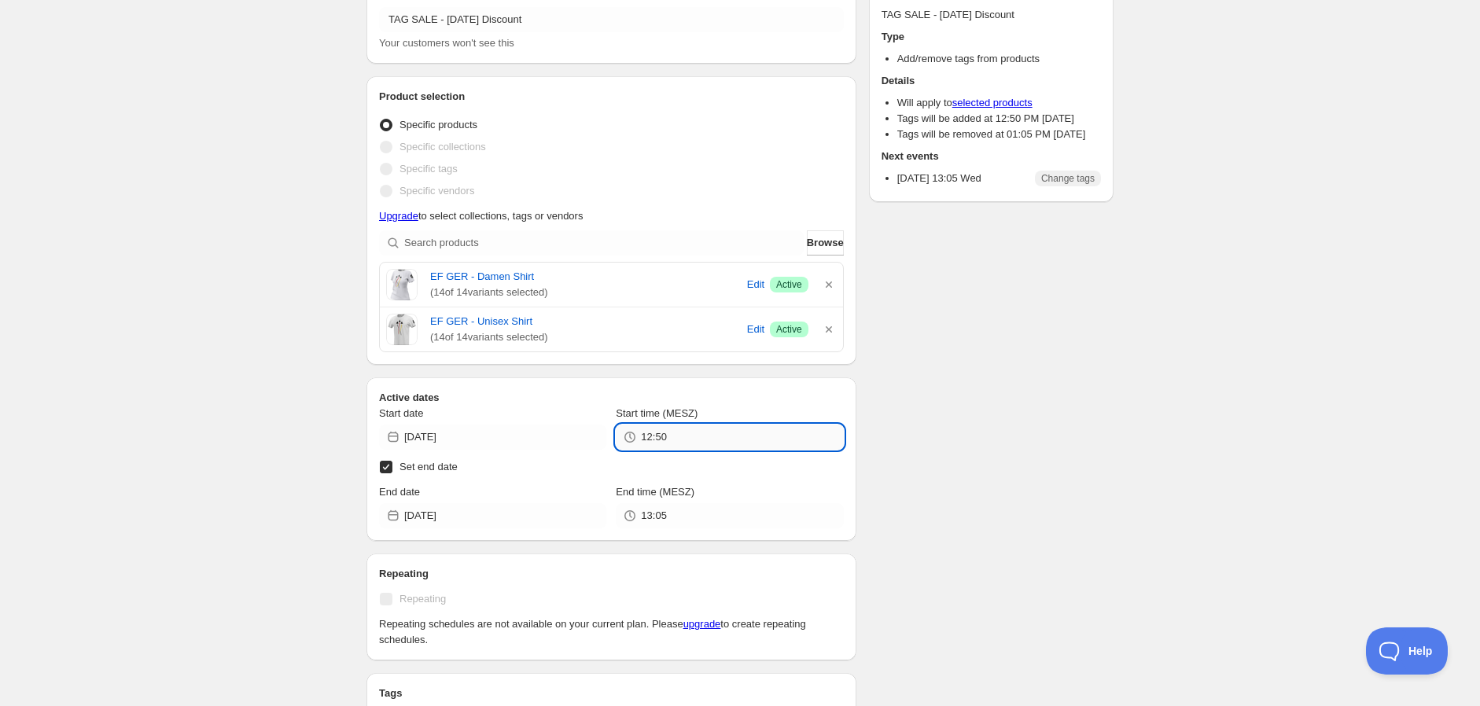
click at [741, 440] on input "12:50" at bounding box center [742, 437] width 202 height 25
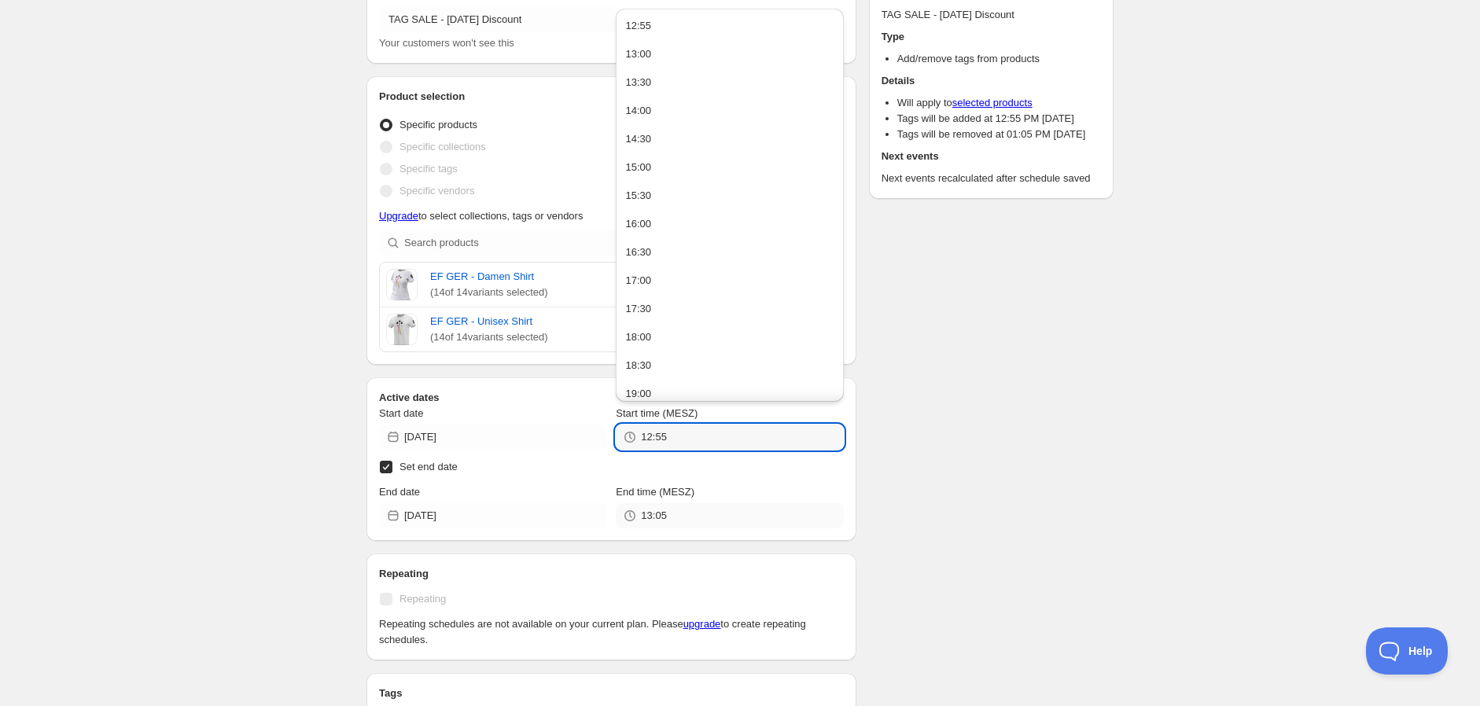
type input "12:55"
click at [708, 519] on input "13:05" at bounding box center [742, 515] width 202 height 25
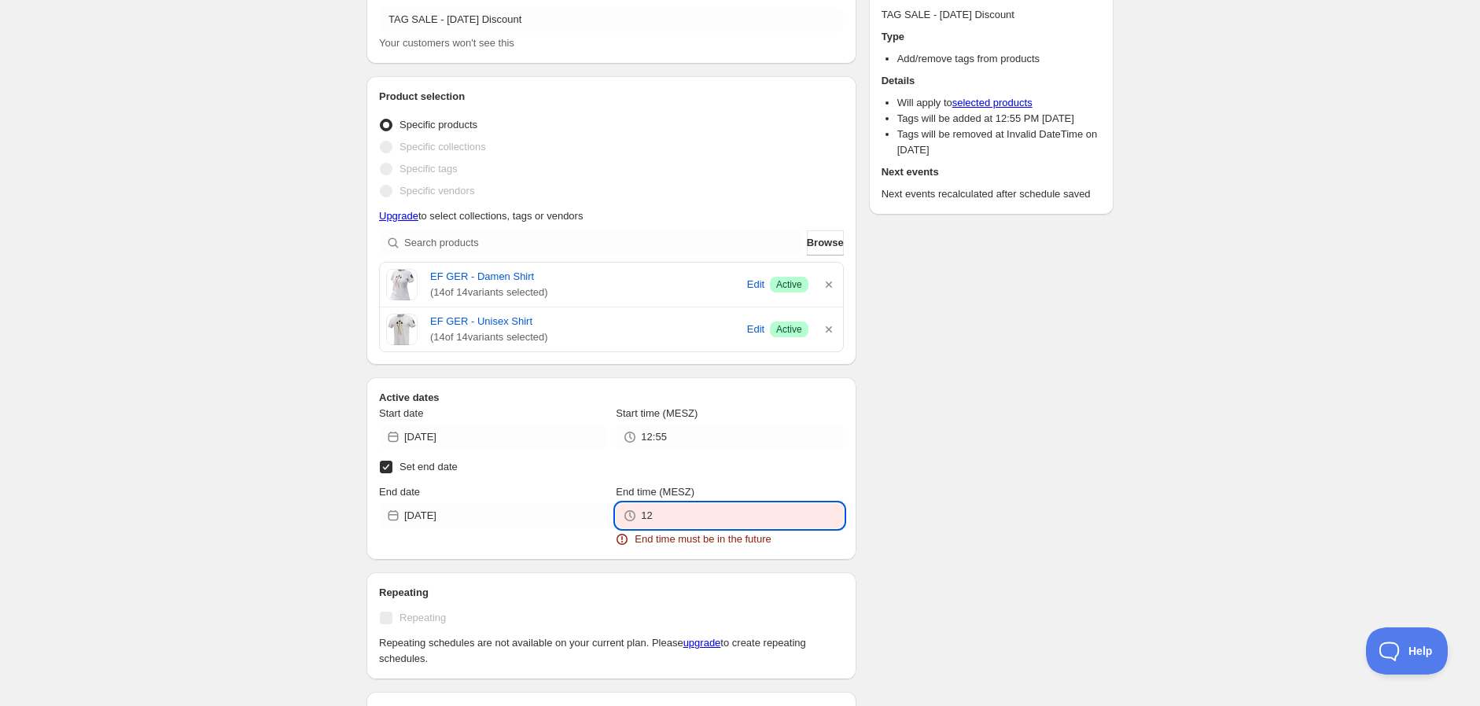
click at [739, 510] on input "12" at bounding box center [742, 515] width 202 height 25
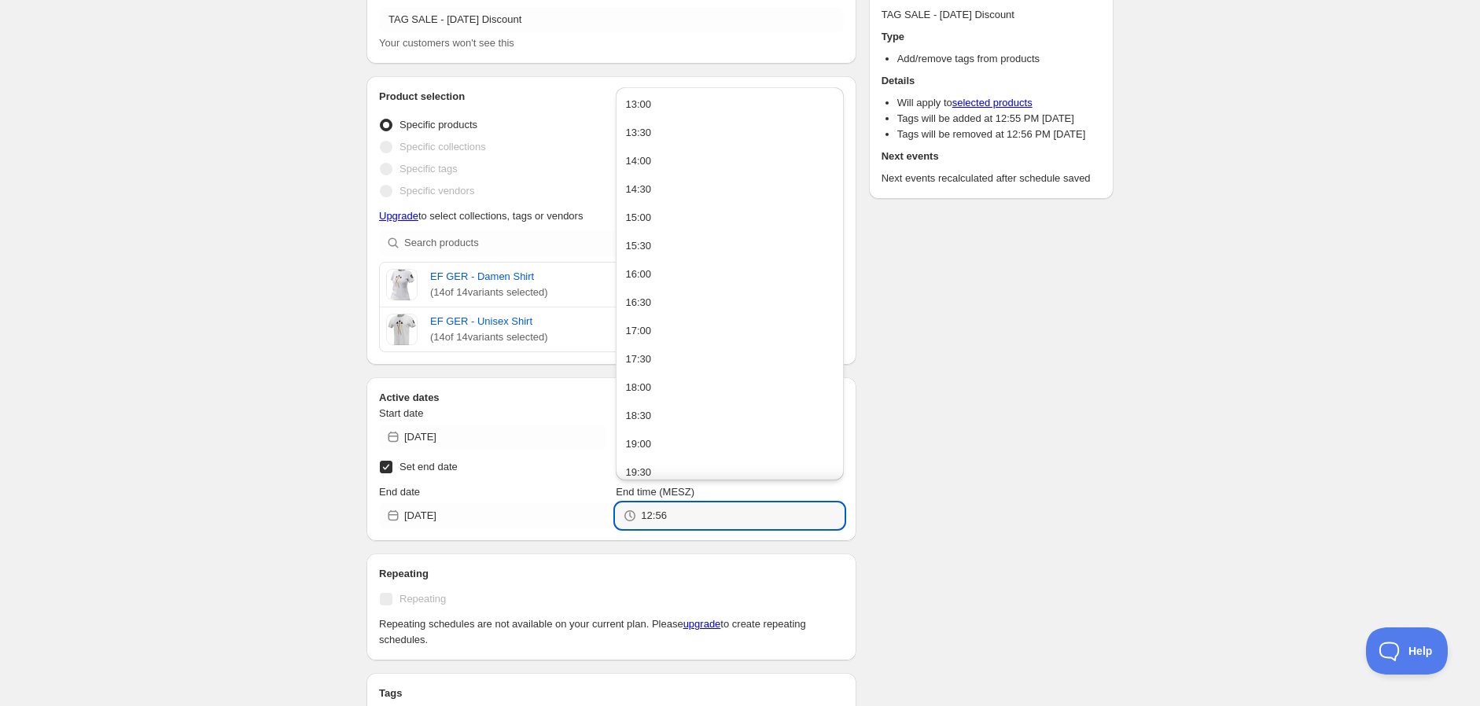
type input "12:56"
click at [1007, 483] on div "There were some issues with your form submission End time must be in the future…" at bounding box center [734, 478] width 760 height 1247
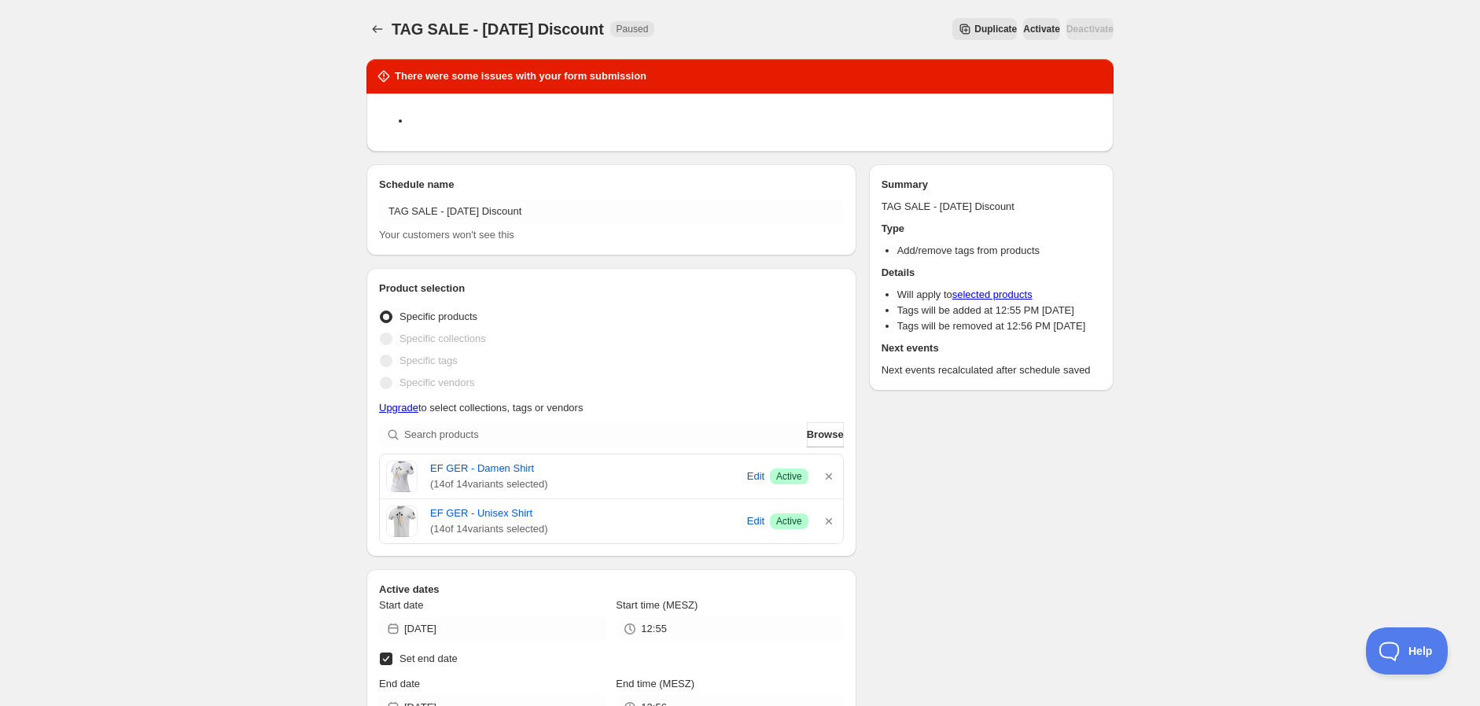
scroll to position [0, 0]
click at [1080, 489] on div "There were some issues with your form submission Schedule name TAG SALE - [DATE…" at bounding box center [734, 670] width 760 height 1247
click at [370, 35] on icon "Schedules" at bounding box center [378, 30] width 16 height 16
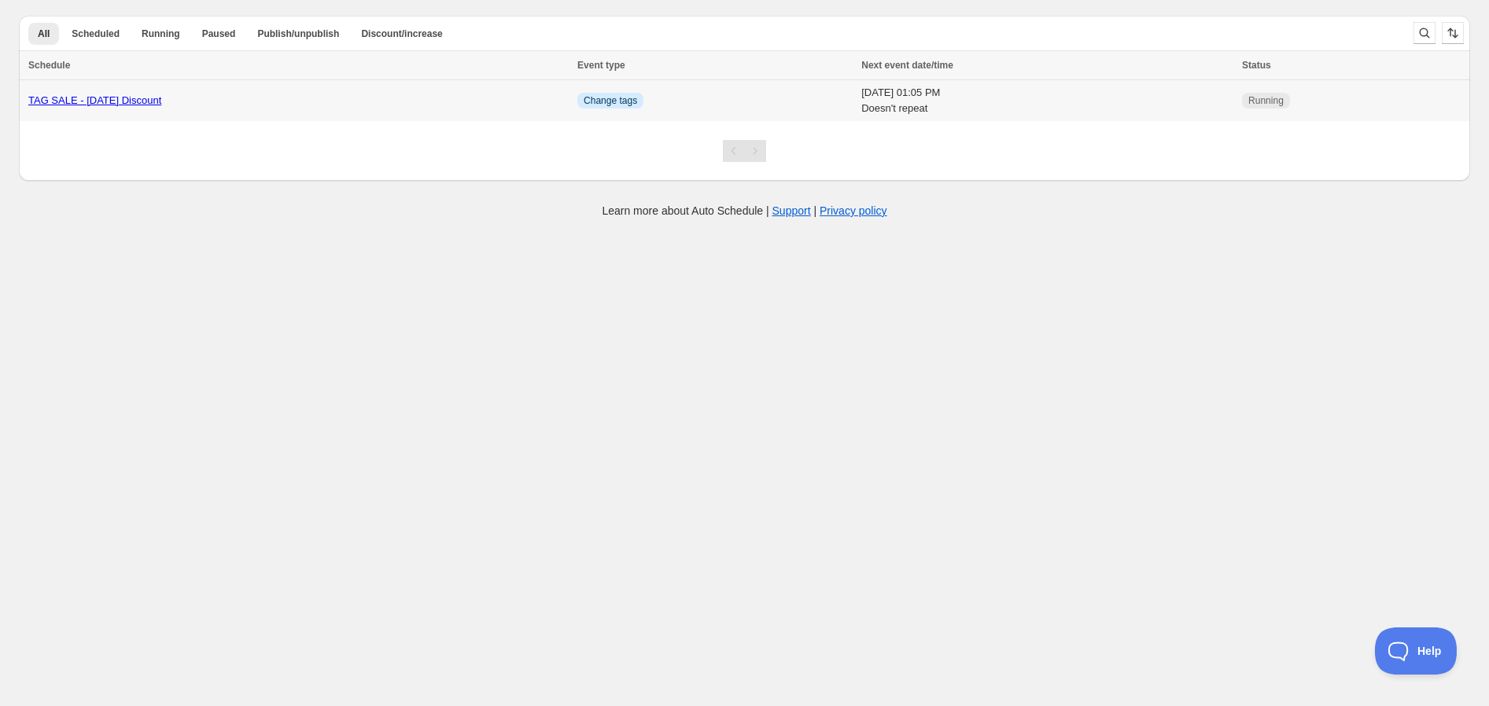
click at [392, 106] on div "TAG SALE - [DATE] Discount" at bounding box center [297, 101] width 539 height 16
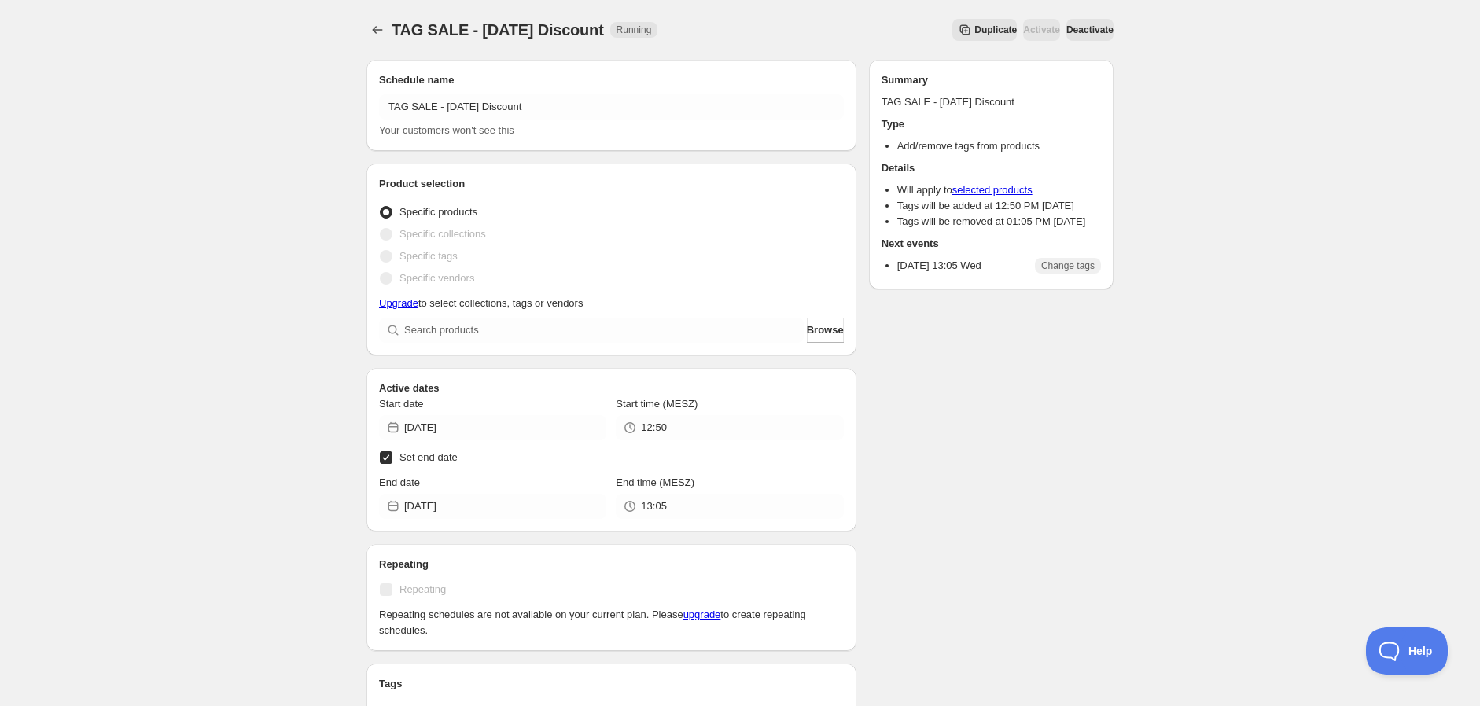
click at [1073, 34] on span "Deactivate" at bounding box center [1089, 30] width 47 height 13
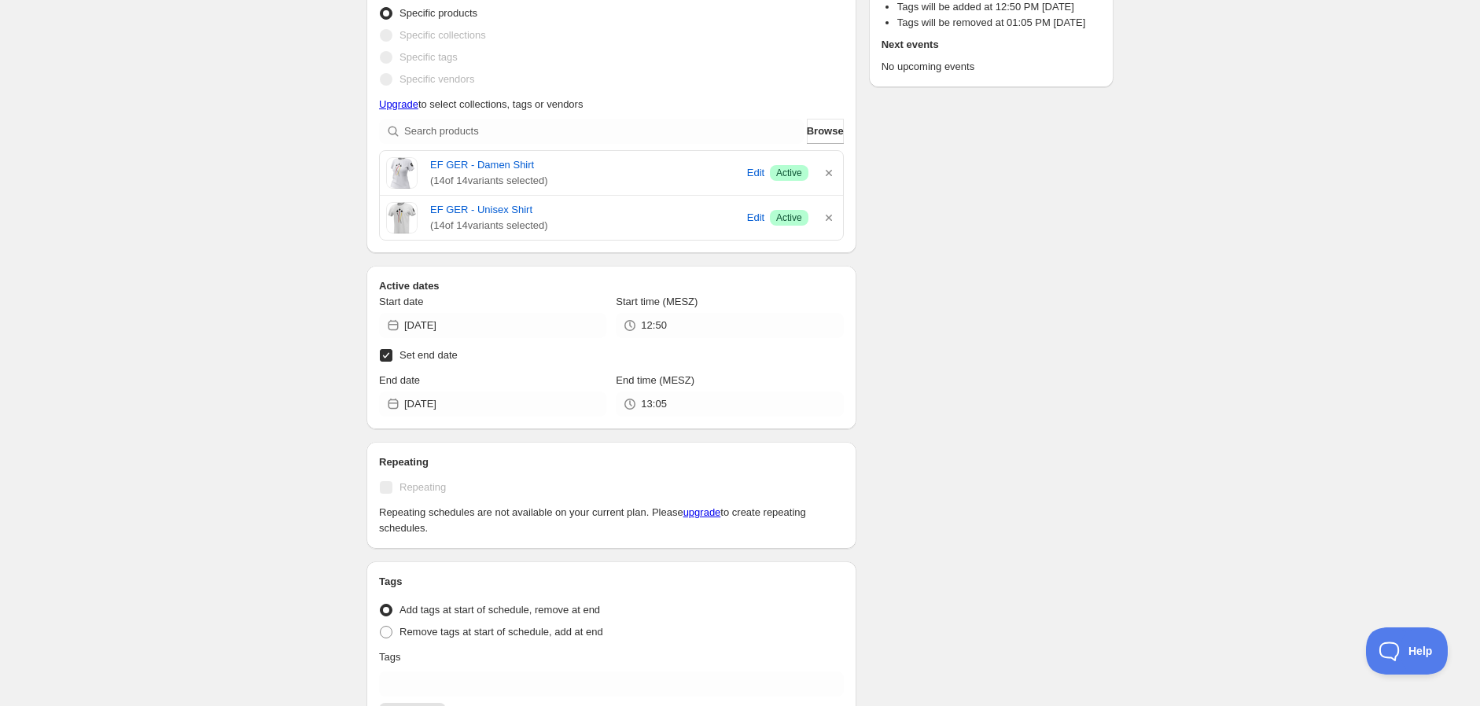
scroll to position [349, 0]
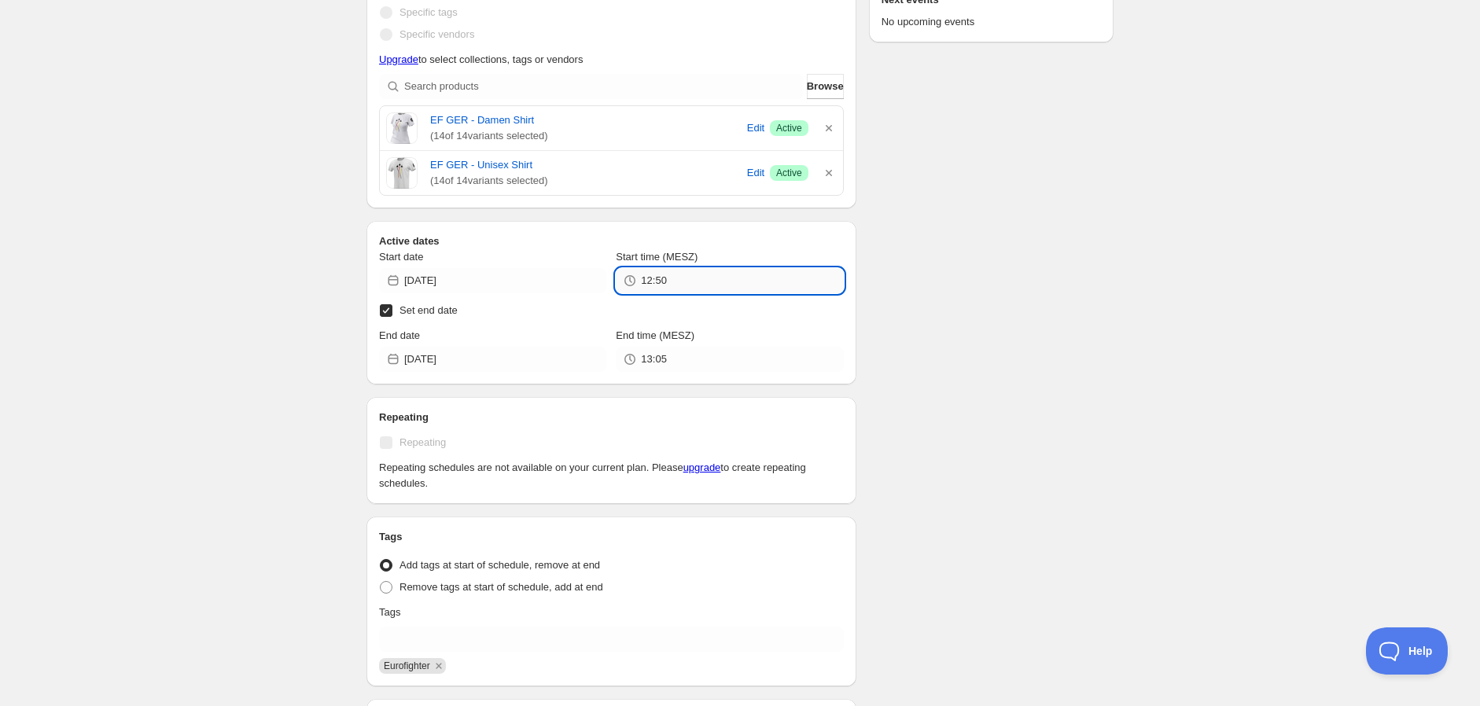
click at [744, 285] on input "12:50" at bounding box center [742, 280] width 202 height 25
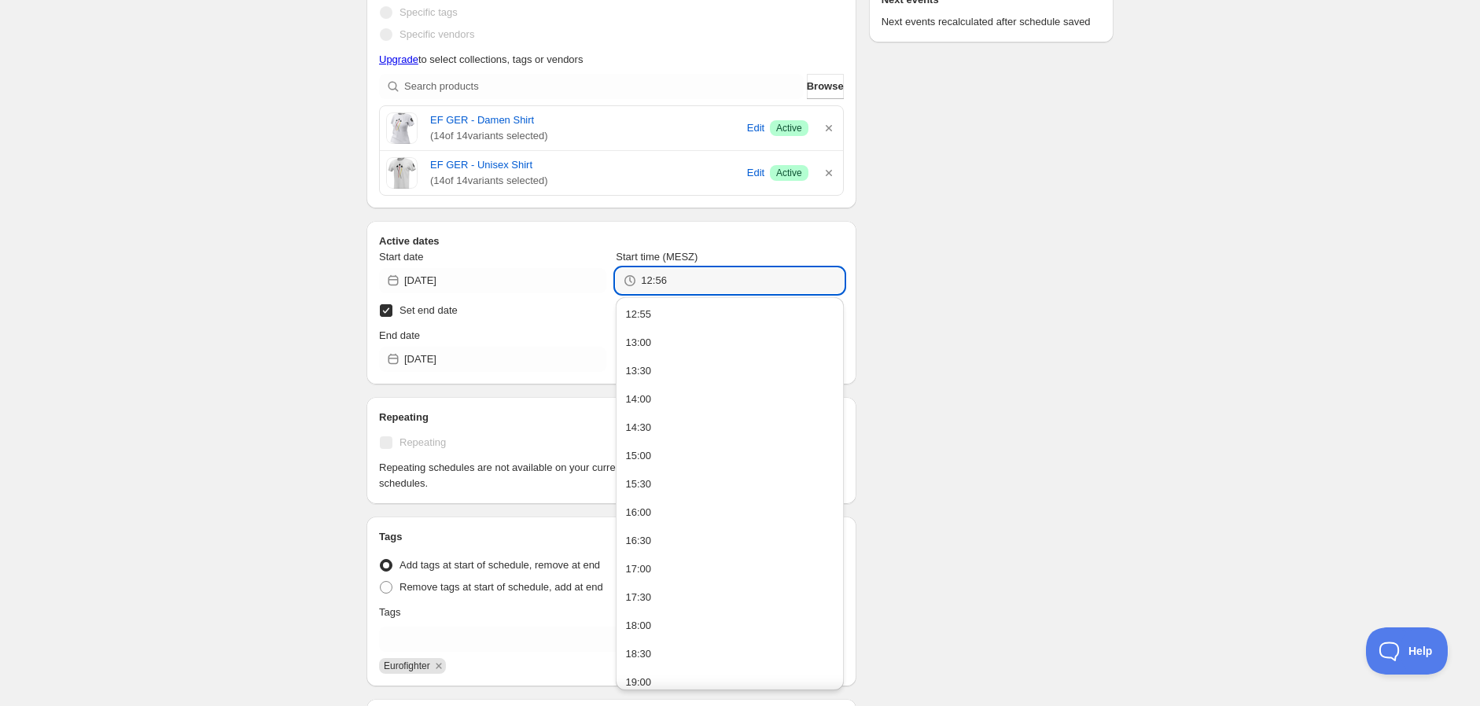
type input "12:56"
click at [961, 303] on div "There were some issues with your form submission Schedule name TAG SALE - [DATE…" at bounding box center [734, 321] width 760 height 1247
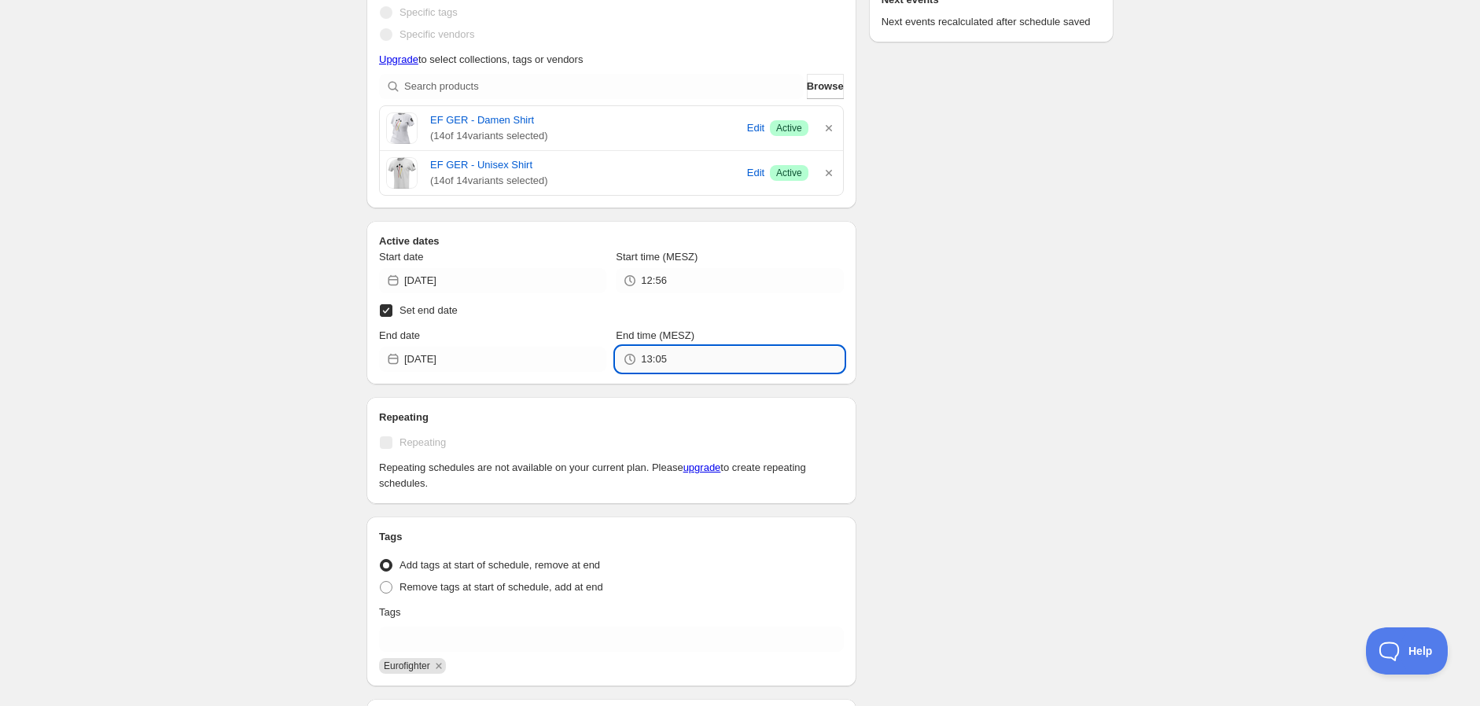
click at [730, 365] on input "13:05" at bounding box center [742, 359] width 202 height 25
type input "12:57"
click at [952, 334] on div "There were some issues with your form submission Schedule name TAG SALE - [DATE…" at bounding box center [734, 321] width 760 height 1247
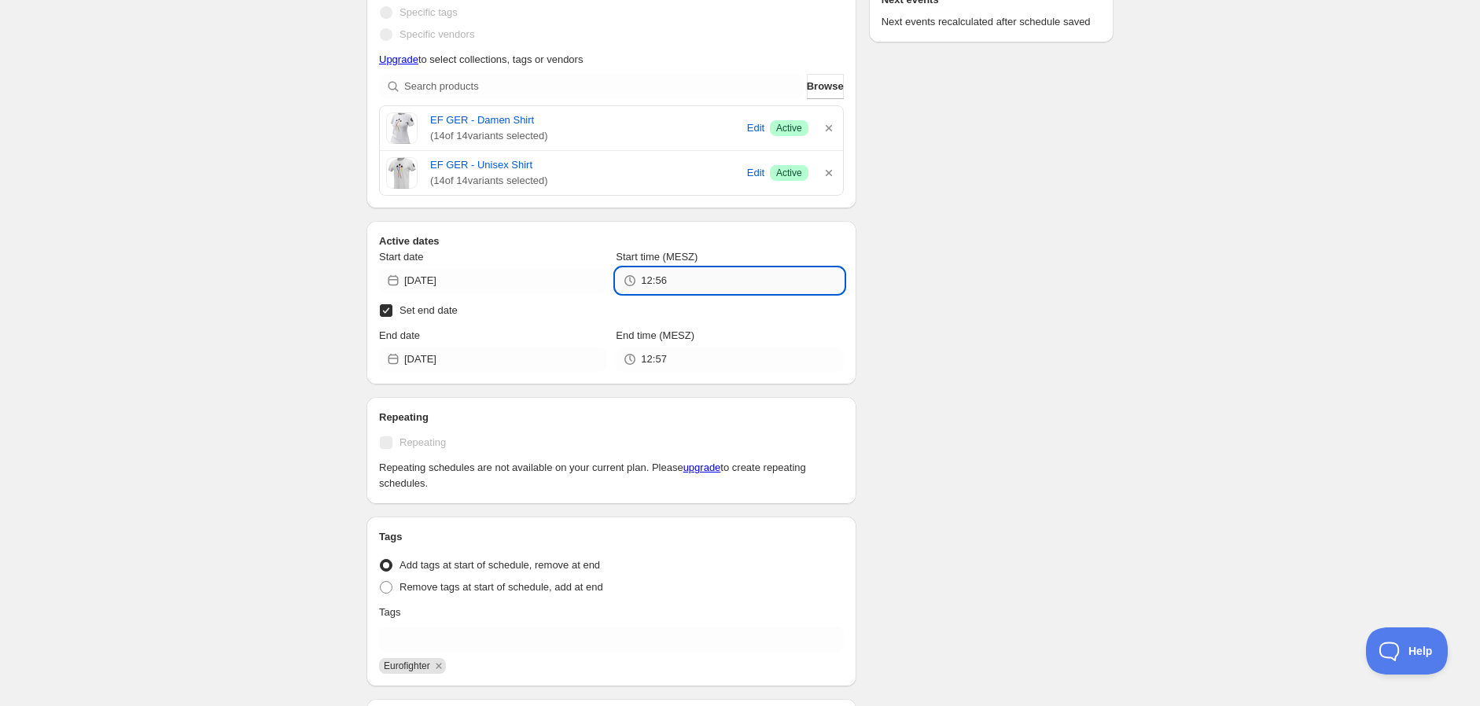
click at [710, 289] on input "12:56" at bounding box center [742, 280] width 202 height 25
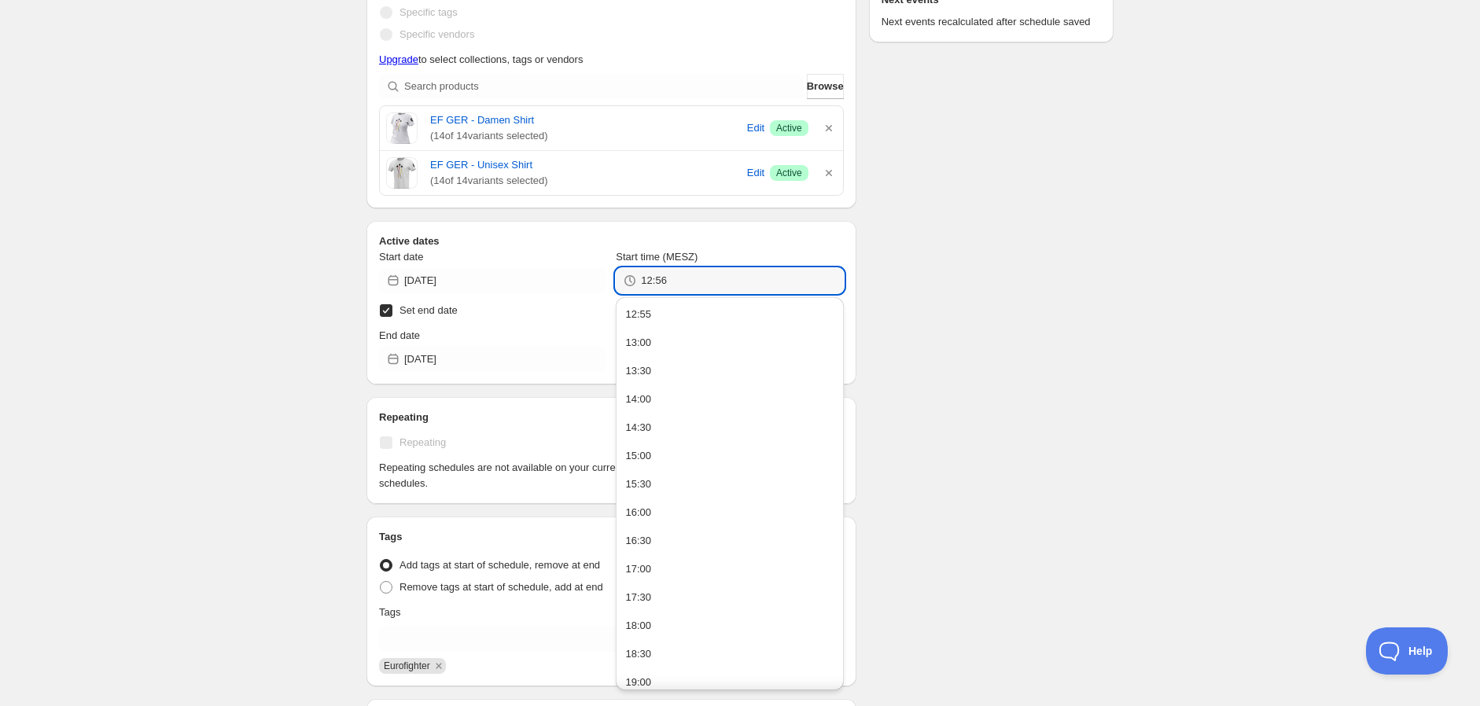
click at [931, 263] on div "There were some issues with your form submission Schedule name TAG SALE - [DATE…" at bounding box center [734, 321] width 760 height 1247
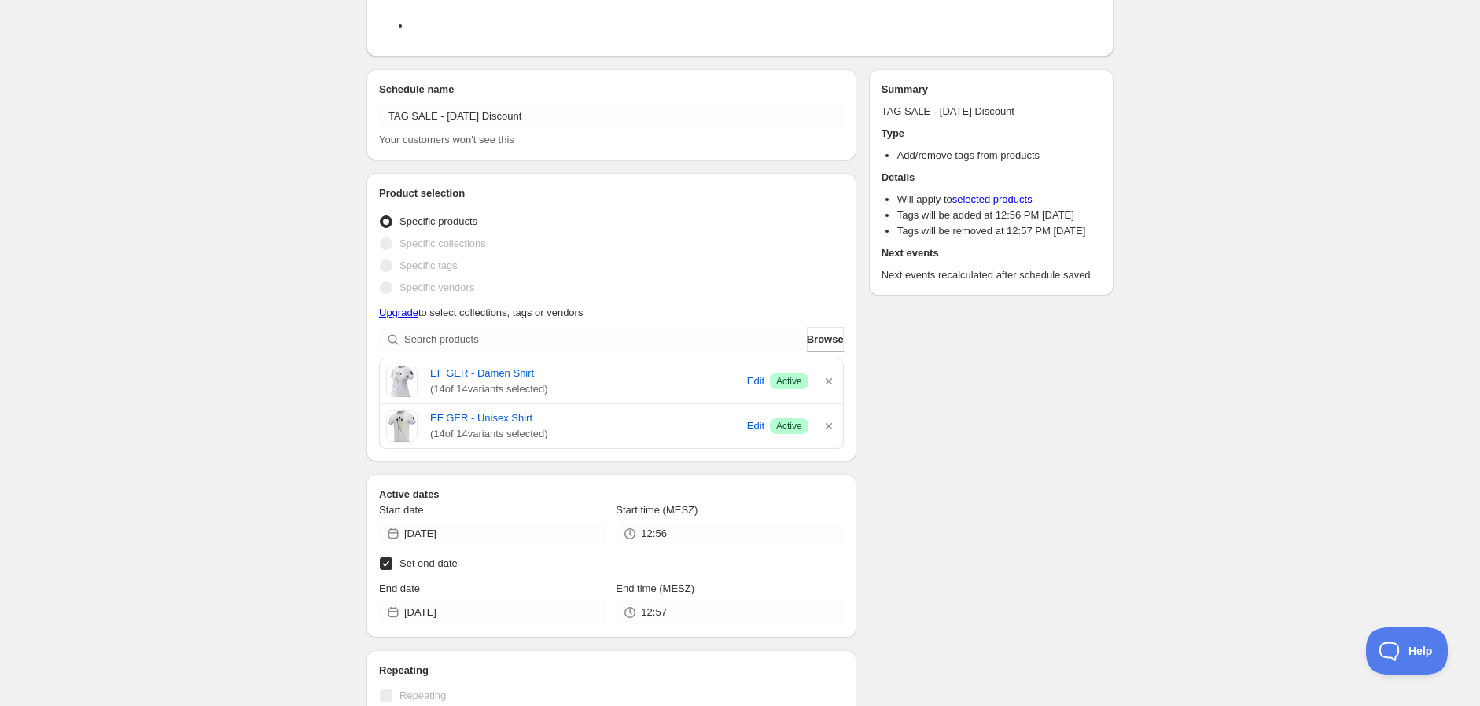
scroll to position [0, 0]
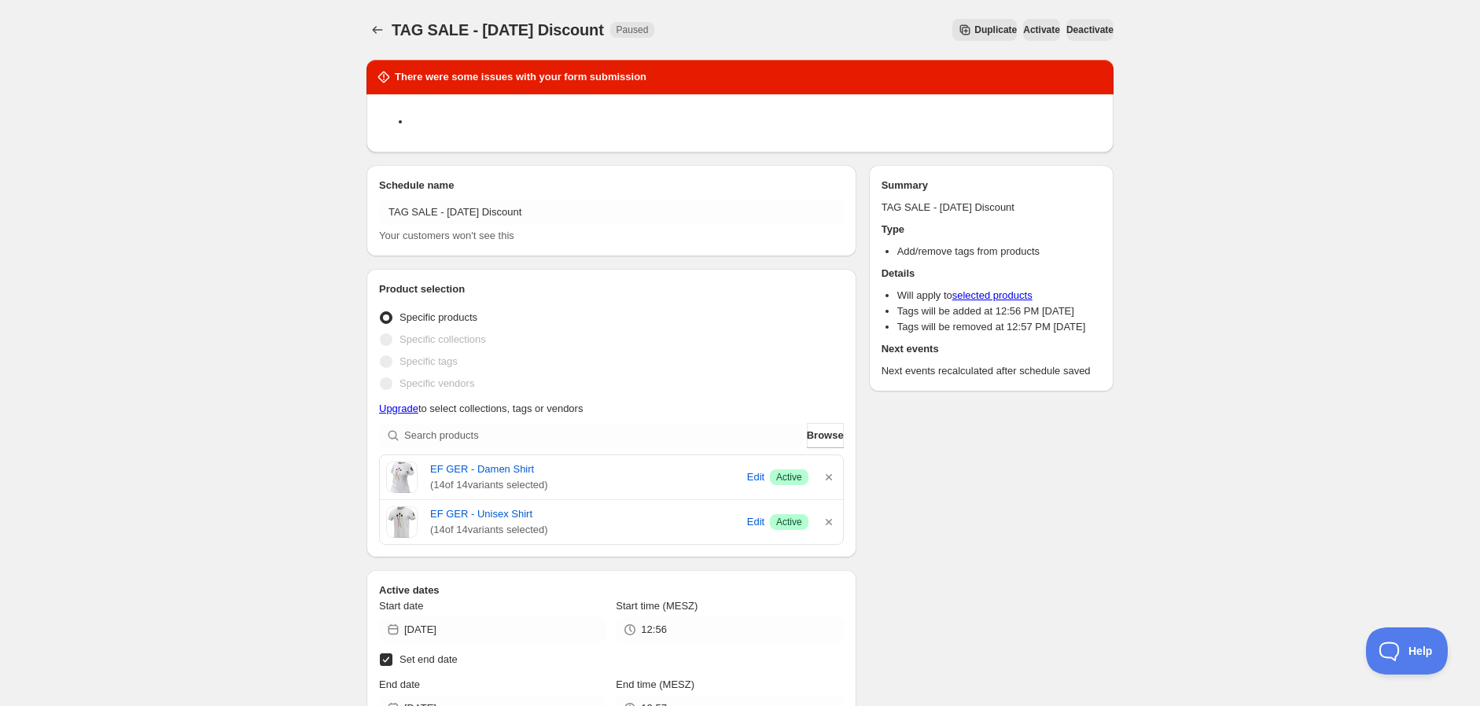
click at [1008, 42] on div "TAG SALE - [DATE] Discount. This page is ready TAG SALE - [DATE] Discount Pause…" at bounding box center [739, 30] width 747 height 60
click at [1023, 35] on span "Activate" at bounding box center [1041, 30] width 37 height 13
click at [370, 24] on icon "Schedules" at bounding box center [378, 30] width 16 height 16
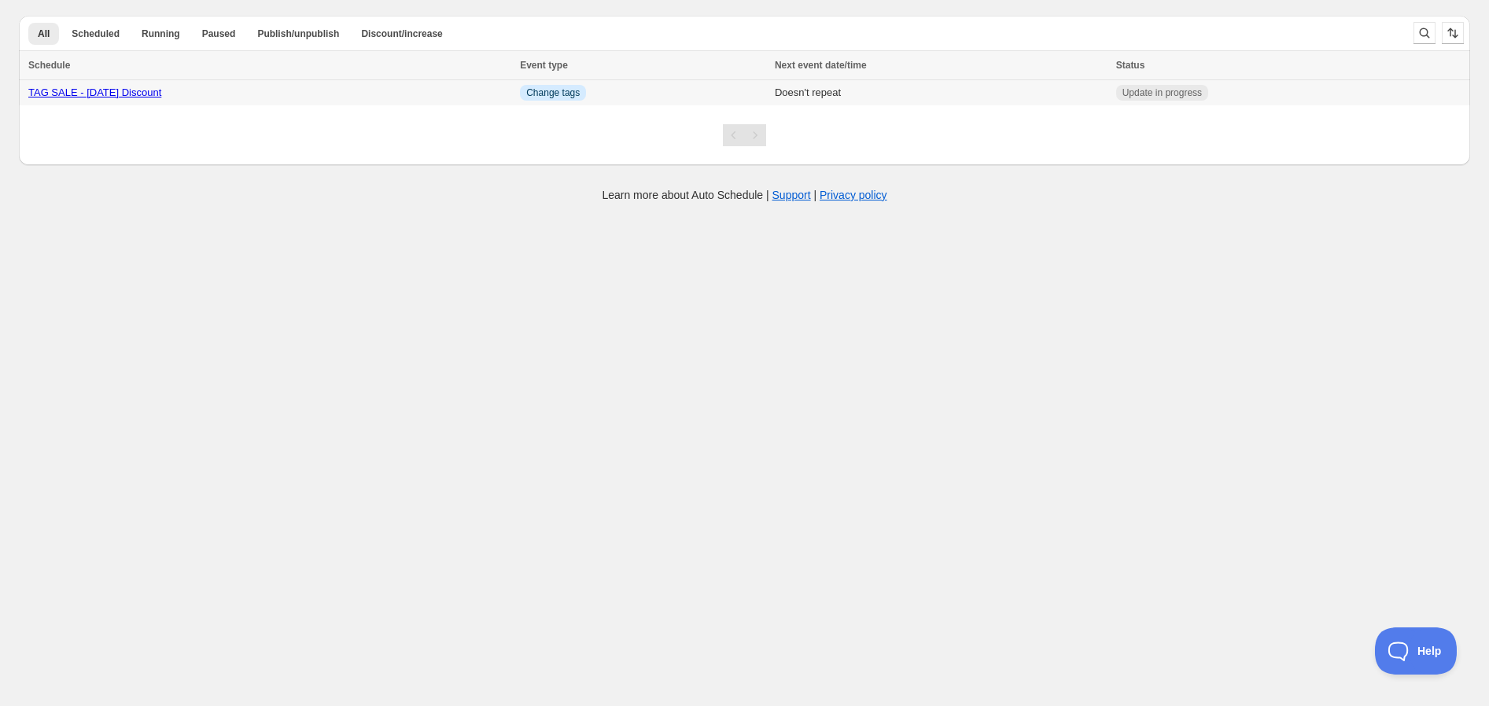
click at [510, 99] on div "TAG SALE - [DATE] Discount" at bounding box center [269, 93] width 482 height 16
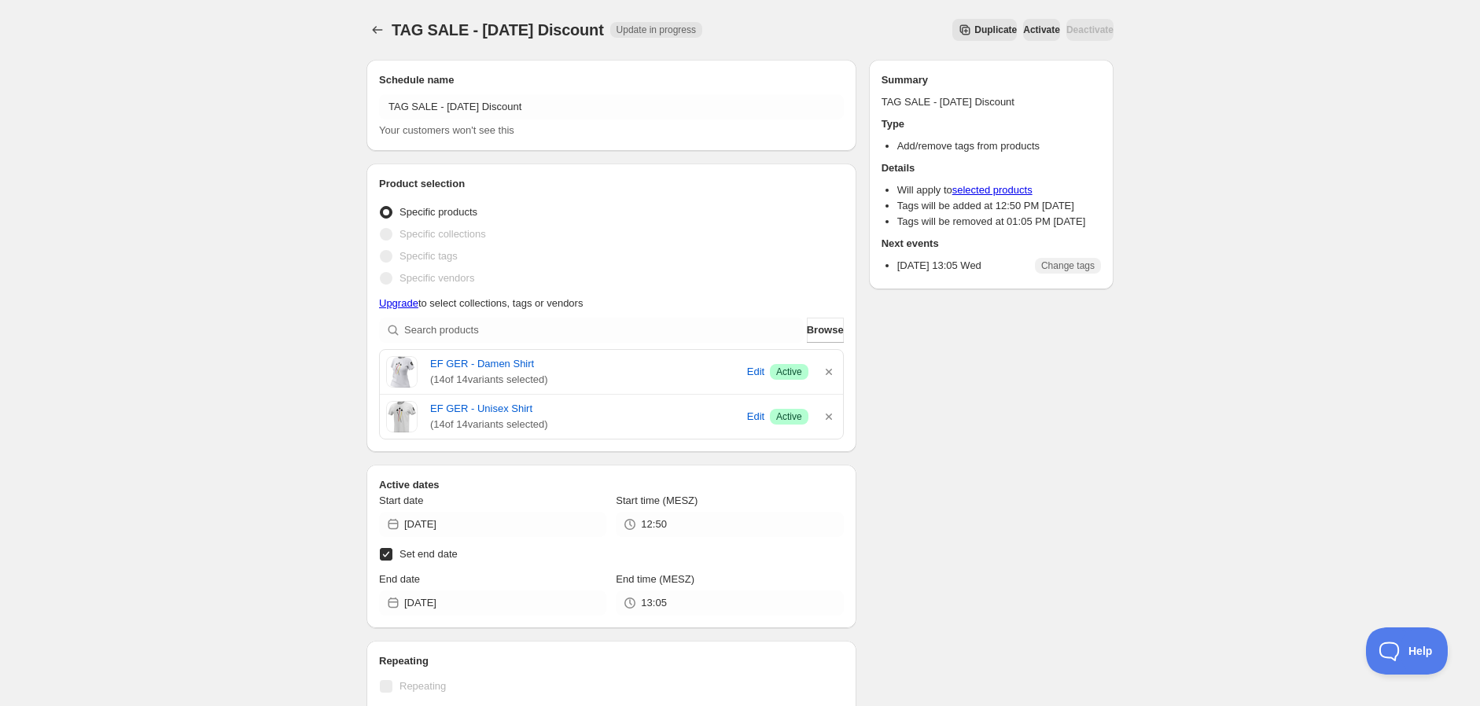
click at [1033, 34] on span "Activate" at bounding box center [1041, 30] width 37 height 13
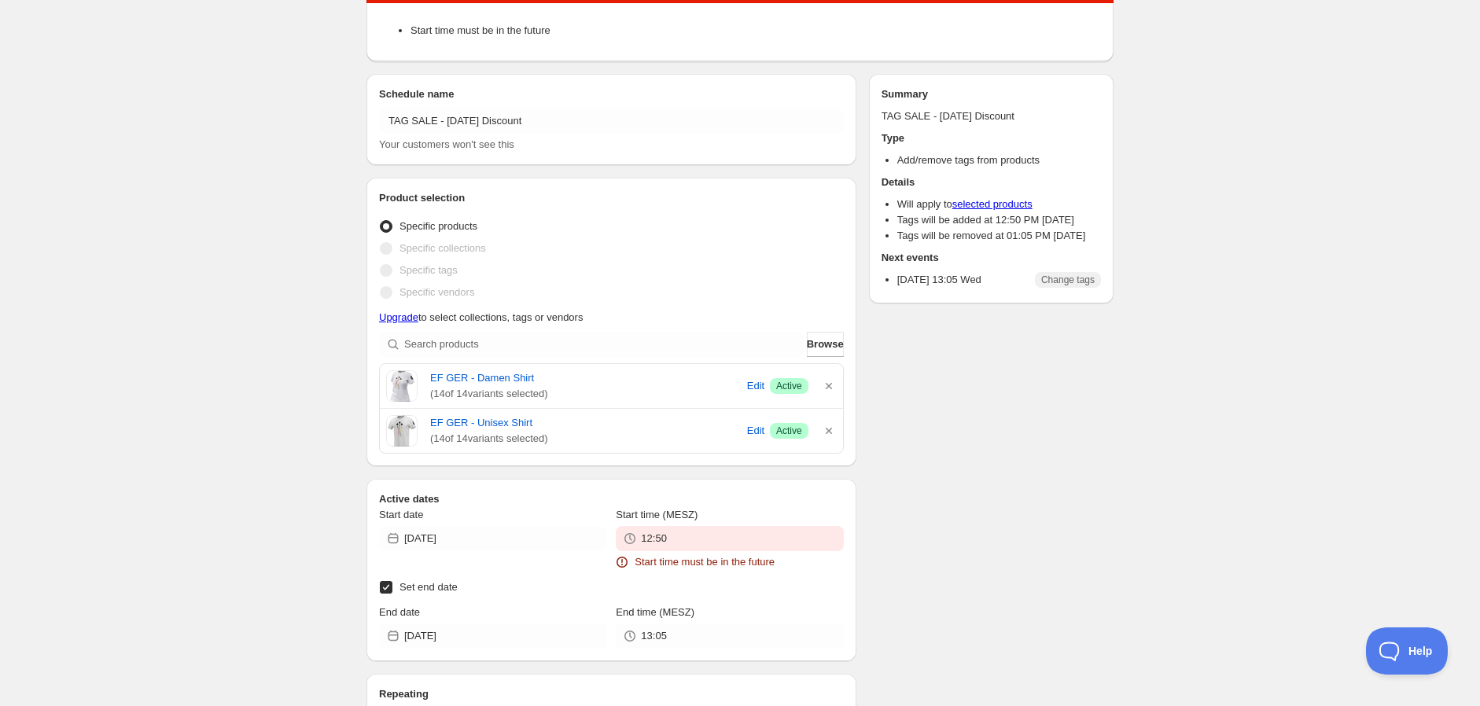
scroll to position [175, 0]
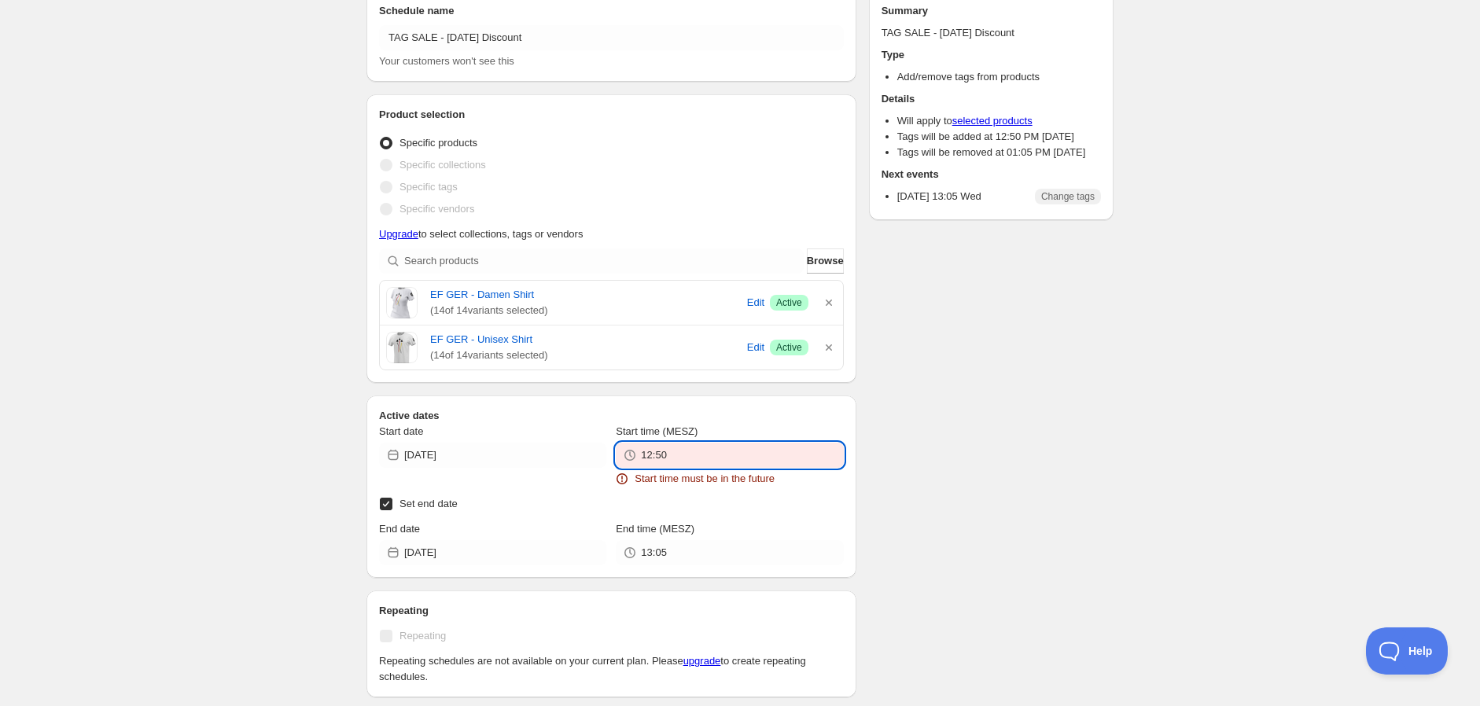
click at [682, 464] on input "12:50" at bounding box center [742, 455] width 202 height 25
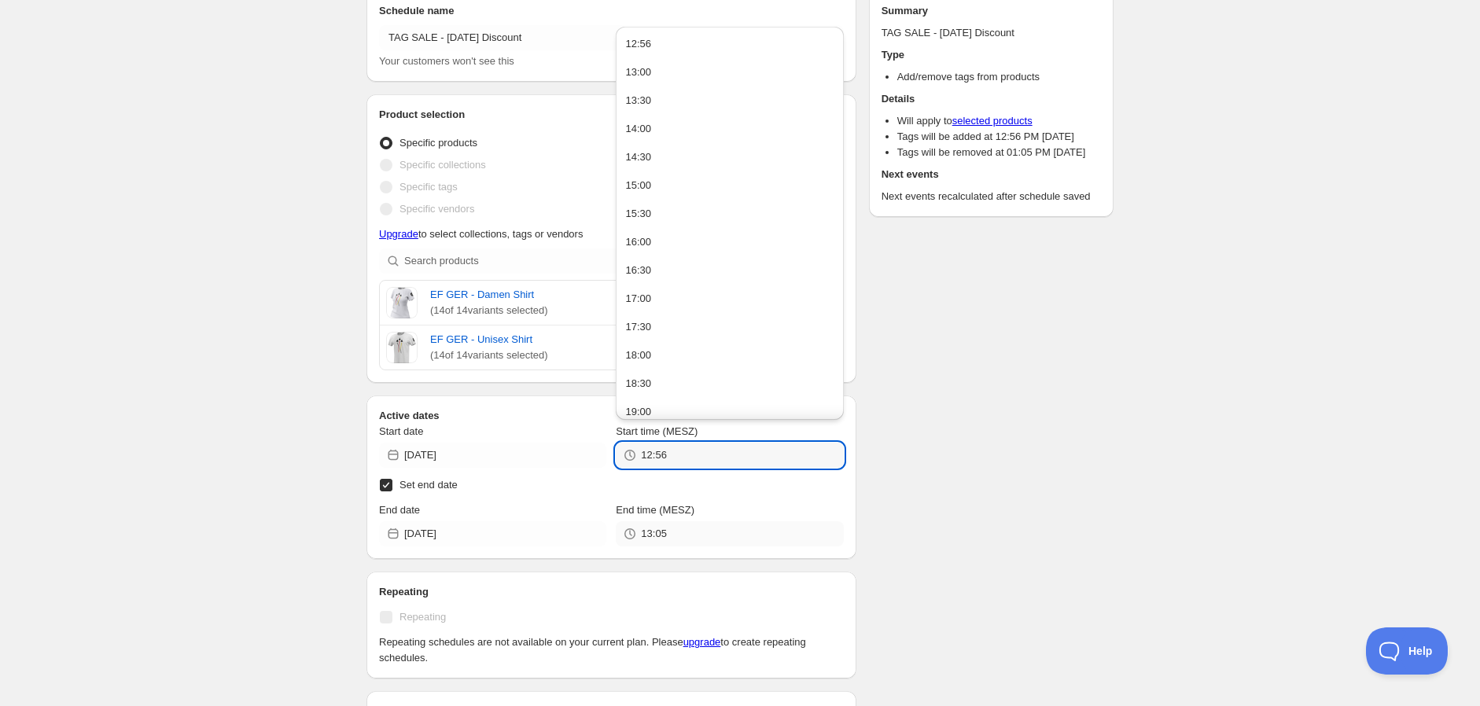
type input "12:56"
click at [705, 525] on input "13:05" at bounding box center [742, 533] width 202 height 25
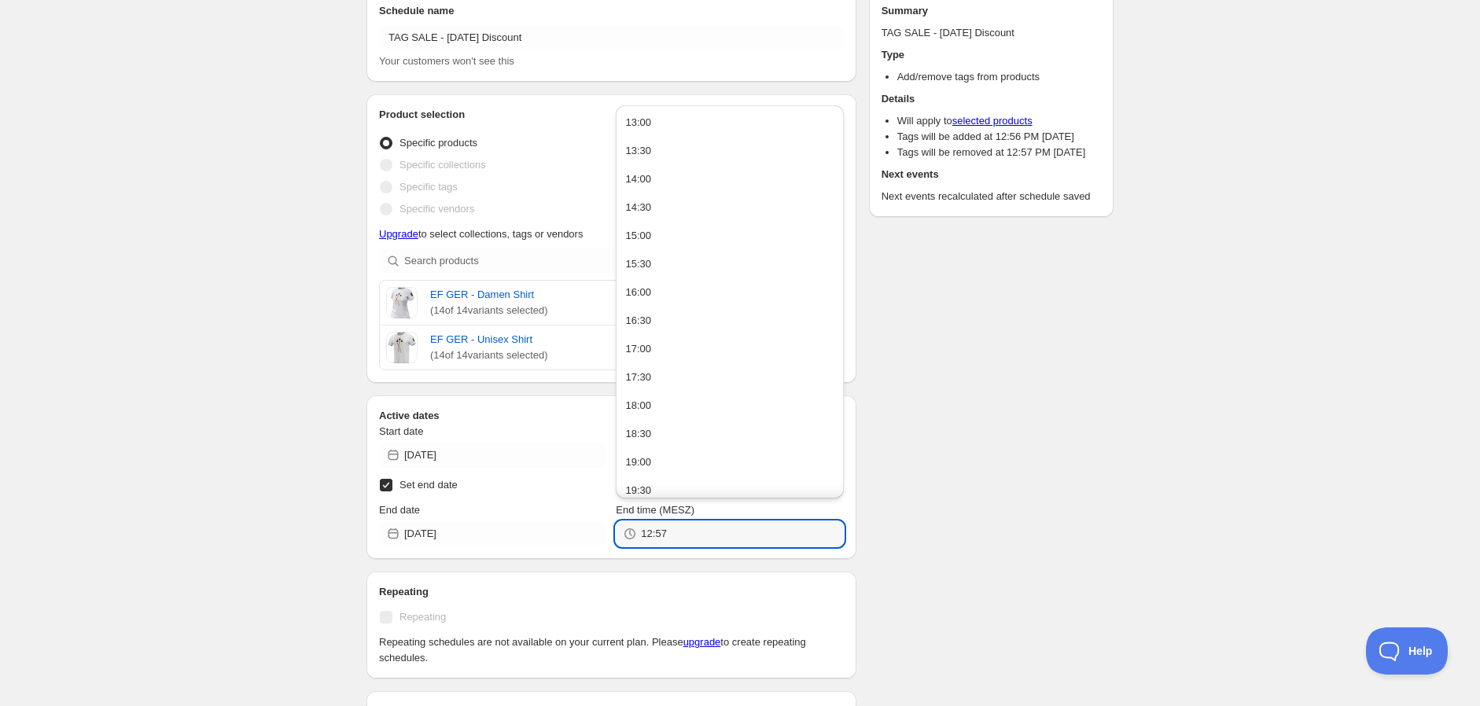
type input "12:57"
click at [1084, 372] on div "There were some issues with your form submission Start time must be in the futu…" at bounding box center [734, 496] width 760 height 1247
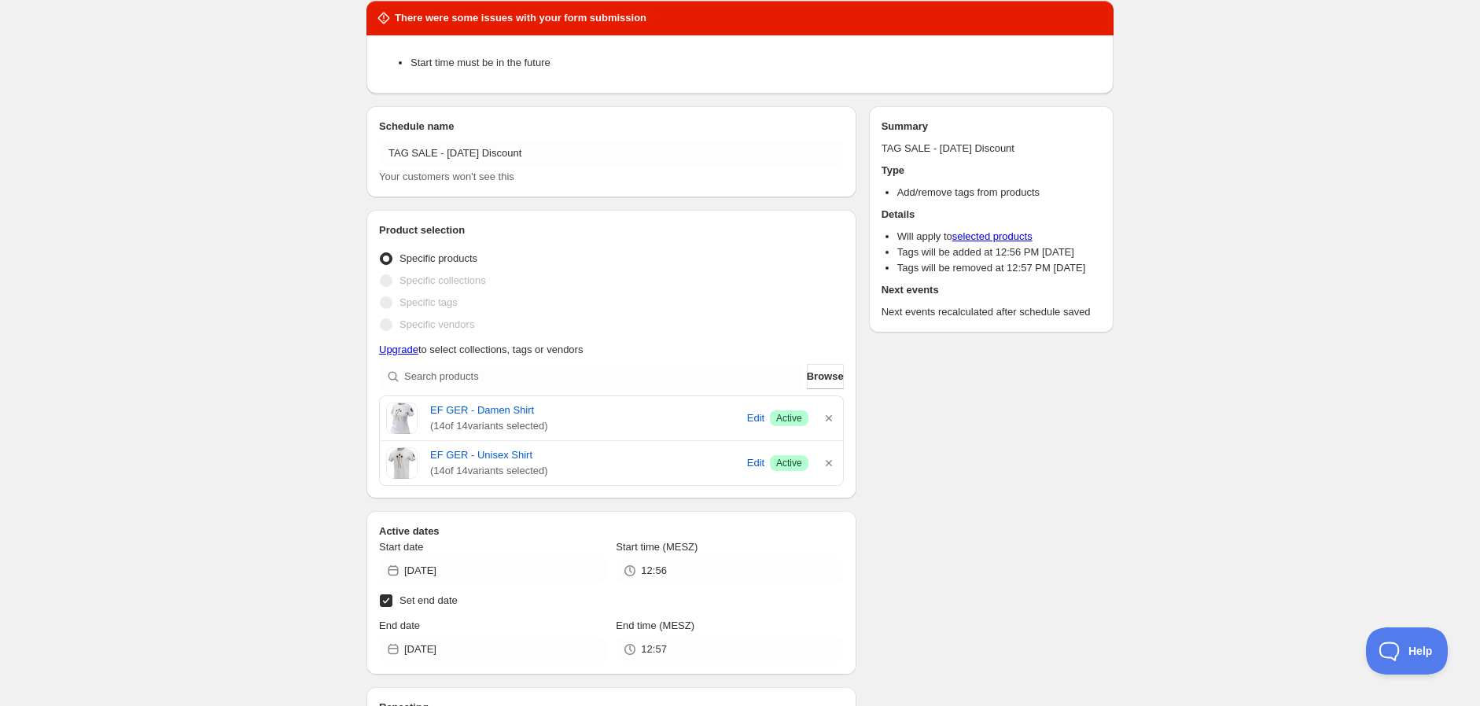
scroll to position [0, 0]
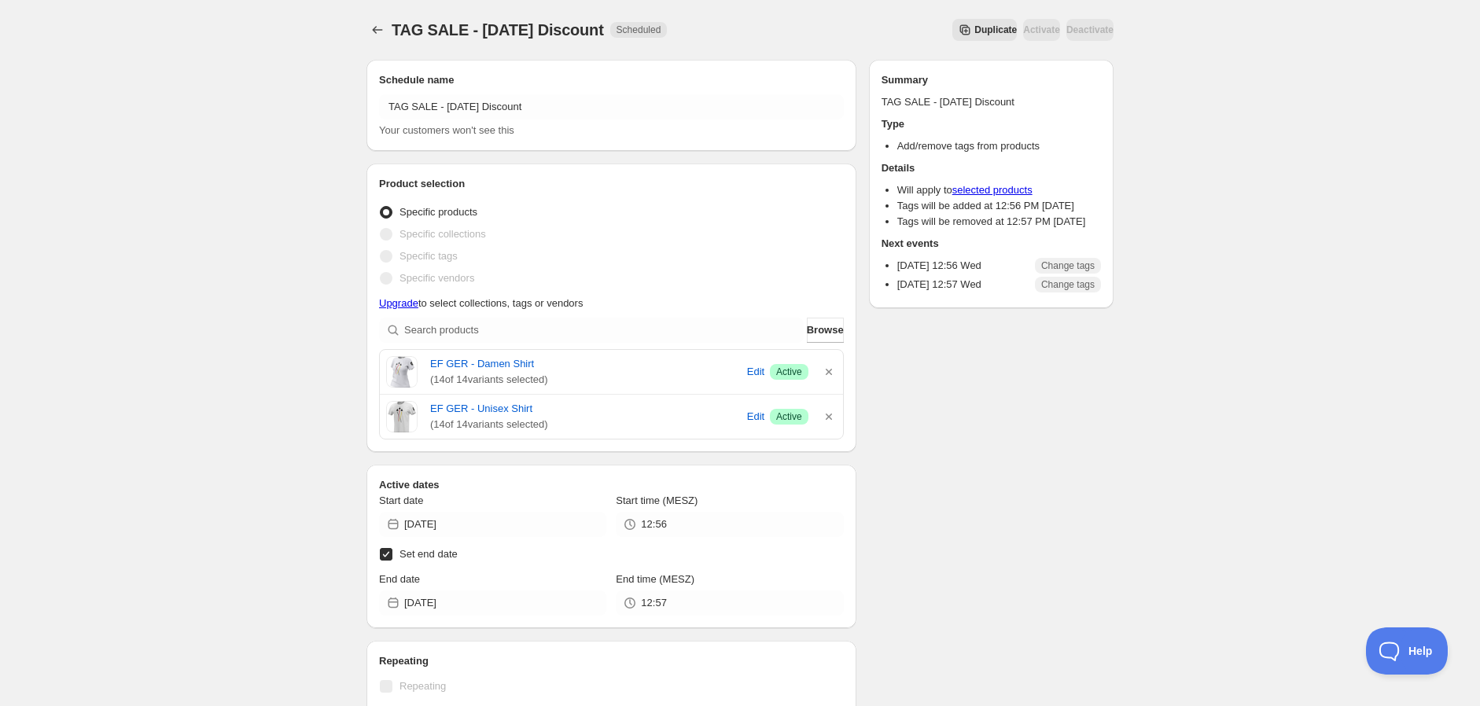
click at [1209, 161] on div "TAG SALE - [DATE] Discount. This page is ready TAG SALE - [DATE] Discount Sched…" at bounding box center [740, 610] width 1480 height 1220
click at [377, 28] on icon "Schedules" at bounding box center [378, 30] width 16 height 16
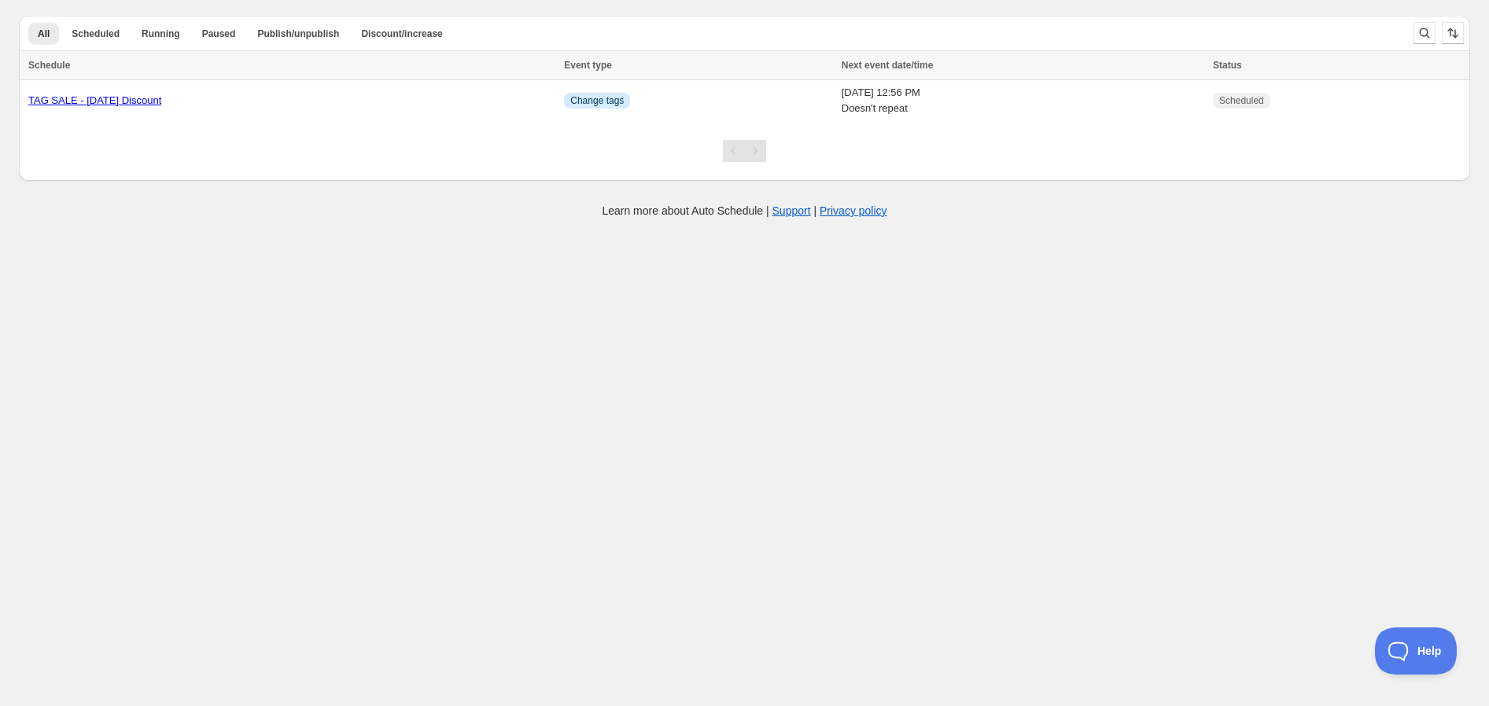
click at [950, 434] on body "Create schedule Help & support Cancel Discount prices Schedule a discount, sale…" at bounding box center [744, 353] width 1489 height 706
click at [576, 121] on div at bounding box center [738, 121] width 1438 height 1
click at [554, 102] on div "TAG SALE - [DATE] Discount" at bounding box center [291, 101] width 526 height 16
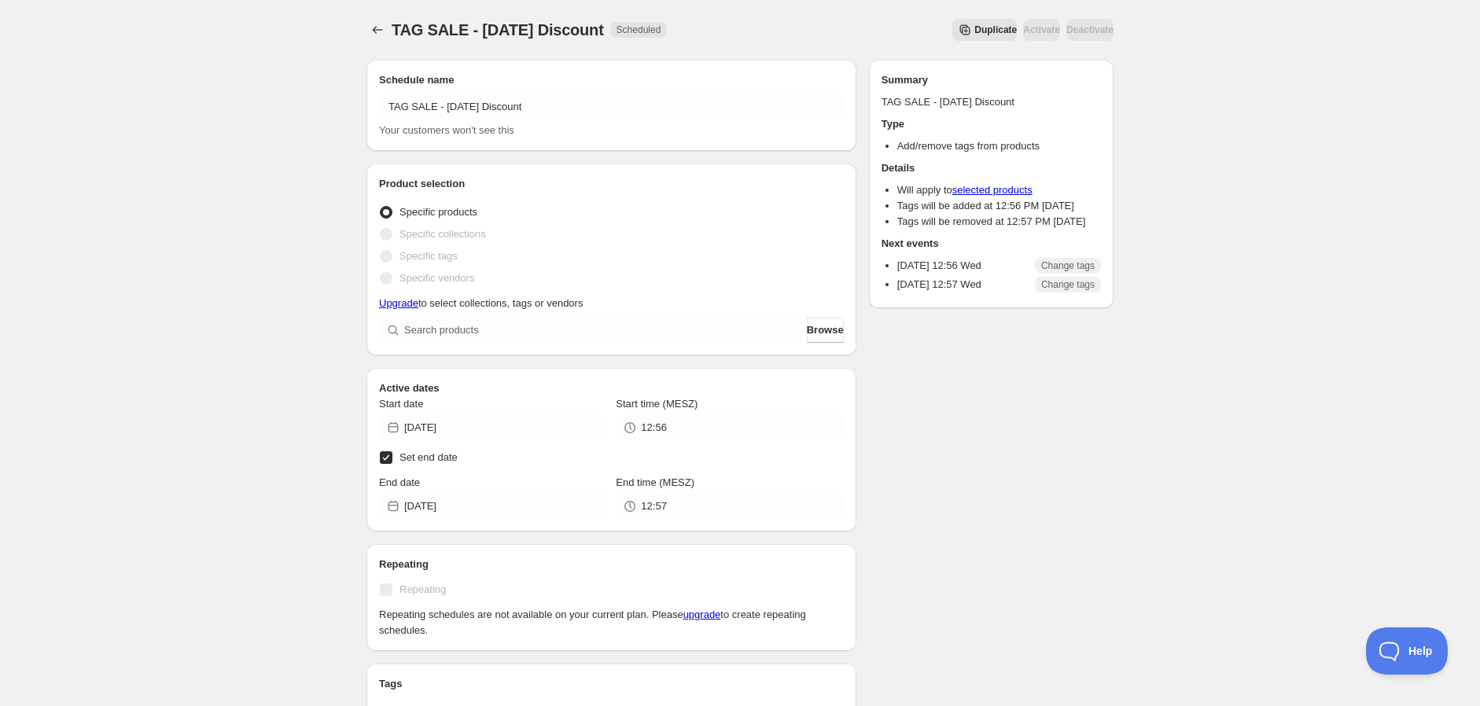
click at [974, 32] on span "Duplicate" at bounding box center [995, 30] width 42 height 13
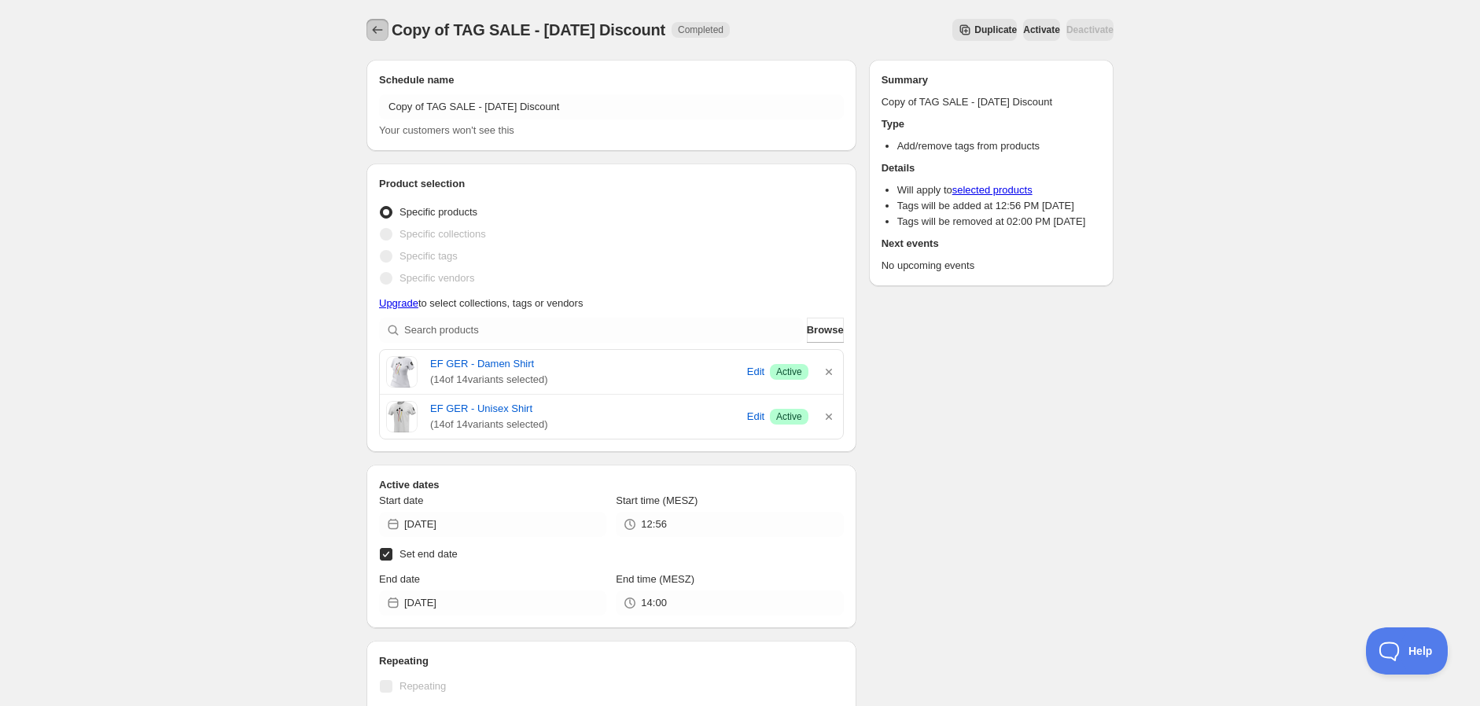
click at [370, 32] on icon "Schedules" at bounding box center [378, 30] width 16 height 16
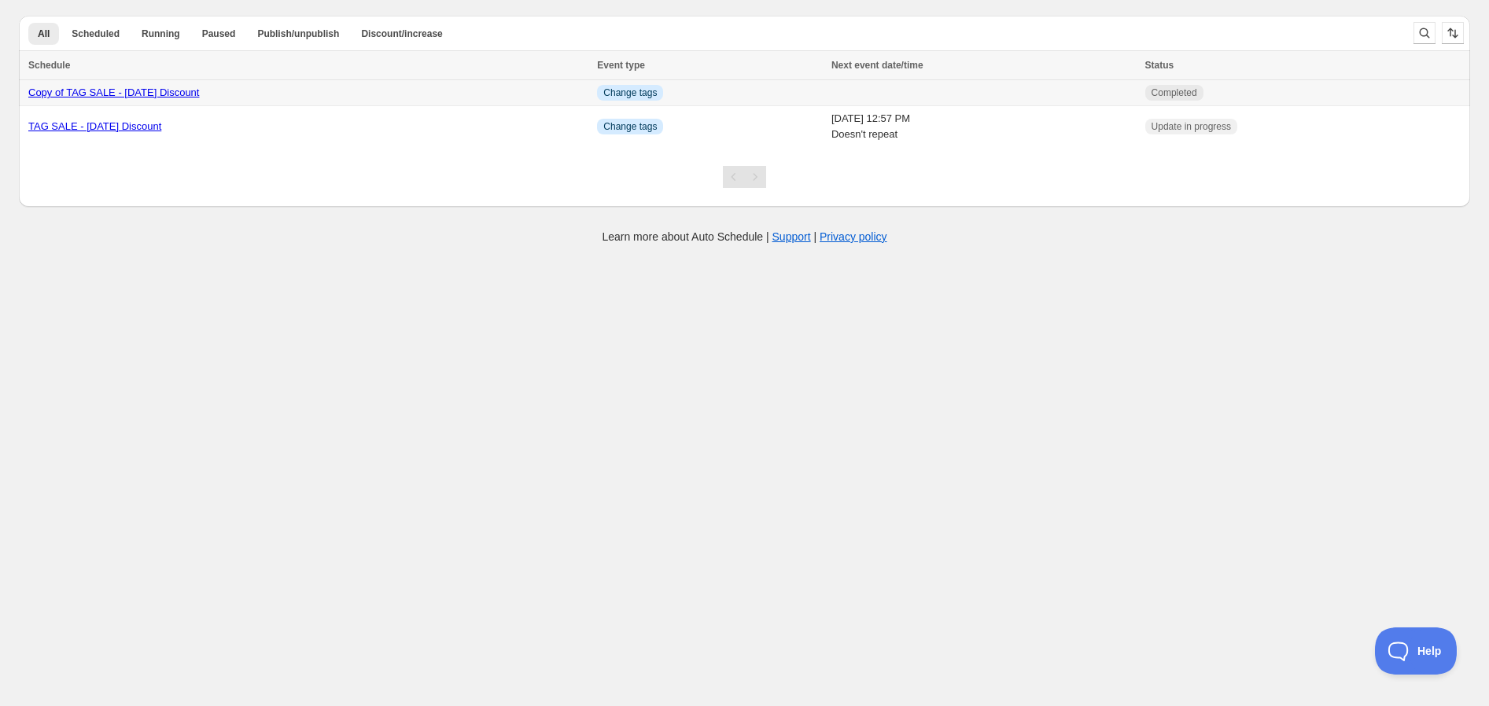
click at [403, 91] on div "Copy of TAG SALE - [DATE] Discount" at bounding box center [307, 93] width 559 height 16
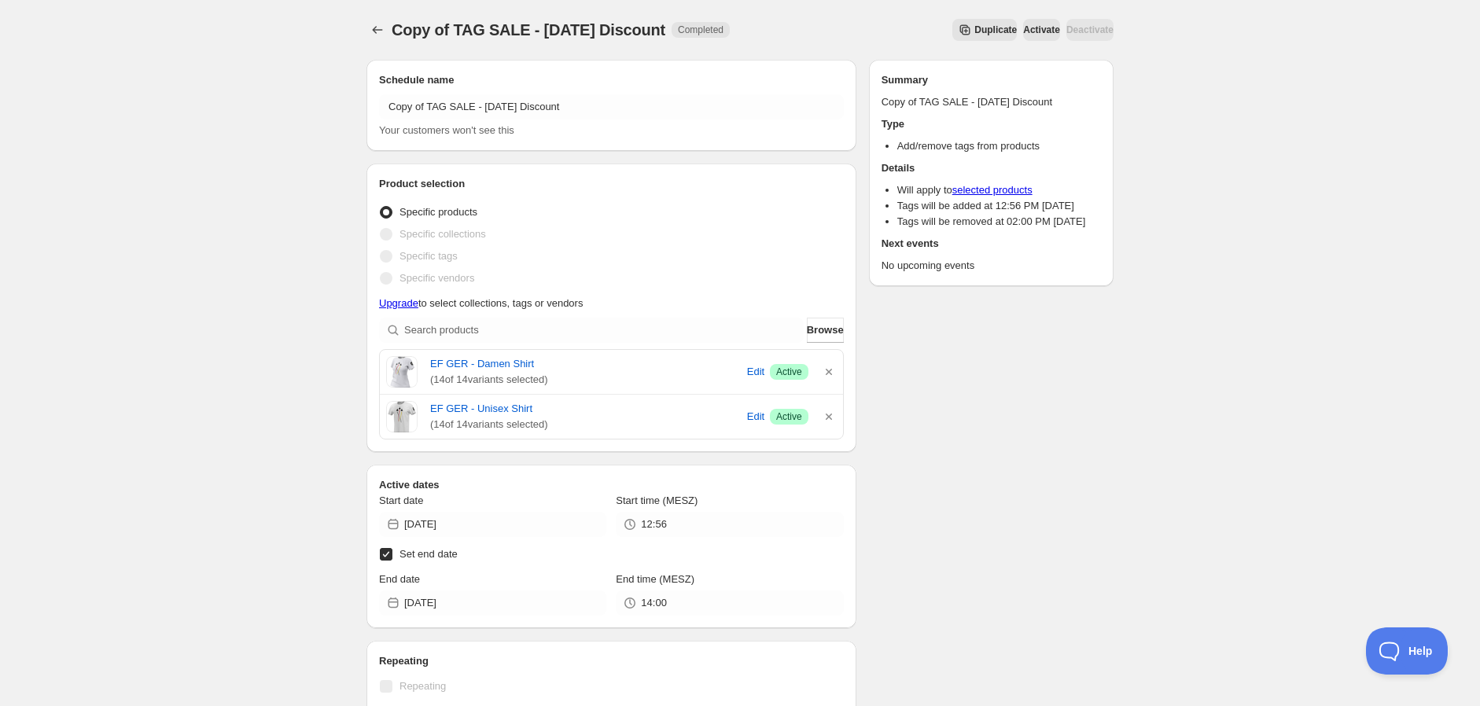
click at [1216, 268] on div "Copy of TAG SALE - [DATE] Discount. This page is ready Copy of TAG SALE - [DATE…" at bounding box center [740, 580] width 1480 height 1160
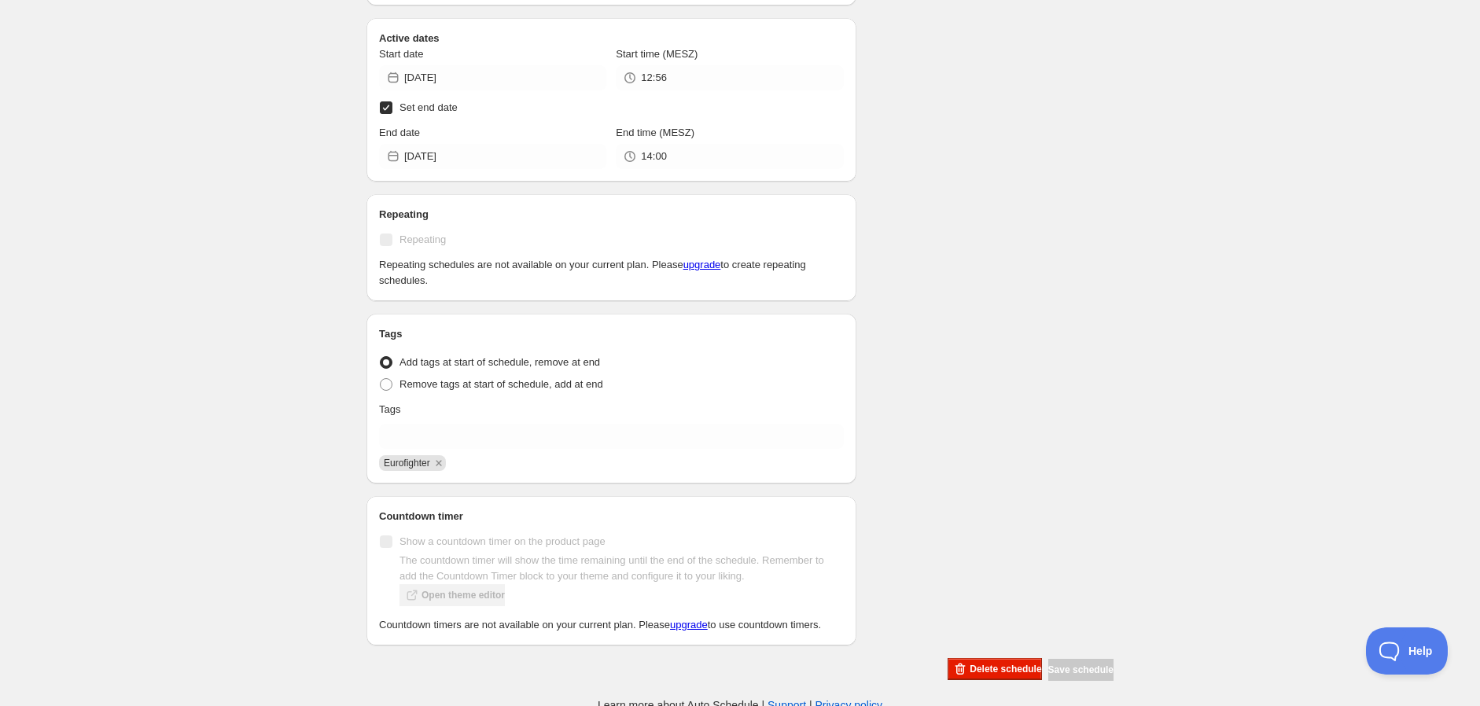
scroll to position [451, 0]
click at [970, 660] on span "Delete schedule" at bounding box center [1006, 665] width 72 height 13
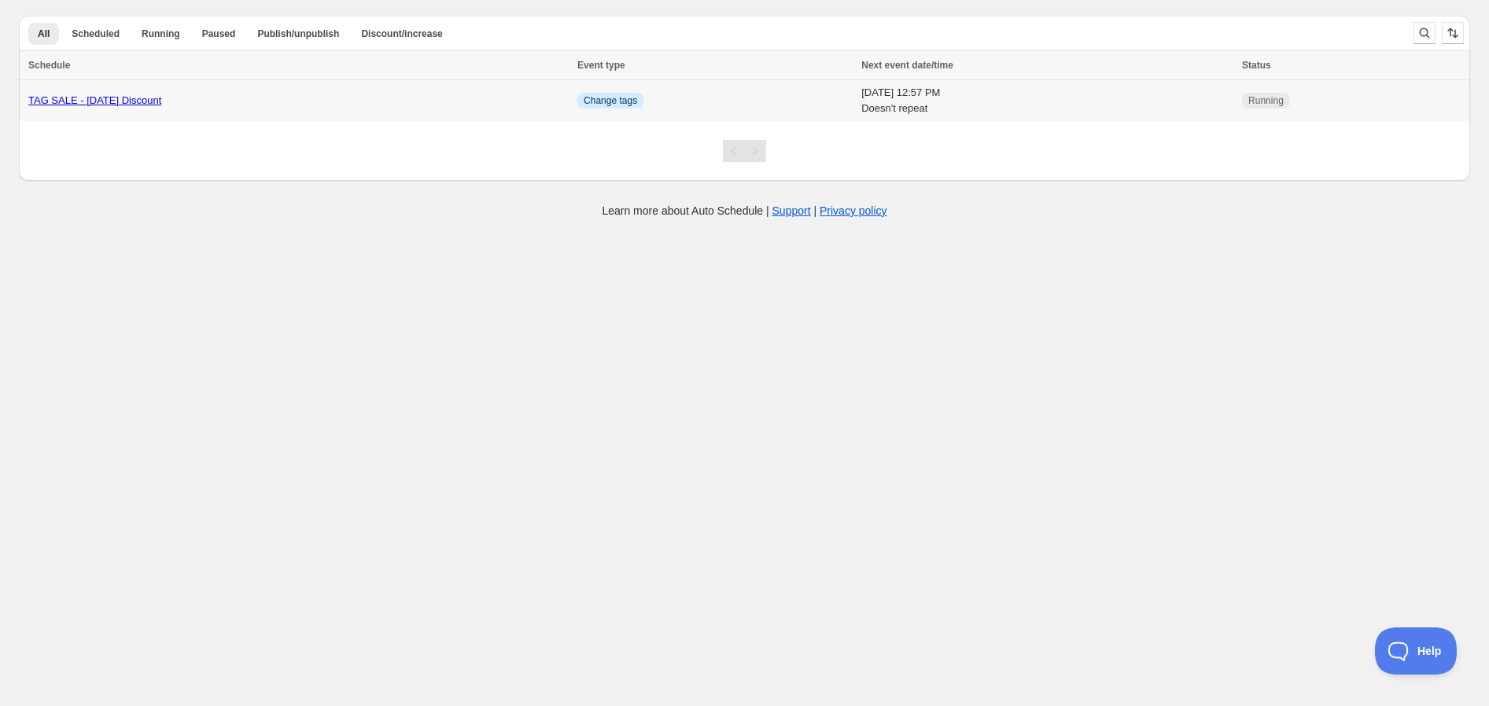
click at [532, 101] on div "TAG SALE - [DATE] Discount" at bounding box center [297, 101] width 539 height 16
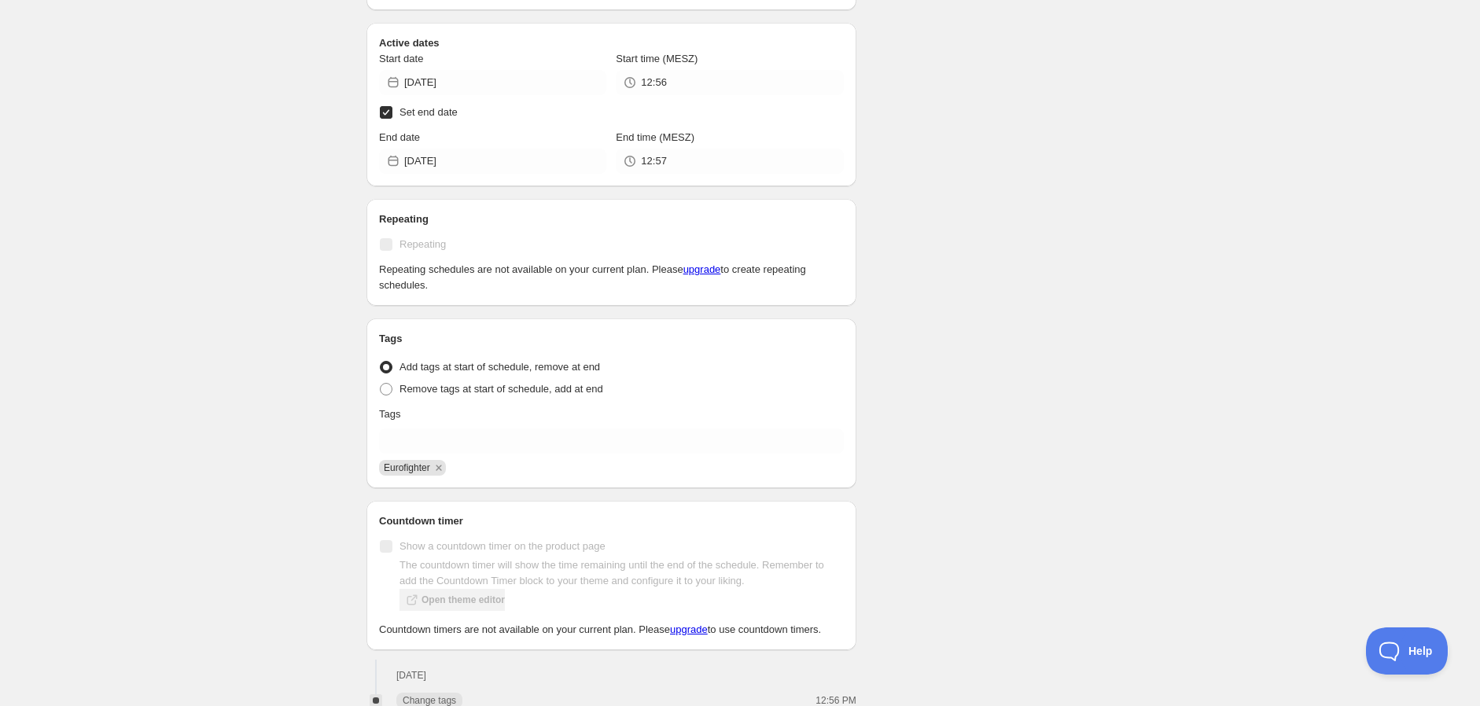
scroll to position [568, 0]
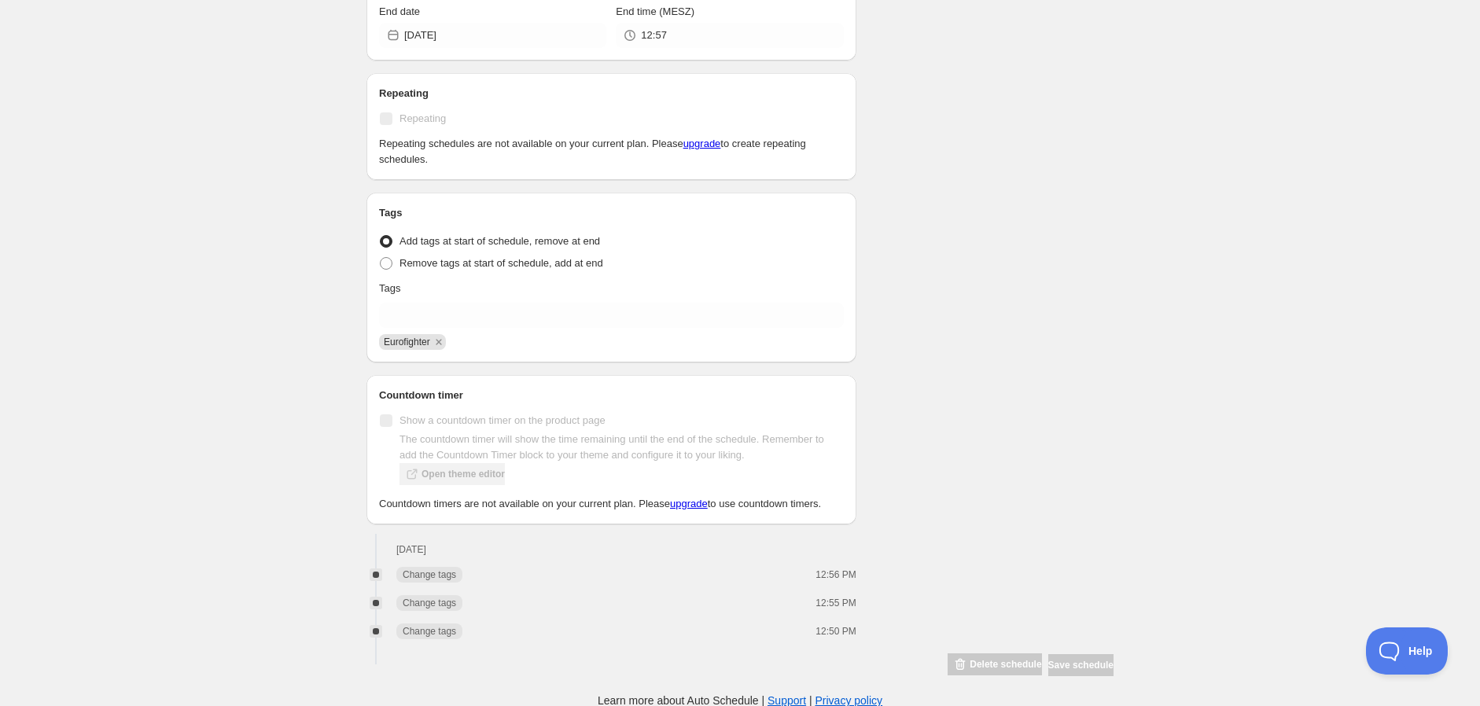
click at [972, 505] on div "Schedule name TAG SALE - [DATE] Discount Your customers won't see this Product …" at bounding box center [734, 78] width 760 height 1198
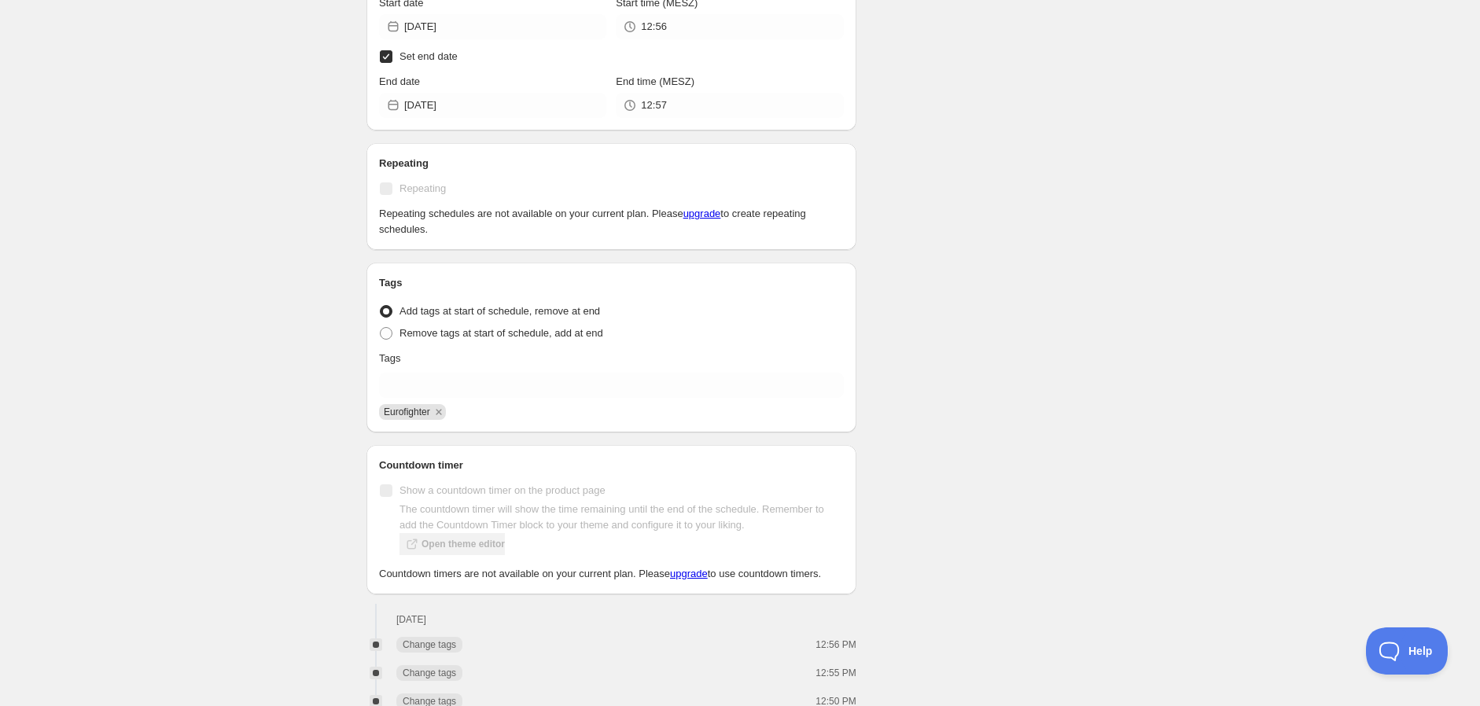
scroll to position [131, 0]
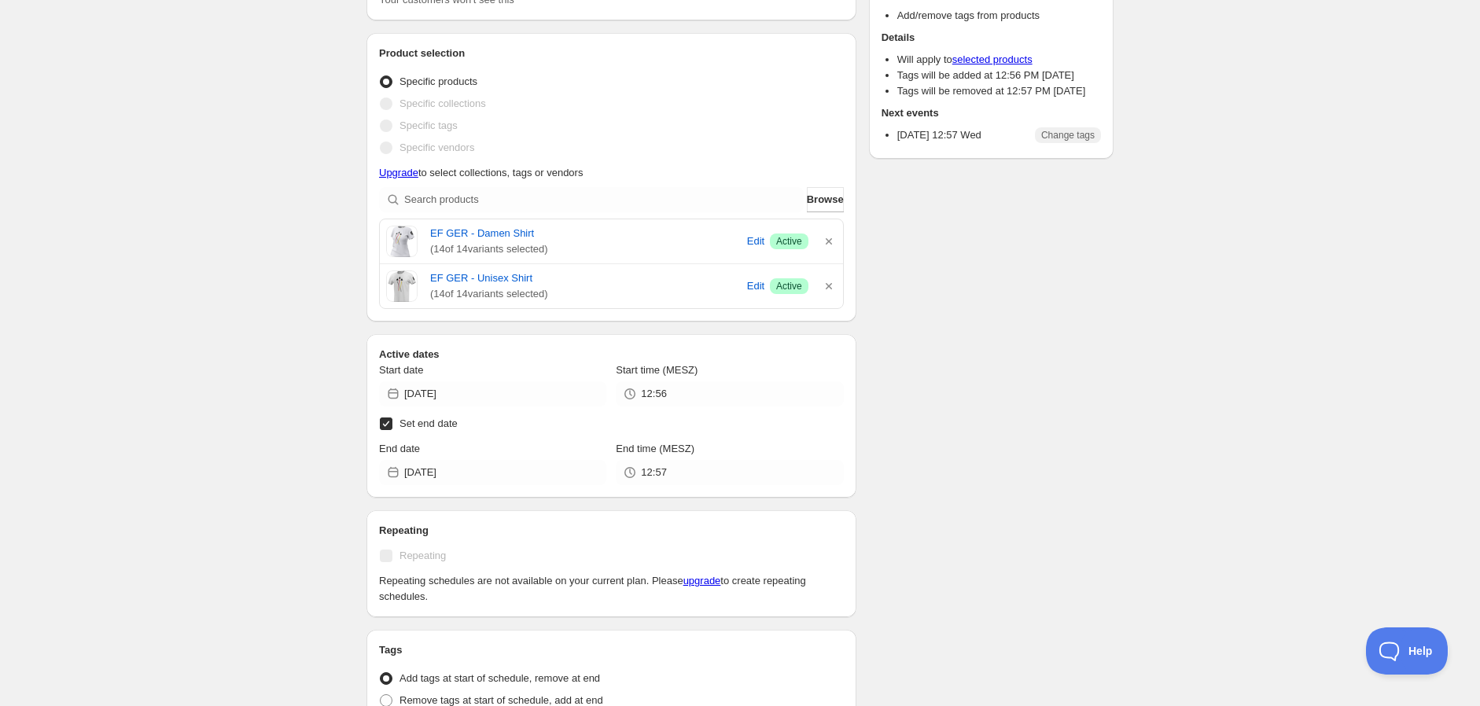
click at [1075, 470] on div "Schedule name TAG SALE - [DATE] Discount Your customers won't see this Product …" at bounding box center [734, 516] width 760 height 1198
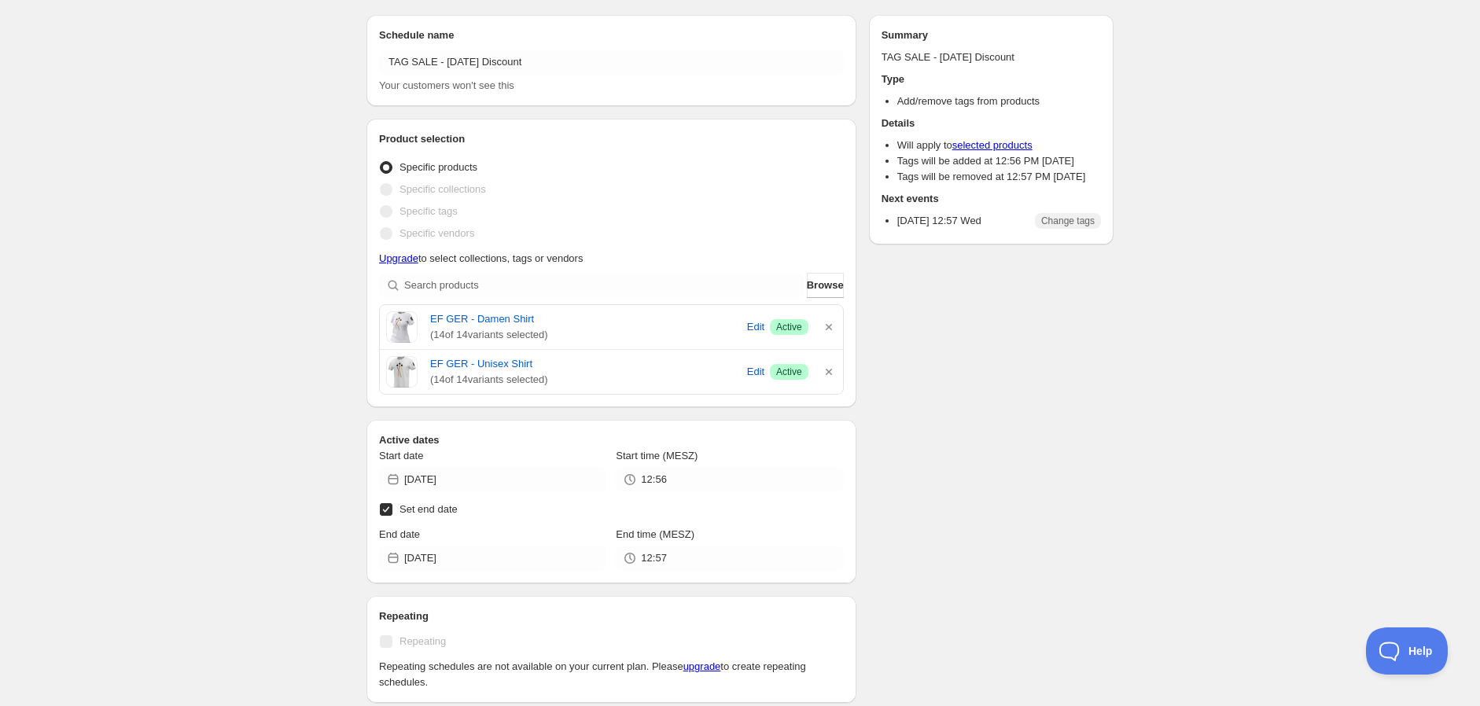
scroll to position [0, 0]
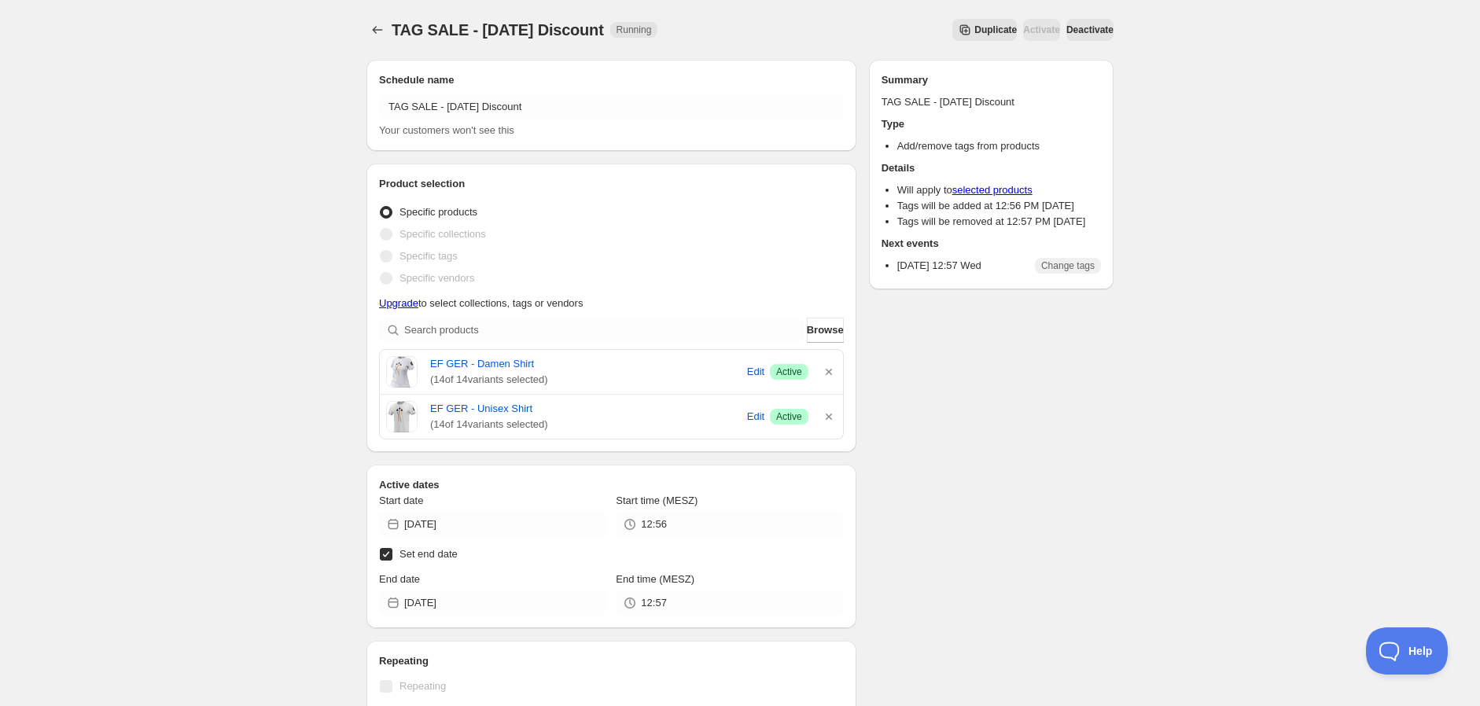
click at [1230, 319] on div "TAG SALE - [DATE] Discount. This page is ready TAG SALE - [DATE] Discount Runni…" at bounding box center [740, 638] width 1480 height 1276
click at [1083, 33] on span "Deactivate" at bounding box center [1089, 30] width 47 height 13
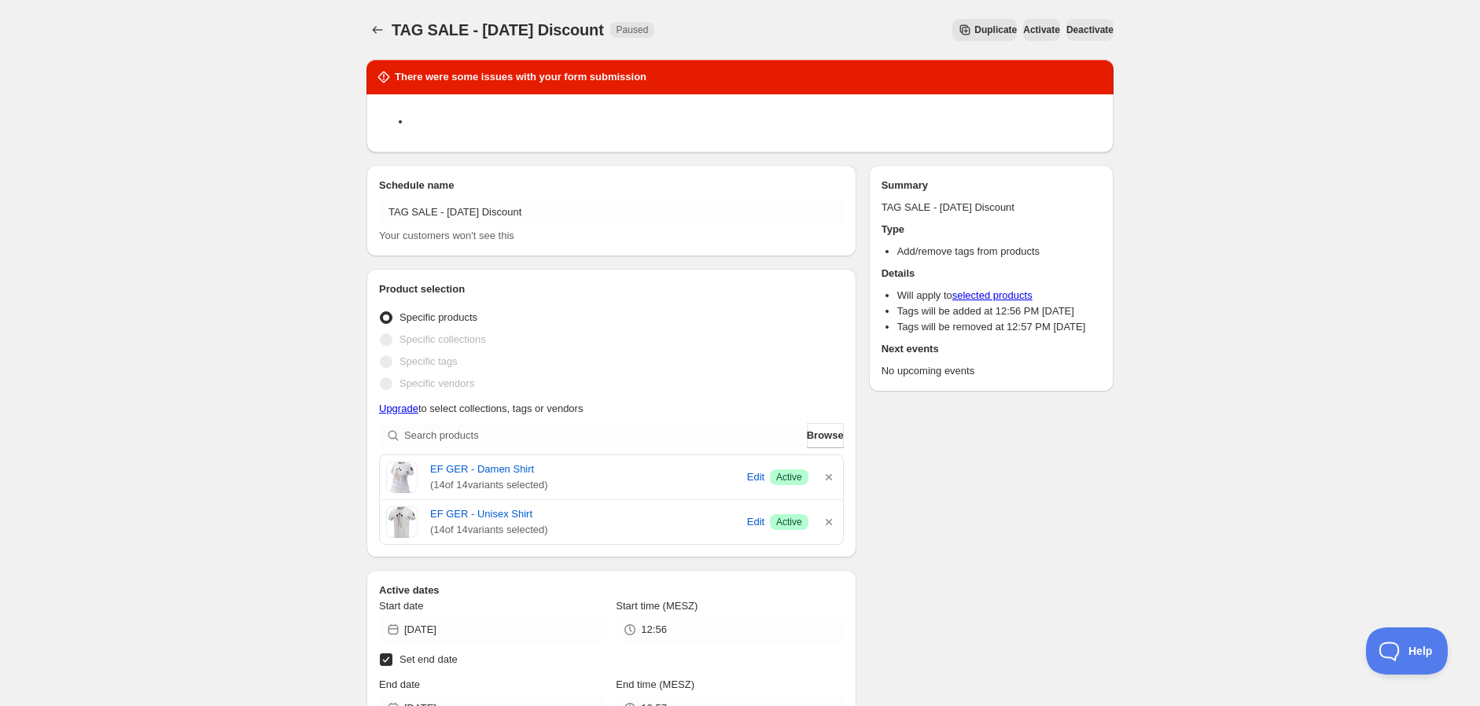
click at [1261, 231] on div "TAG SALE - [DATE] Discount. This page is ready TAG SALE - [DATE] Discount Pause…" at bounding box center [740, 691] width 1480 height 1382
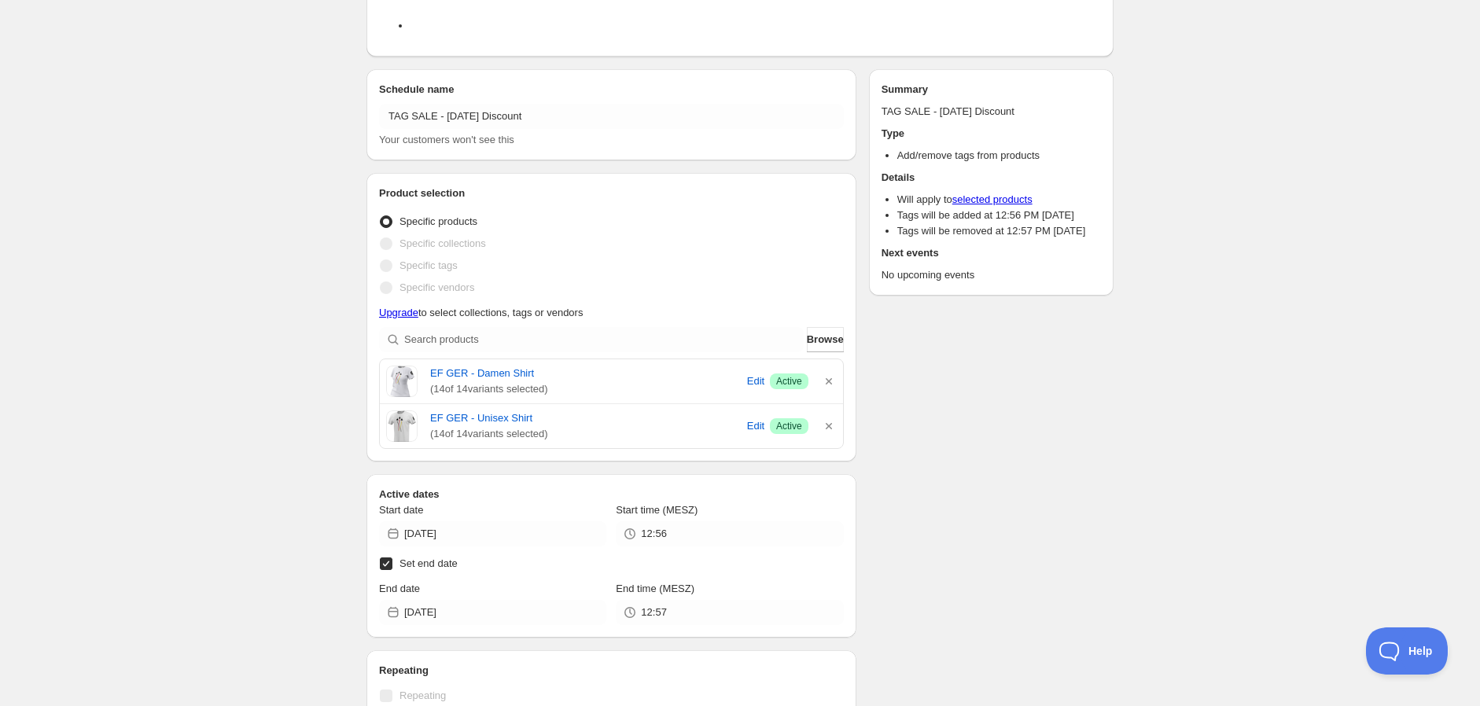
scroll to position [262, 0]
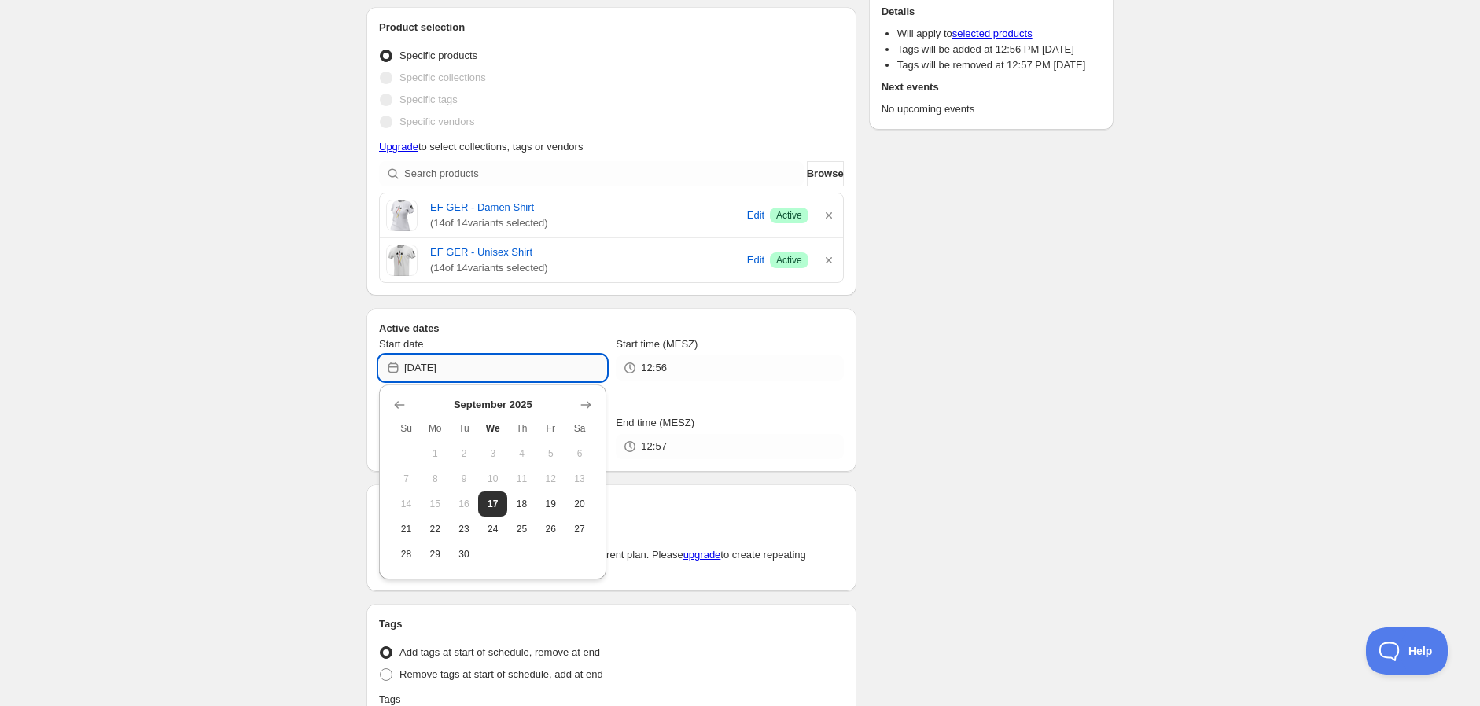
click at [536, 373] on input "[DATE]" at bounding box center [505, 367] width 202 height 25
click at [588, 405] on icon "Show next month, October 2025" at bounding box center [586, 405] width 16 height 16
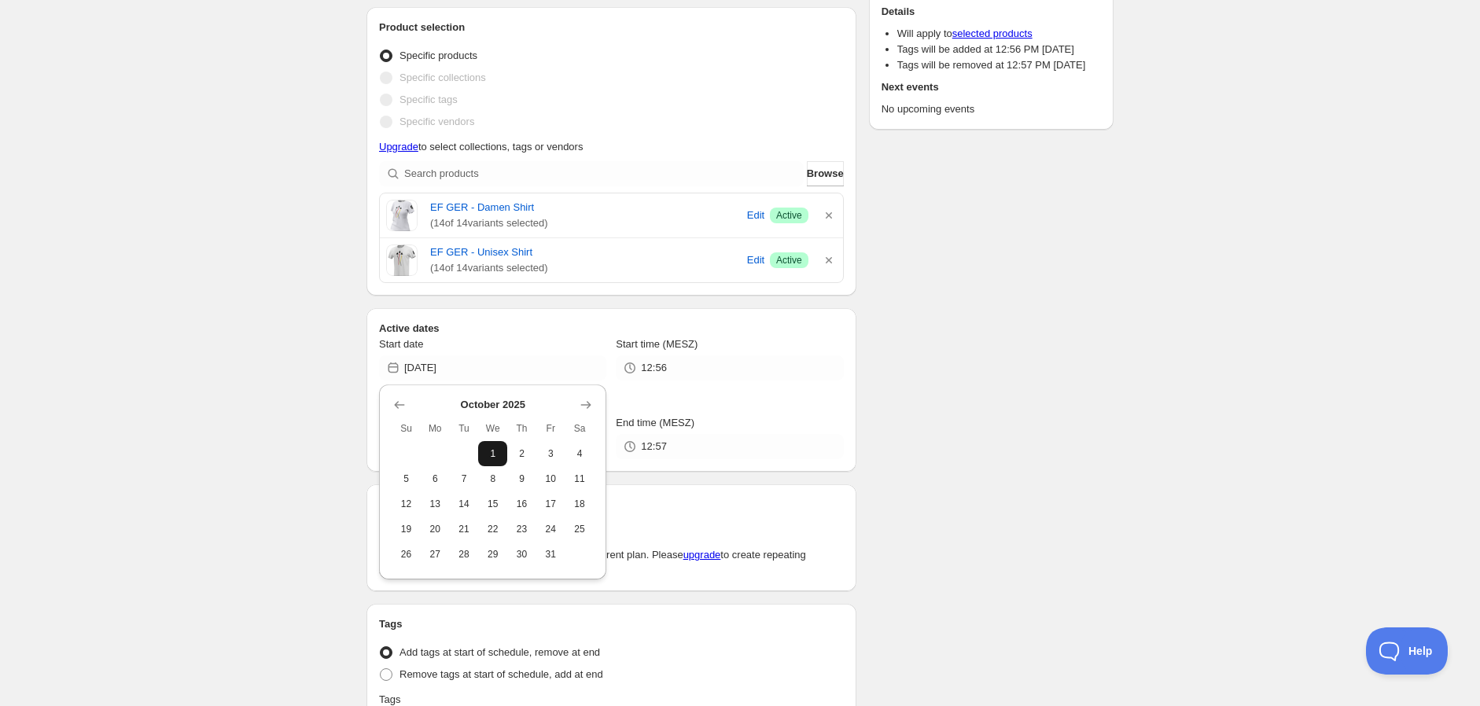
click at [491, 451] on span "1" at bounding box center [492, 453] width 17 height 13
type input "[DATE]"
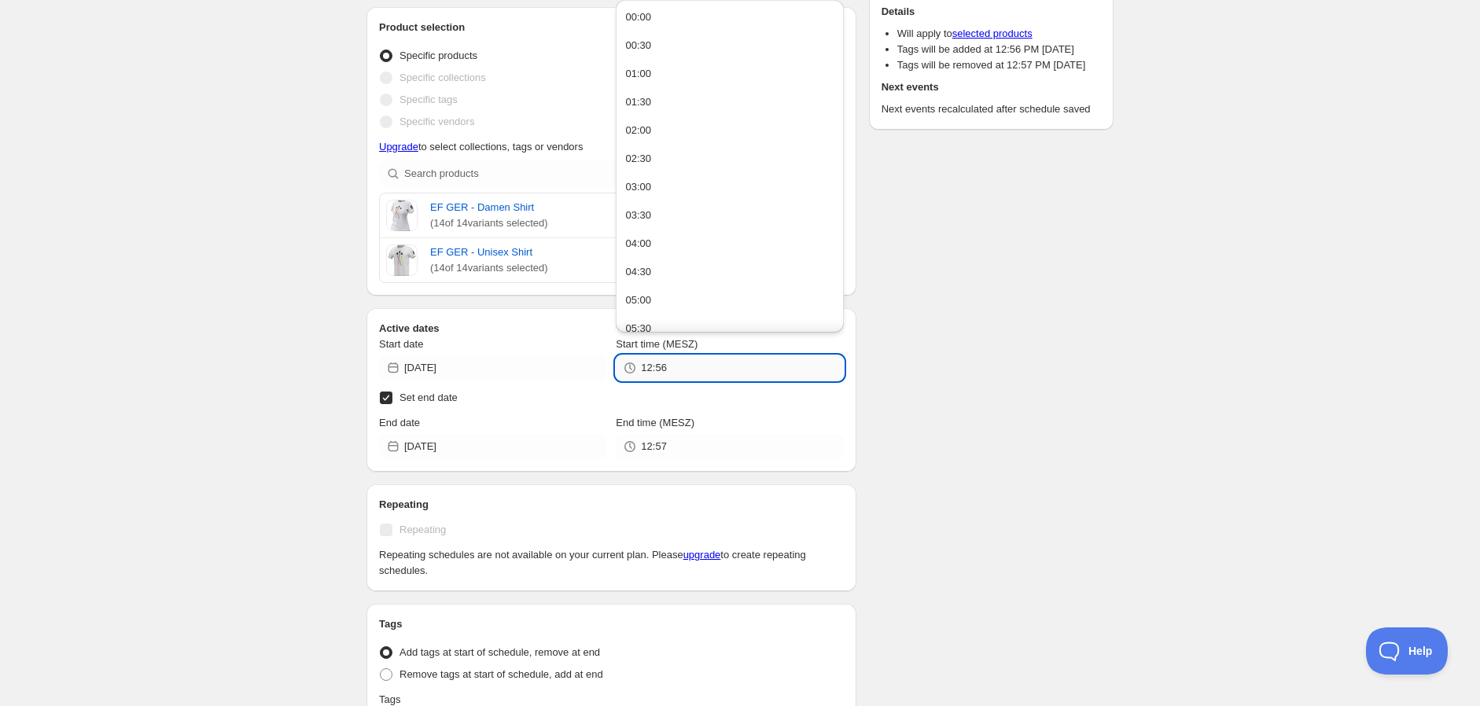
click at [680, 370] on input "12:56" at bounding box center [742, 367] width 202 height 25
click at [662, 2] on ul "00:00 00:30 01:00 01:30 02:00 02:30 03:00 03:30 04:00 04:30 05:00 05:30 06:00 0…" at bounding box center [729, 682] width 227 height 1365
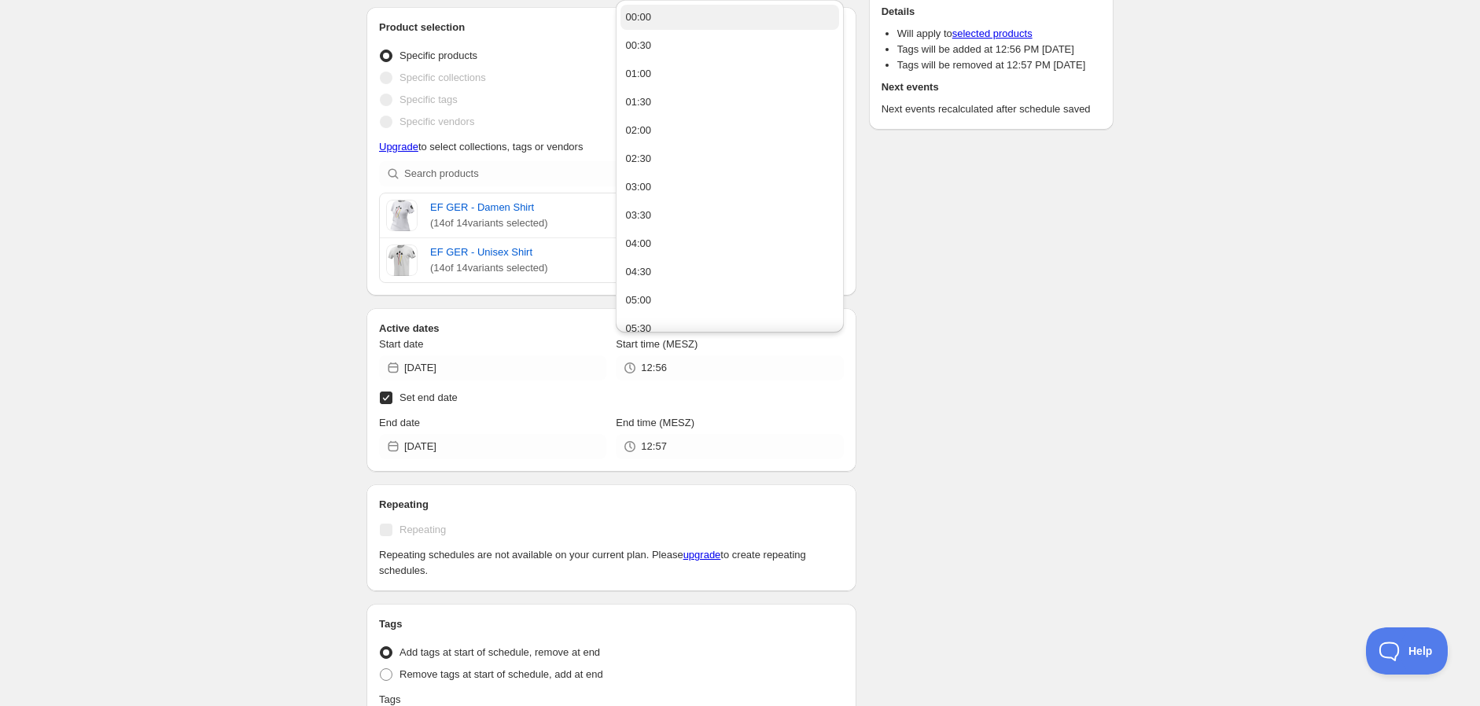
click at [662, 14] on button "00:00" at bounding box center [730, 17] width 218 height 25
type input "00:00"
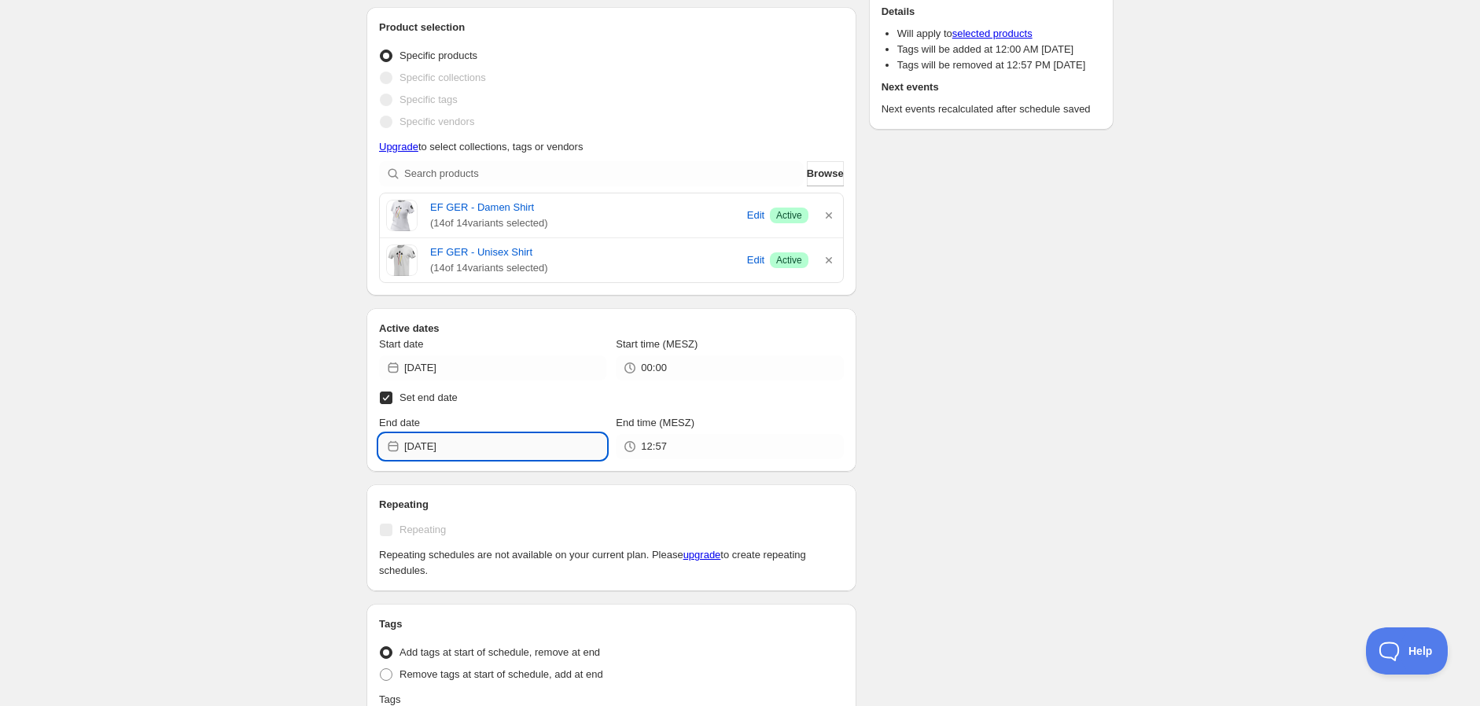
click at [500, 443] on input "[DATE]" at bounding box center [505, 446] width 202 height 25
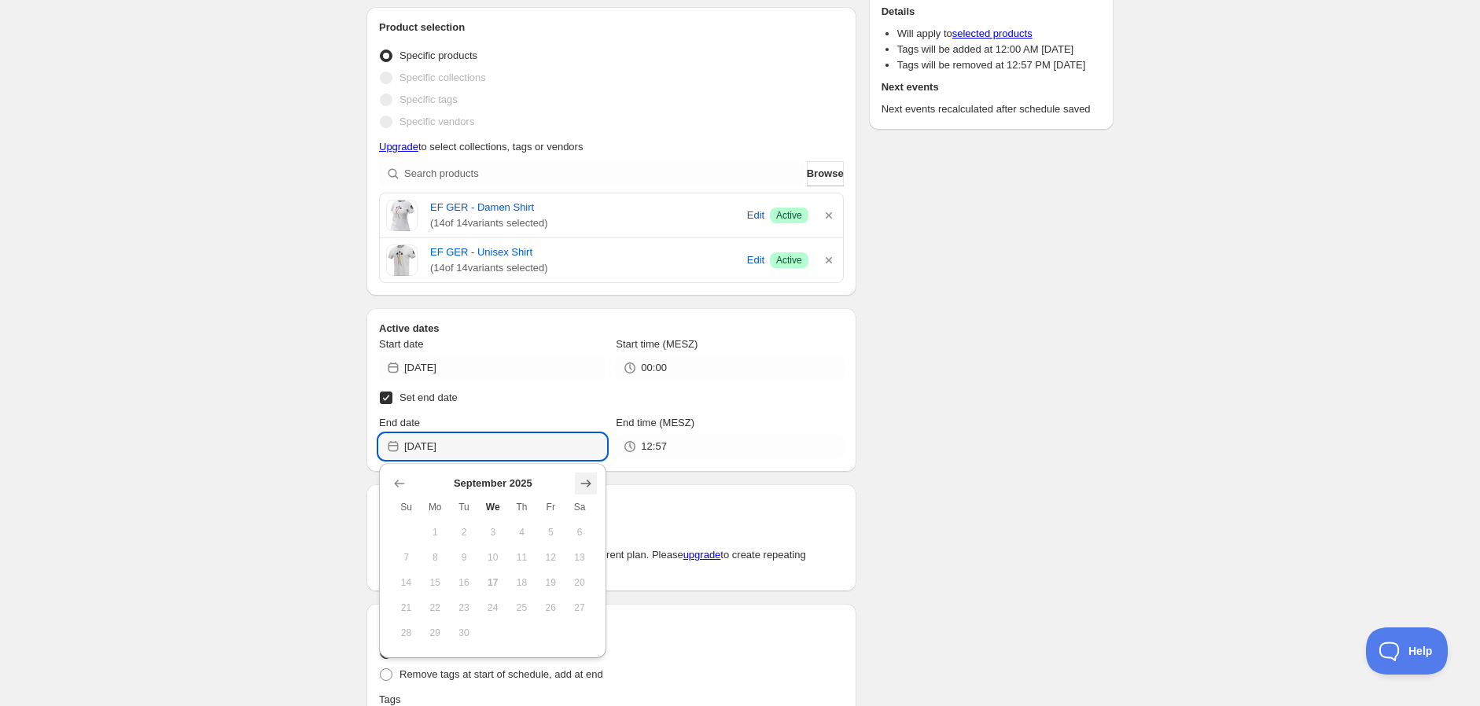
click at [590, 481] on icon "Show next month, October 2025" at bounding box center [586, 484] width 16 height 16
click at [403, 561] on span "5" at bounding box center [406, 557] width 17 height 13
type input "[DATE]"
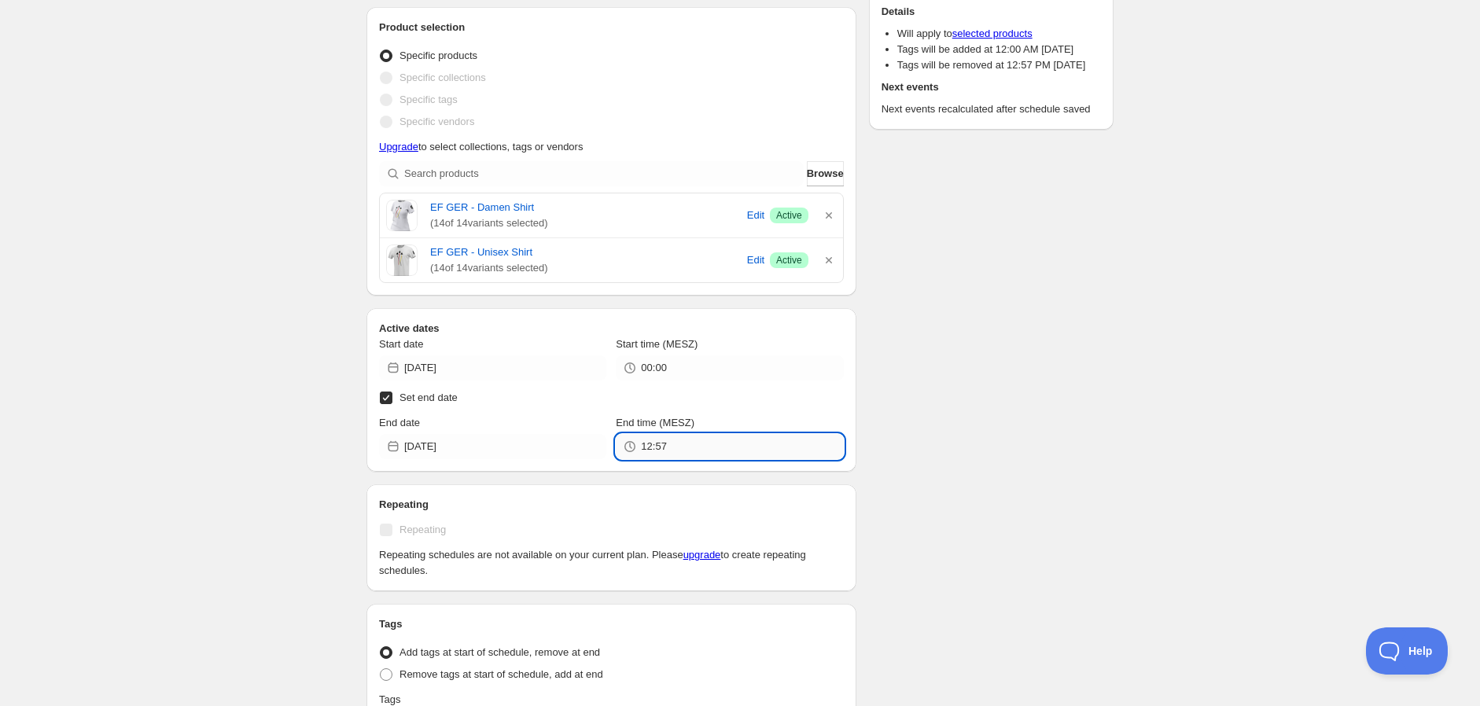
click at [674, 447] on input "12:57" at bounding box center [742, 446] width 202 height 25
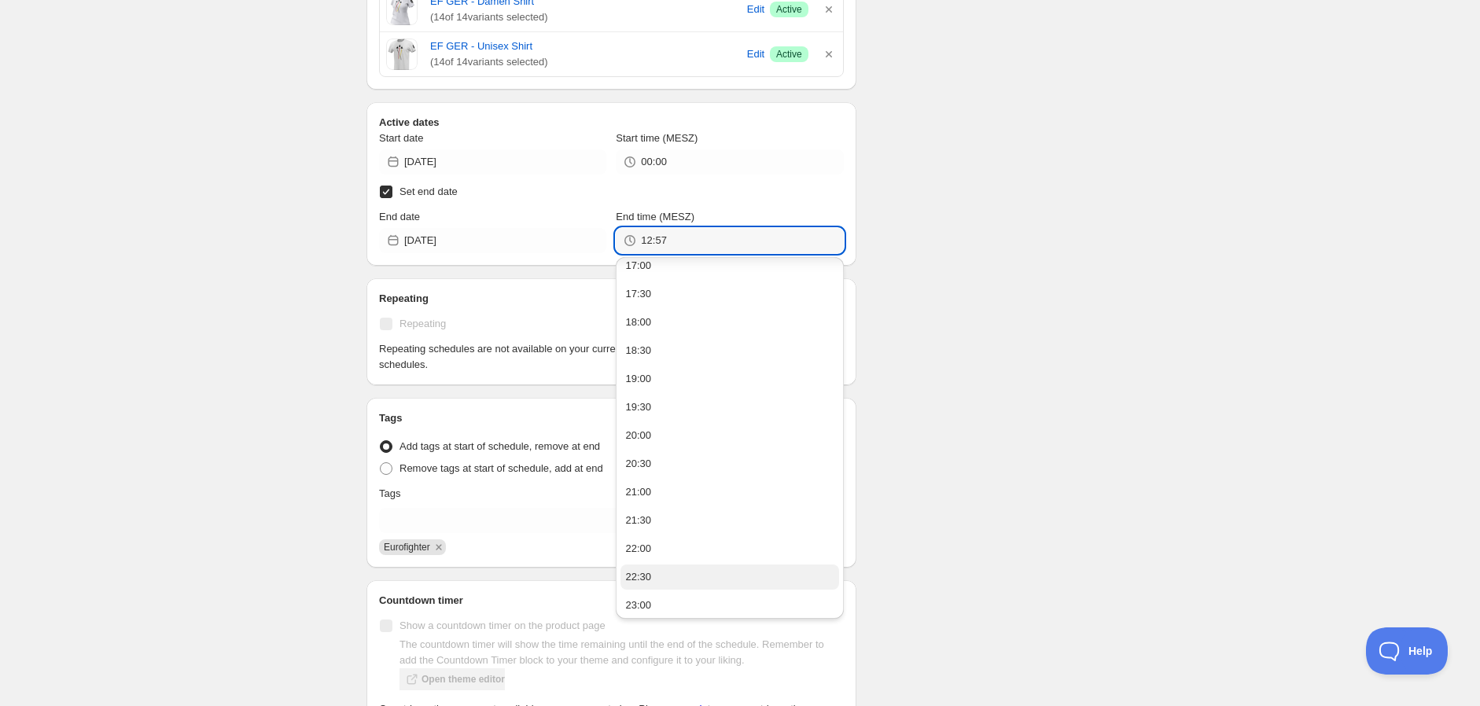
scroll to position [611, 0]
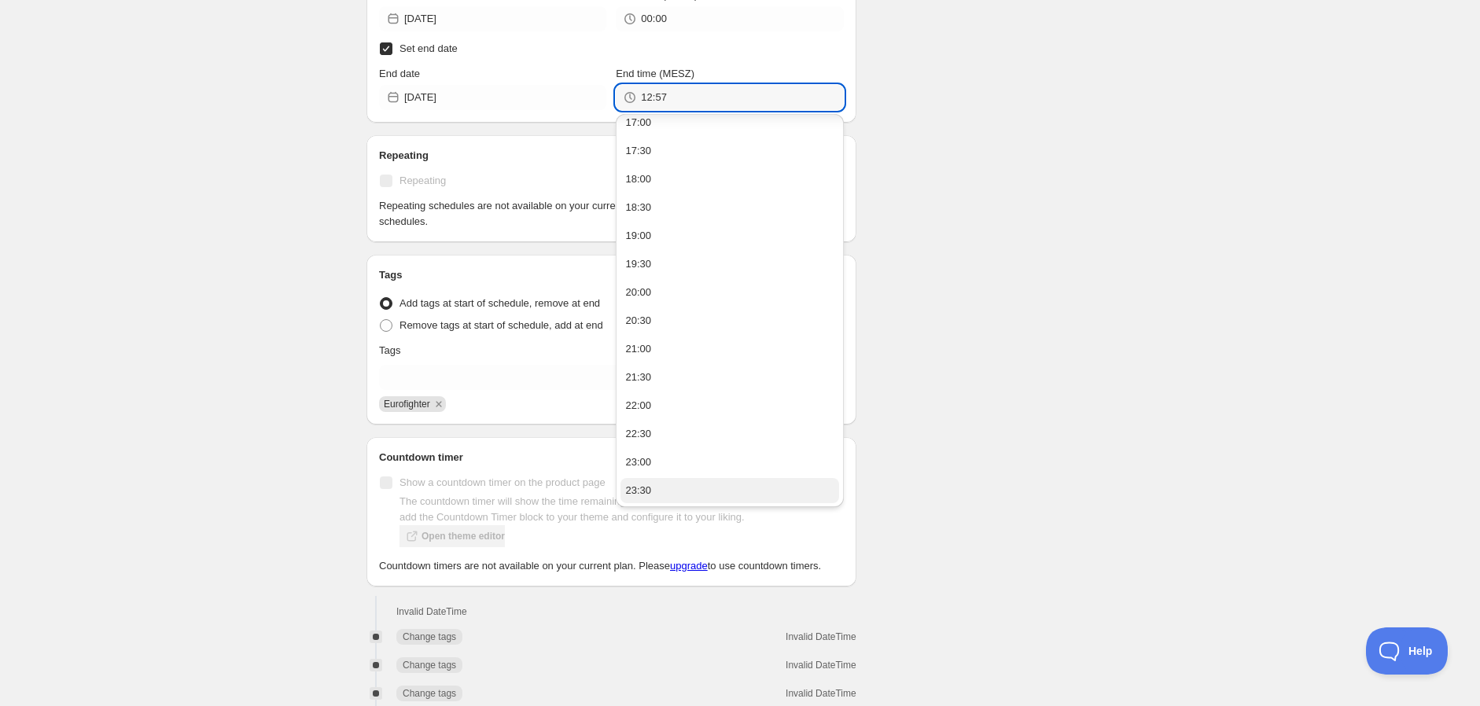
click at [716, 483] on button "23:30" at bounding box center [730, 490] width 218 height 25
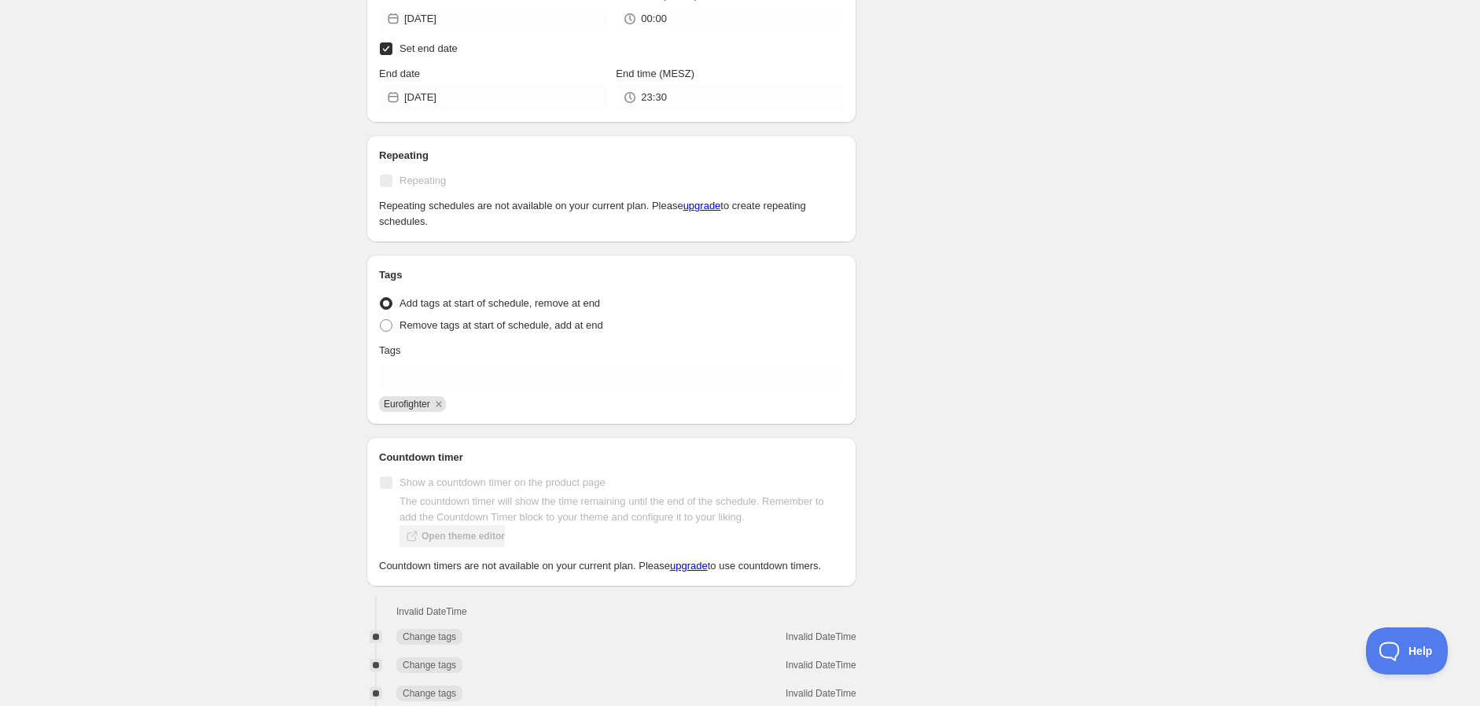
click at [1005, 386] on div "There were some issues with your form submission Schedule name TAG SALE - [DATE…" at bounding box center [734, 87] width 760 height 1303
click at [673, 96] on input "23:30" at bounding box center [742, 97] width 202 height 25
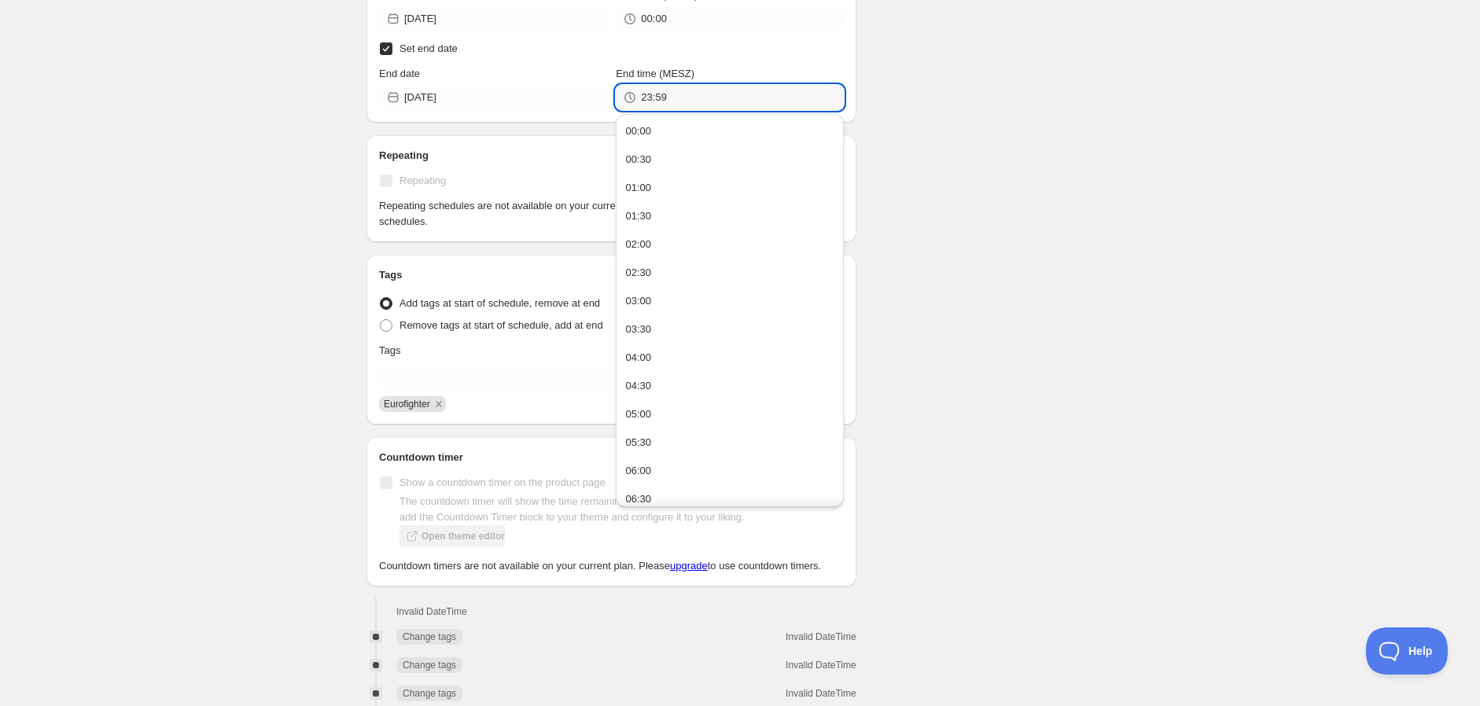
type input "23:59"
click at [1057, 211] on div "There were some issues with your form submission Schedule name TAG SALE - [DATE…" at bounding box center [734, 87] width 760 height 1303
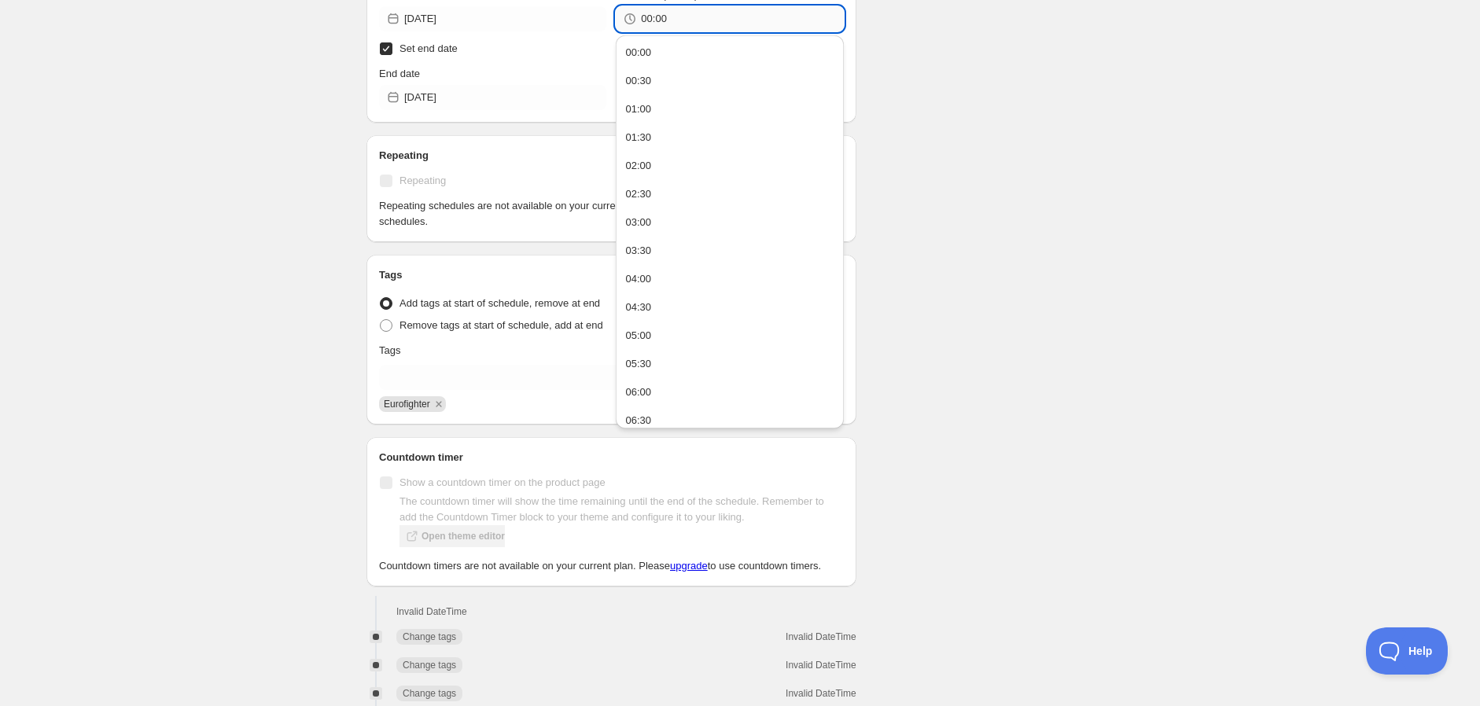
click at [749, 19] on input "00:00" at bounding box center [742, 18] width 202 height 25
type input "00:01"
click at [1118, 191] on div "TAG SALE - [DATE] Discount. This page is ready TAG SALE - [DATE] Discount Pause…" at bounding box center [740, 64] width 785 height 1350
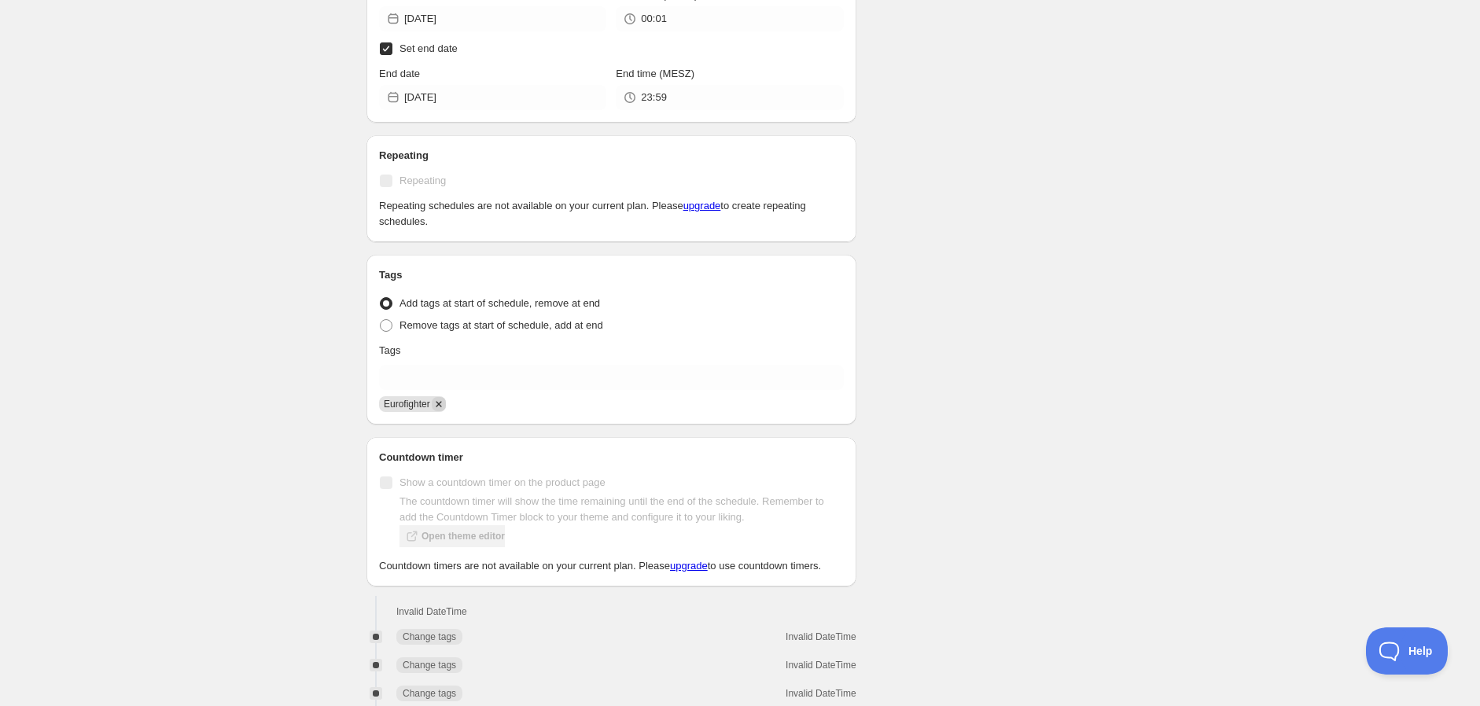
click at [439, 404] on icon "Remove Eurofighter" at bounding box center [439, 404] width 6 height 6
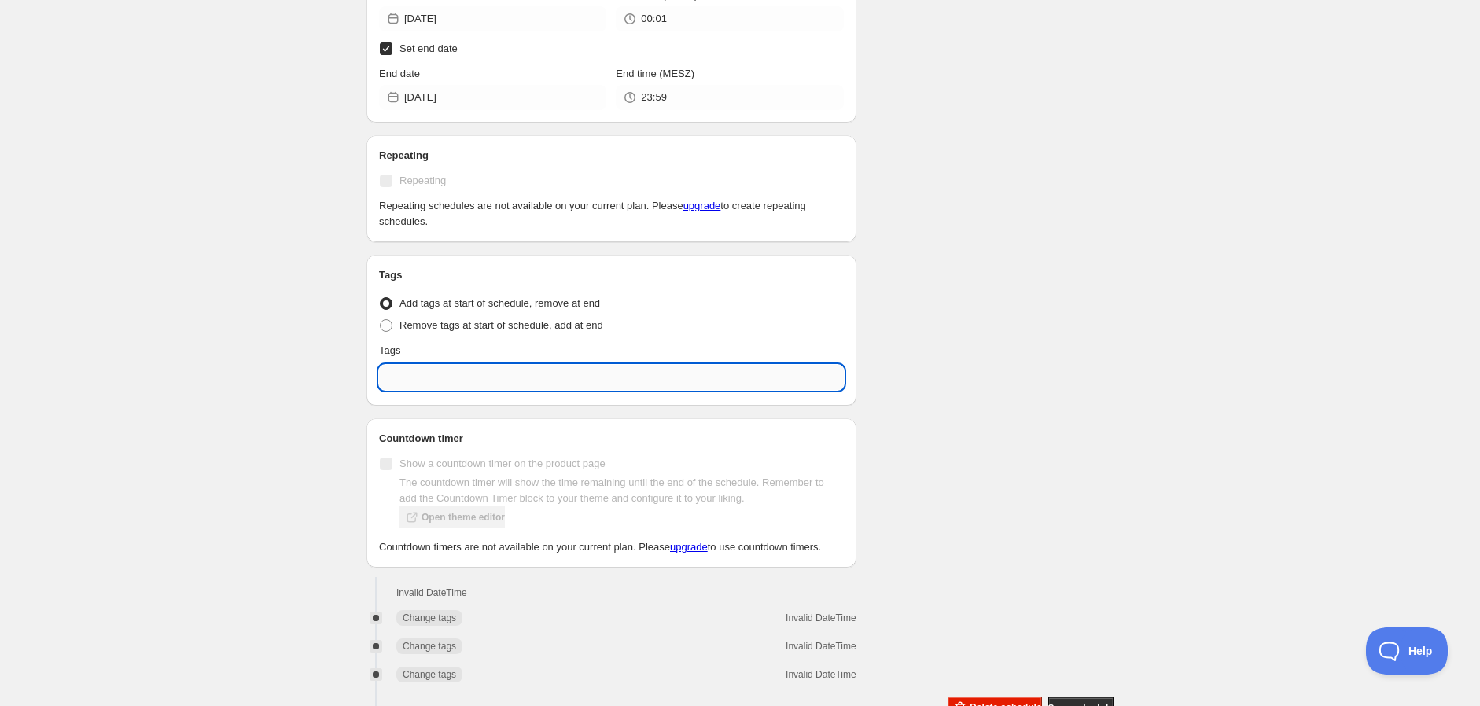
click at [431, 384] on input "text" at bounding box center [611, 377] width 465 height 25
click at [404, 419] on div "Add SALE" at bounding box center [612, 415] width 446 height 16
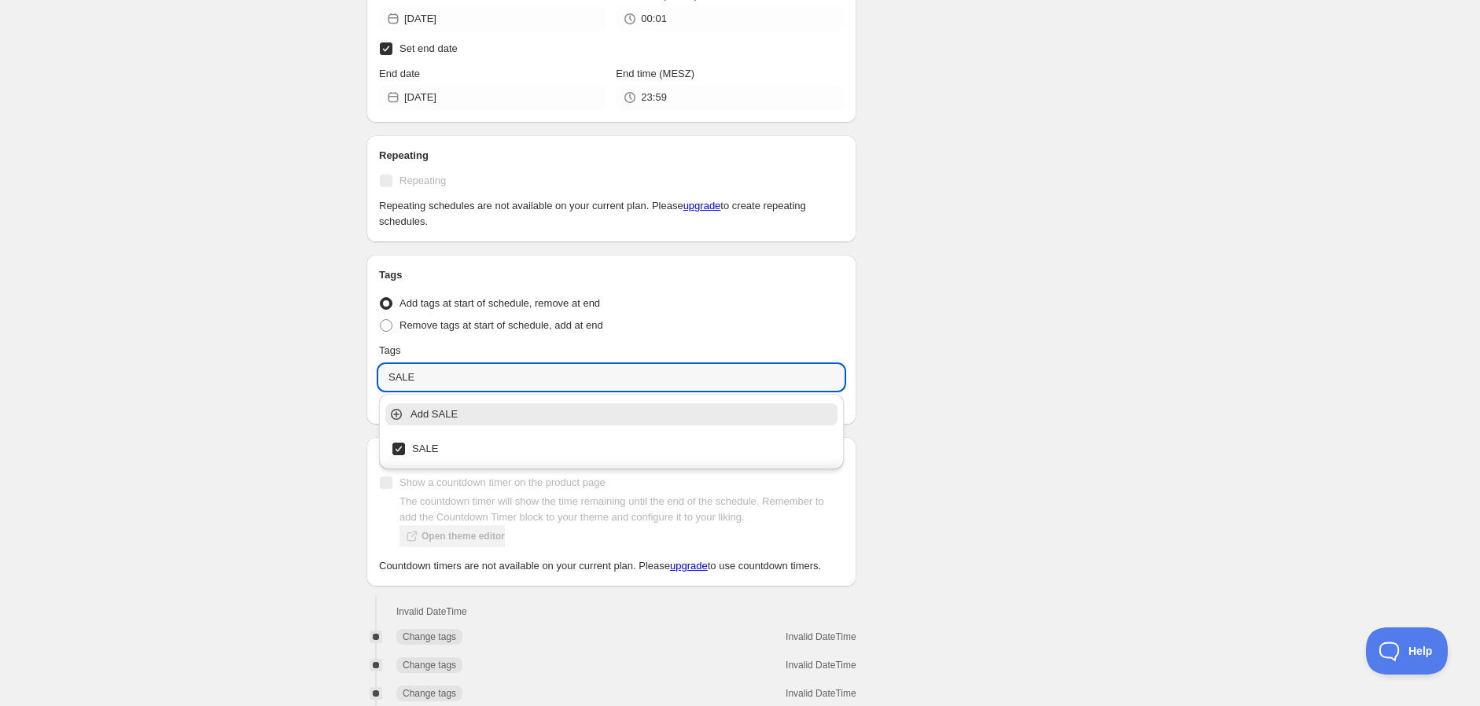
type input "SALE"
click at [1122, 308] on div "TAG SALE - [DATE] Discount. This page is ready TAG SALE - [DATE] Discount Pause…" at bounding box center [740, 64] width 785 height 1350
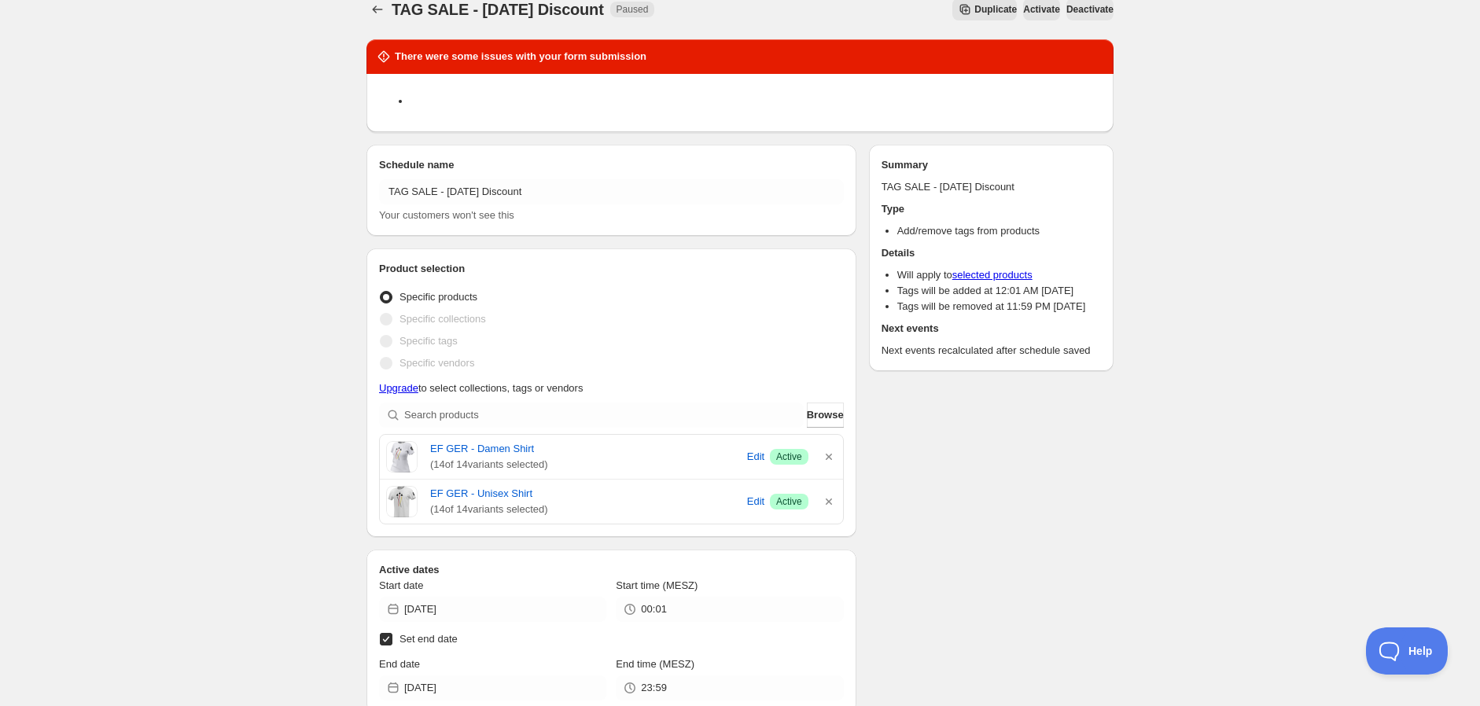
scroll to position [0, 0]
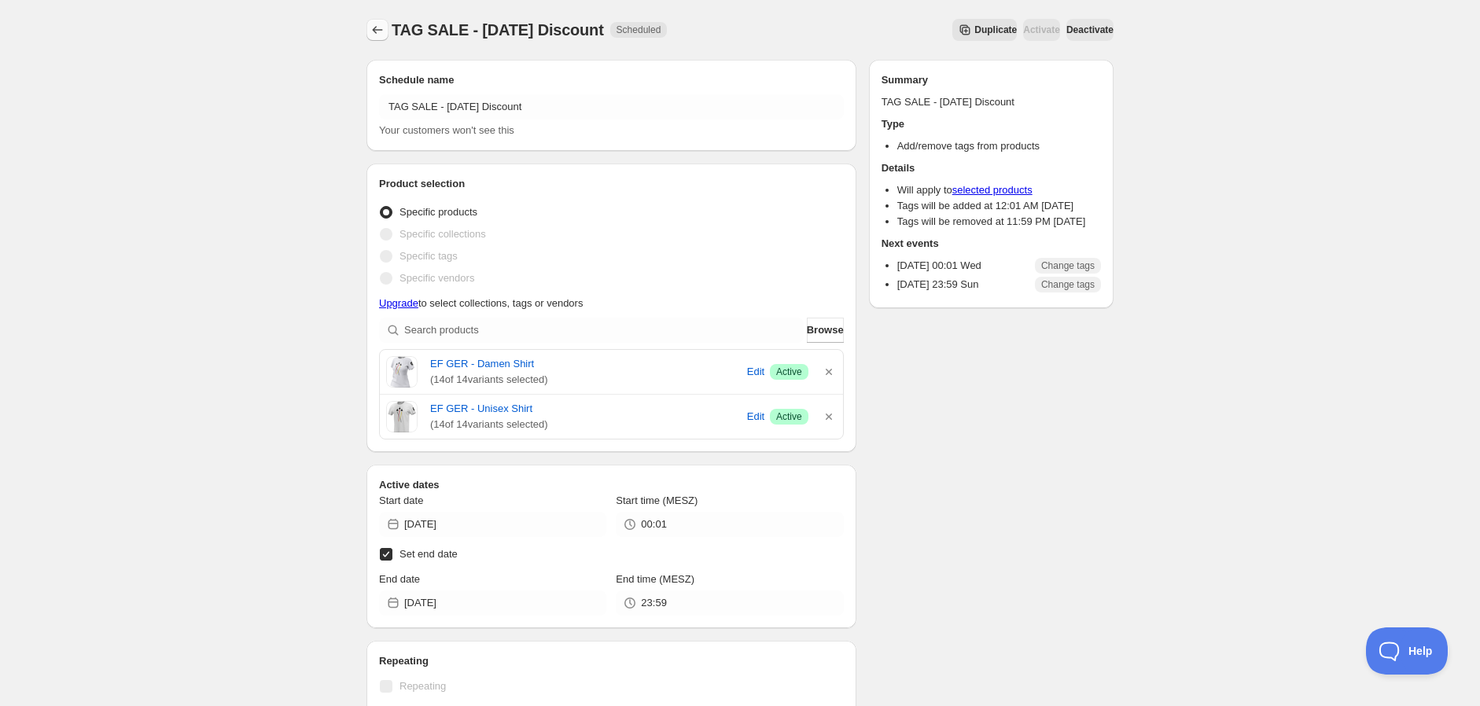
click at [384, 34] on icon "Schedules" at bounding box center [378, 30] width 16 height 16
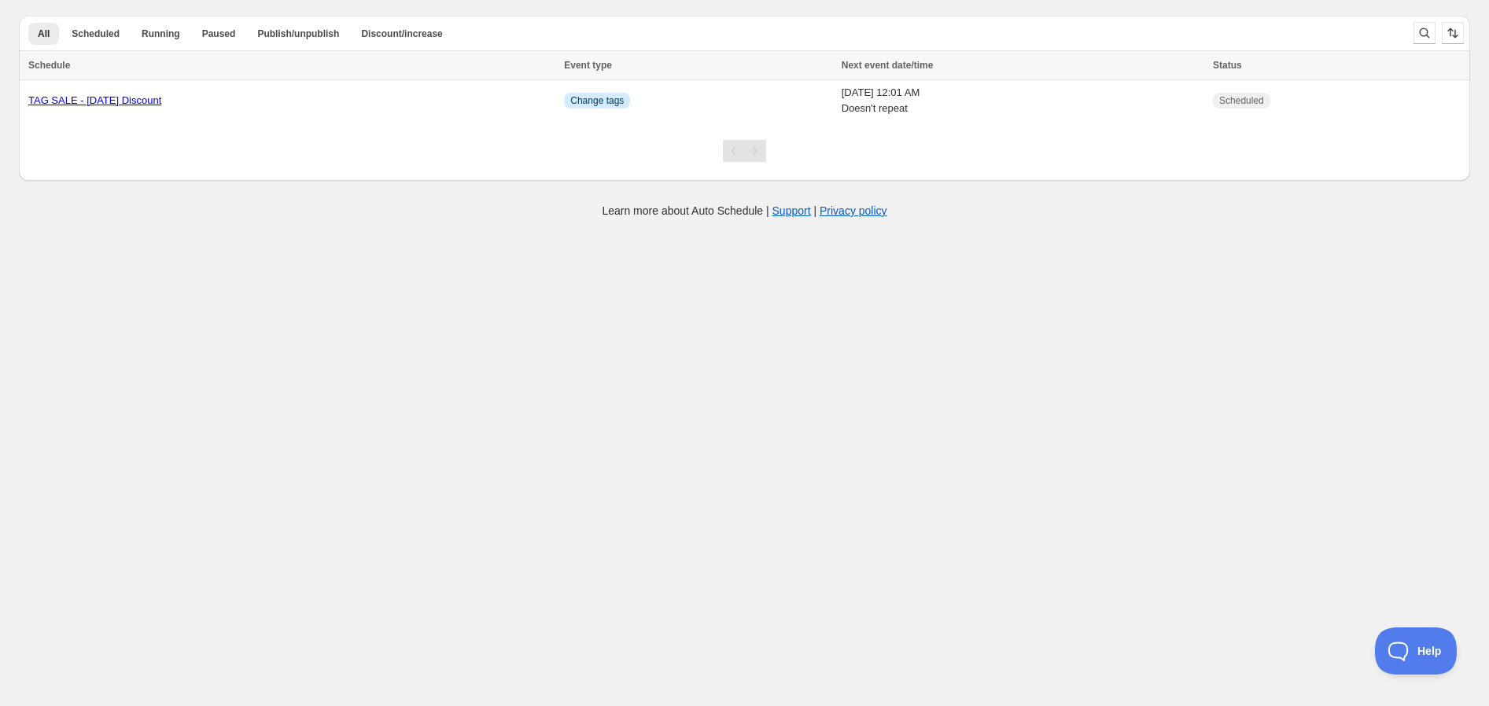
click at [1002, 422] on body "Create schedule Help & support Cancel Discount prices Schedule a discount, sale…" at bounding box center [744, 353] width 1489 height 706
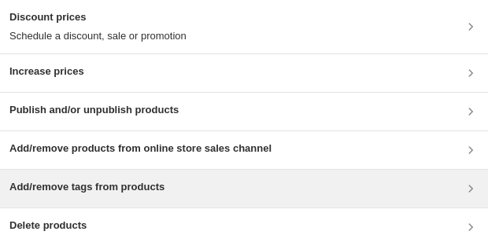
click at [470, 186] on icon at bounding box center [470, 189] width 16 height 16
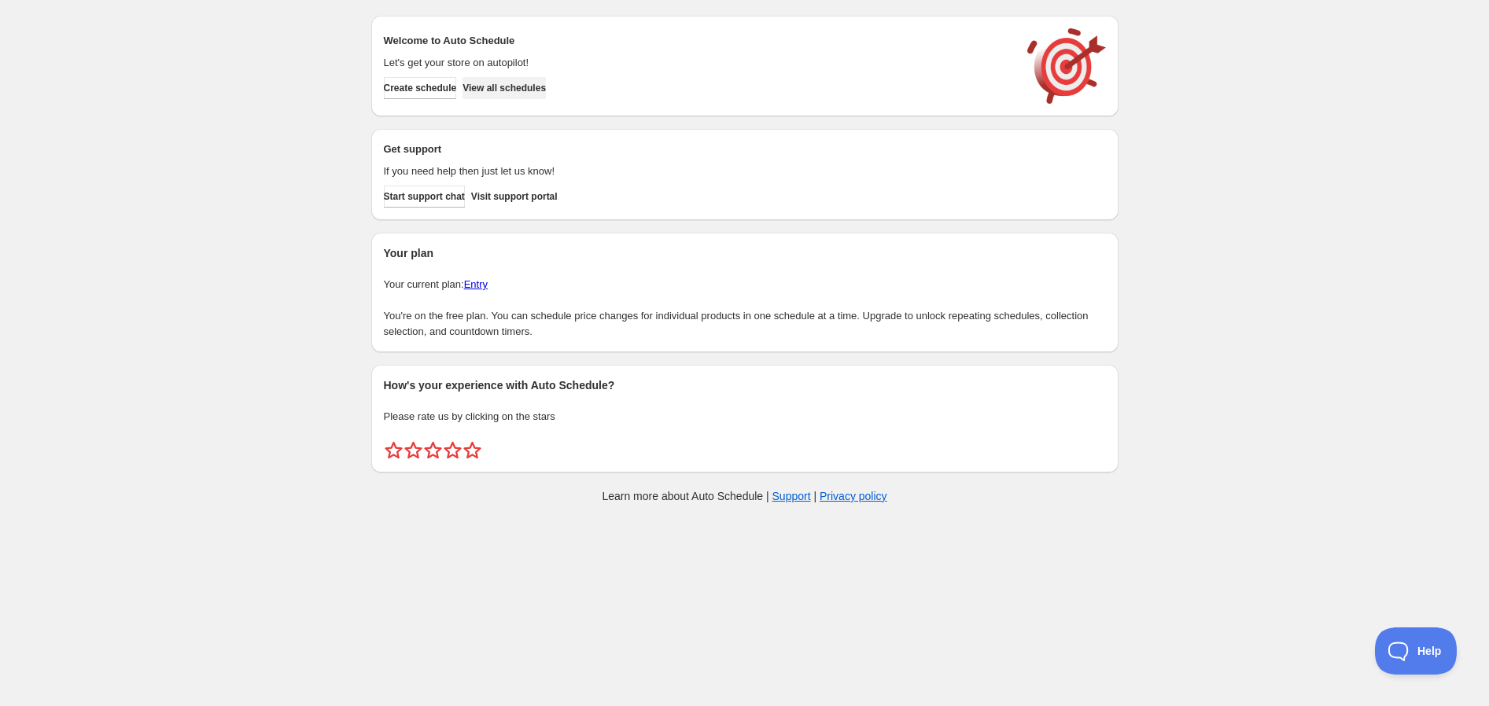
click at [492, 90] on span "View all schedules" at bounding box center [503, 88] width 83 height 13
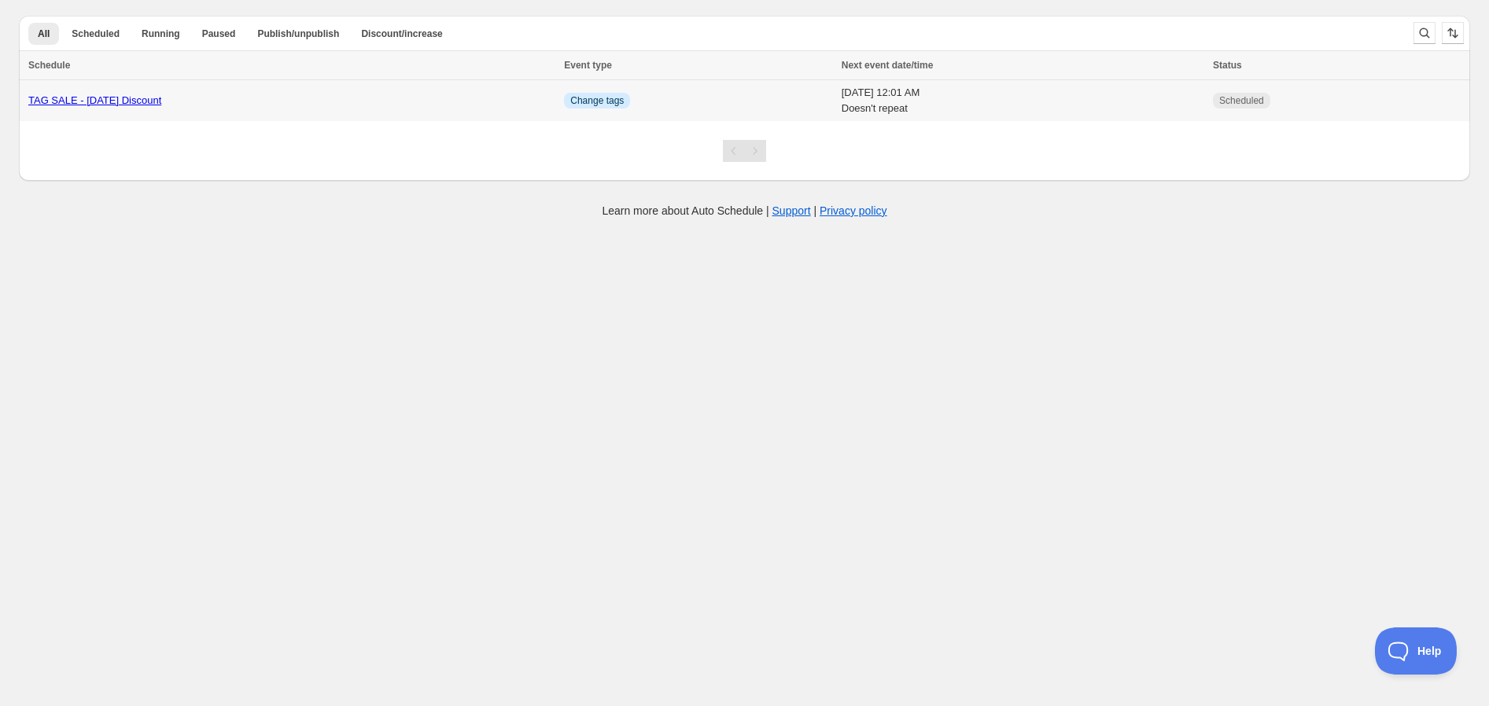
click at [453, 105] on div "TAG SALE - [DATE] Discount" at bounding box center [291, 101] width 526 height 16
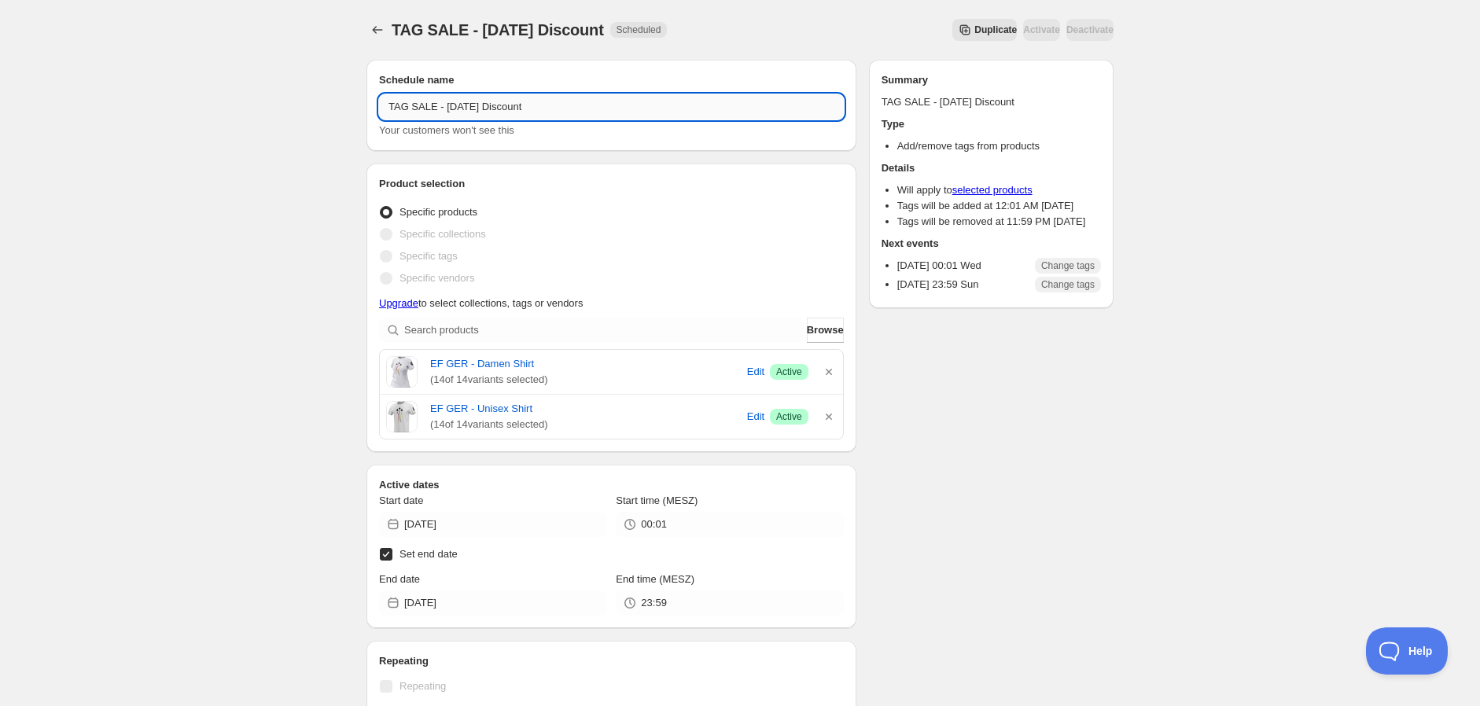
drag, startPoint x: 429, startPoint y: 107, endPoint x: 410, endPoint y: 105, distance: 18.9
click at [410, 105] on input "TAG SALE - [DATE] Discount" at bounding box center [611, 106] width 465 height 25
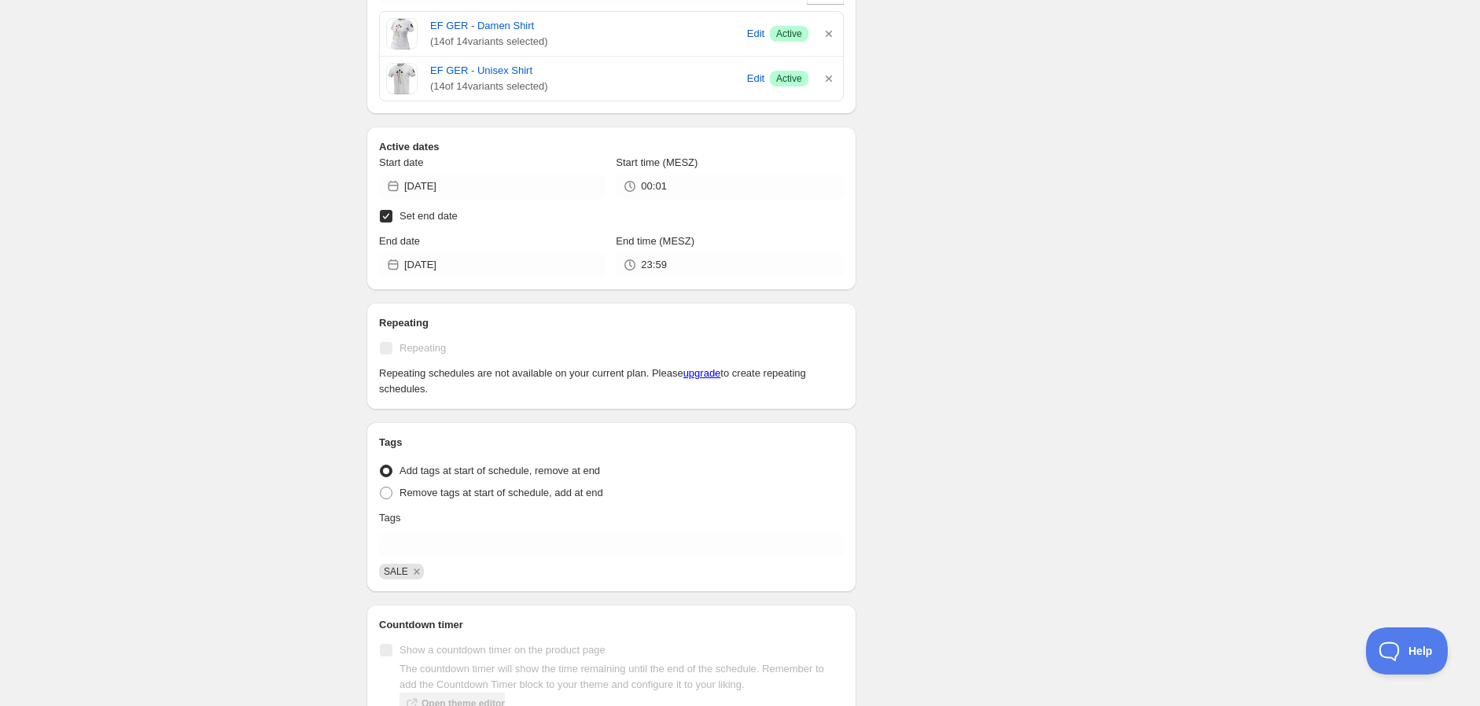
scroll to position [349, 0]
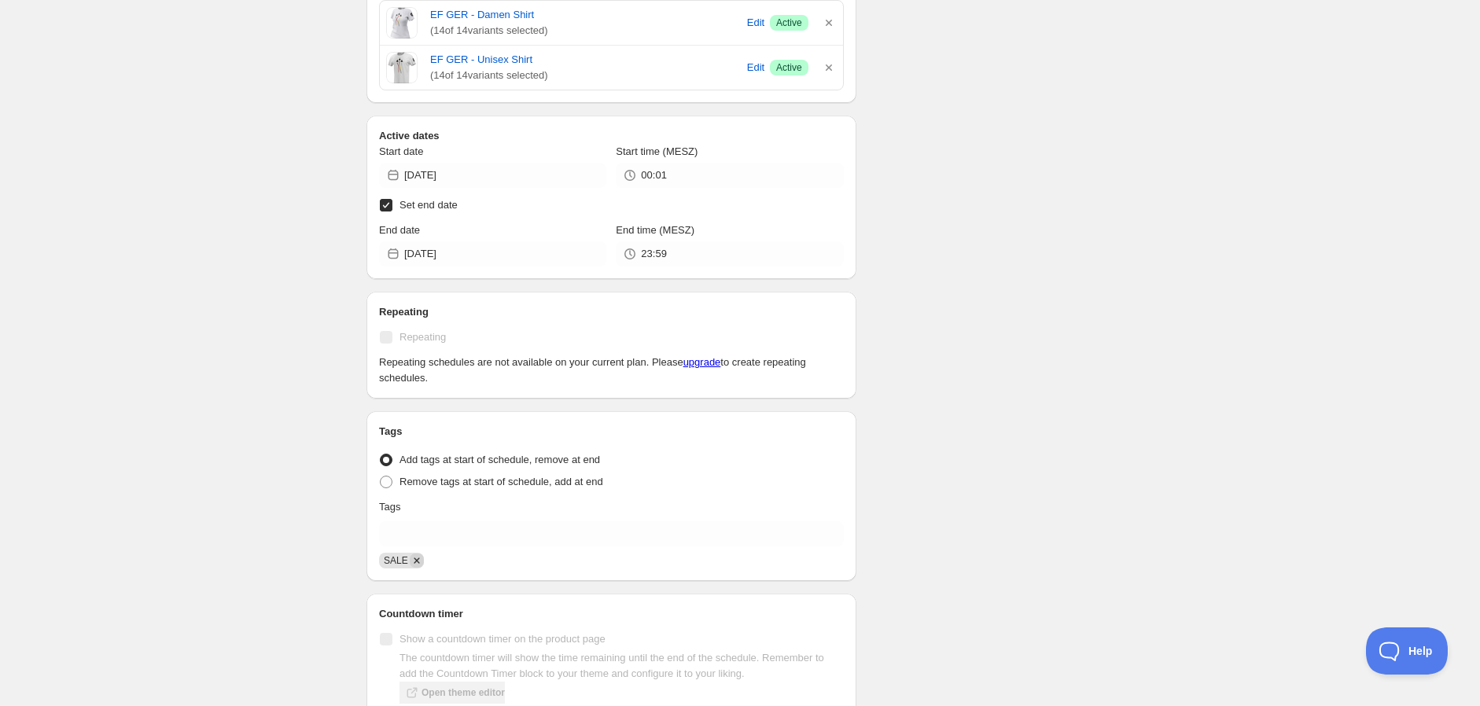
type input "TAG 20% - [DATE] Discount"
click at [413, 561] on icon "Remove SALE" at bounding box center [417, 561] width 14 height 14
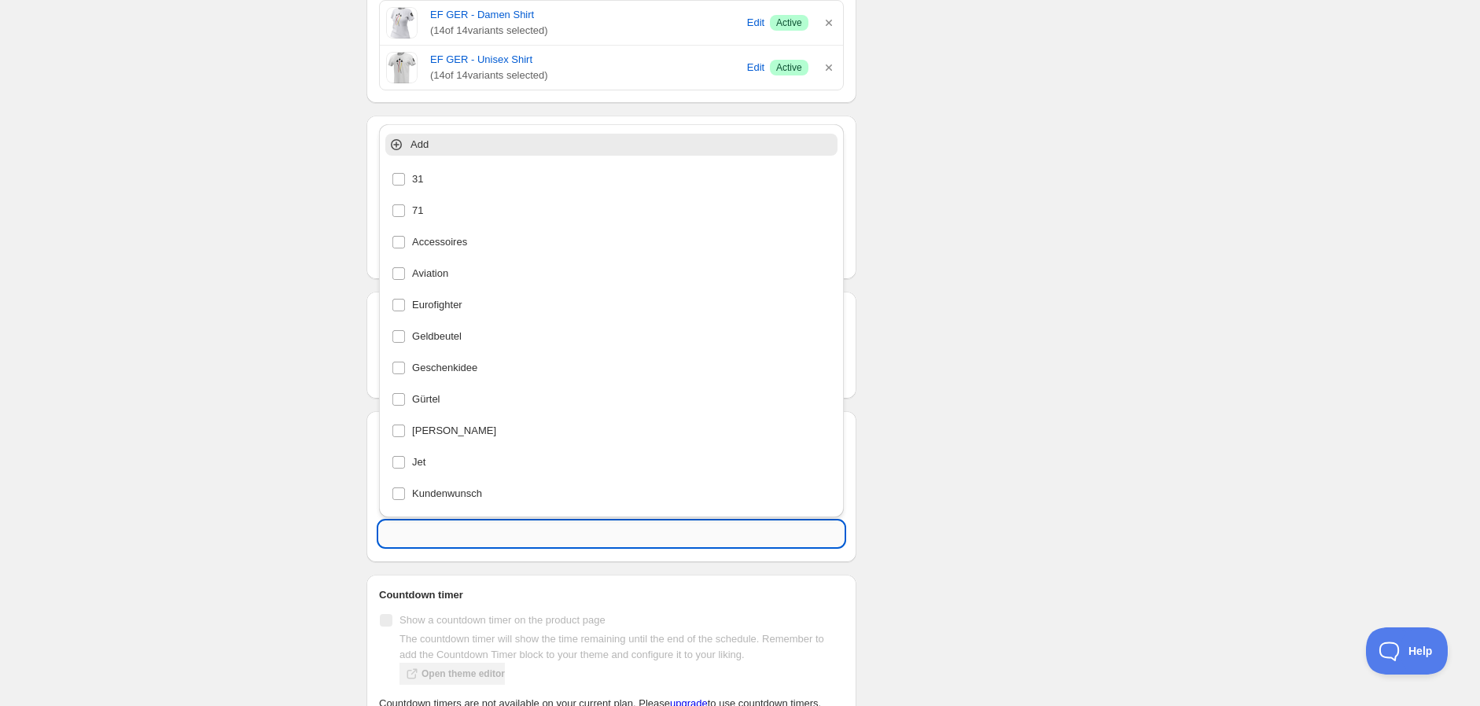
click at [429, 539] on input "text" at bounding box center [611, 533] width 465 height 25
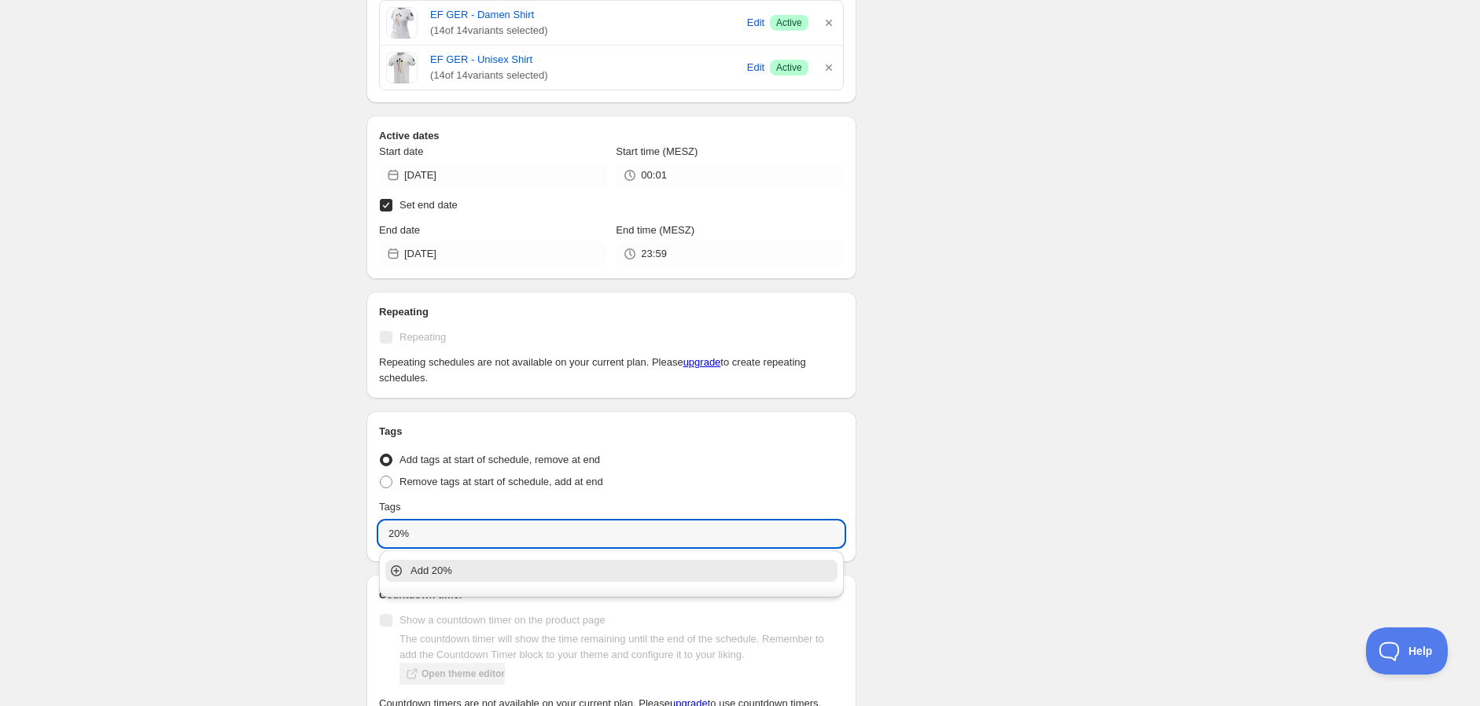
click at [436, 567] on p "Add 20%" at bounding box center [623, 571] width 424 height 16
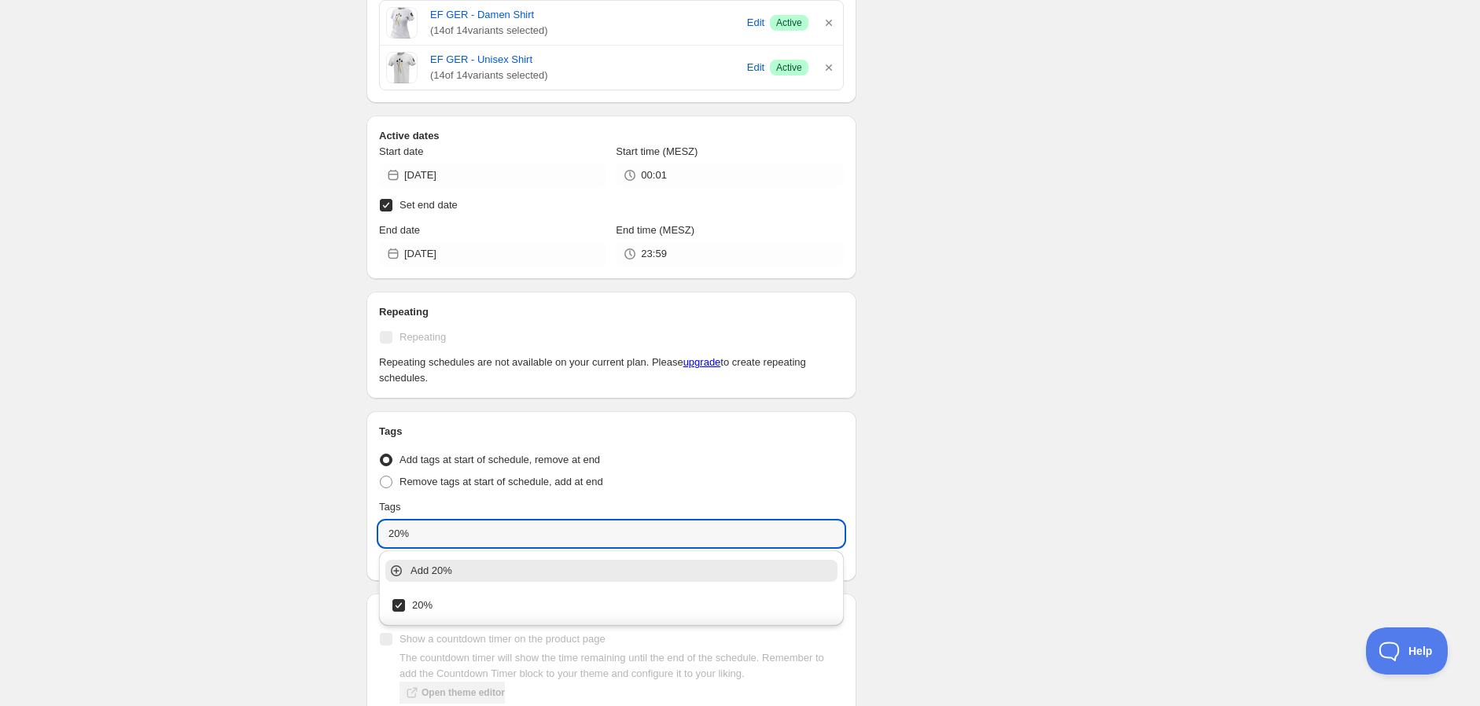
type input "20%"
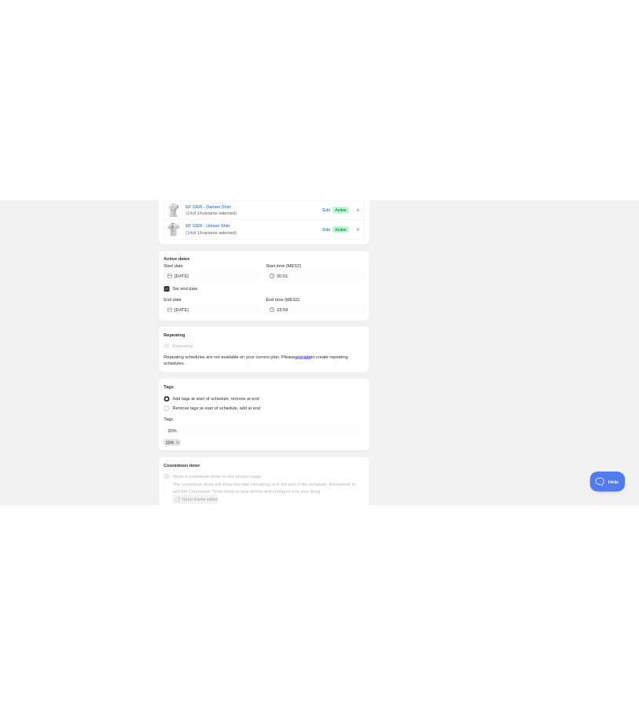
scroll to position [378, 0]
